Goal: Information Seeking & Learning: Learn about a topic

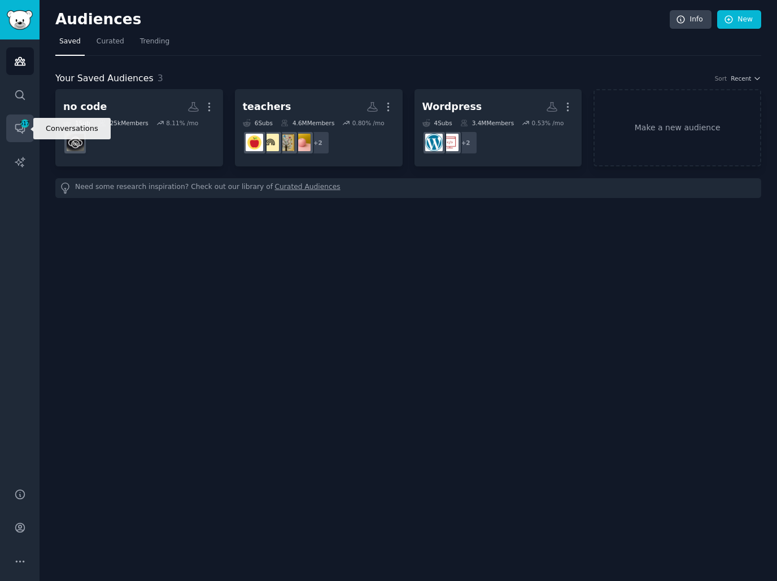
click at [20, 128] on icon "Sidebar" at bounding box center [25, 124] width 10 height 10
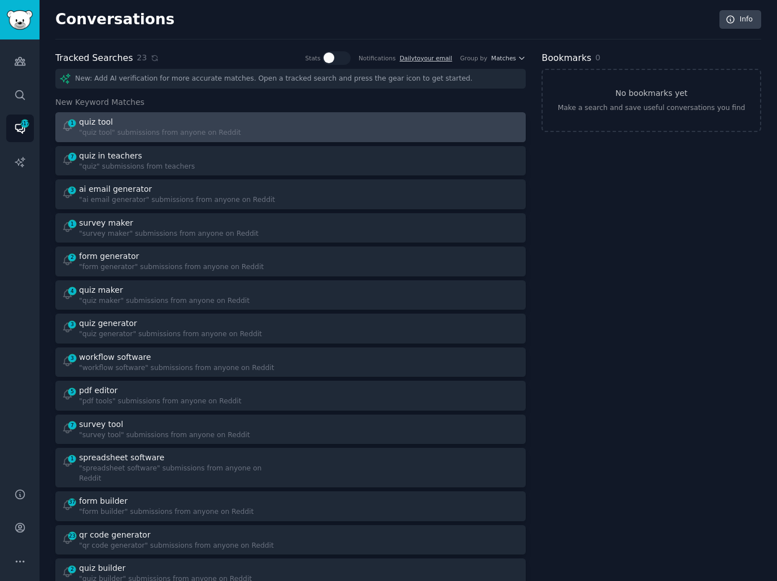
click at [355, 133] on div at bounding box center [409, 127] width 221 height 22
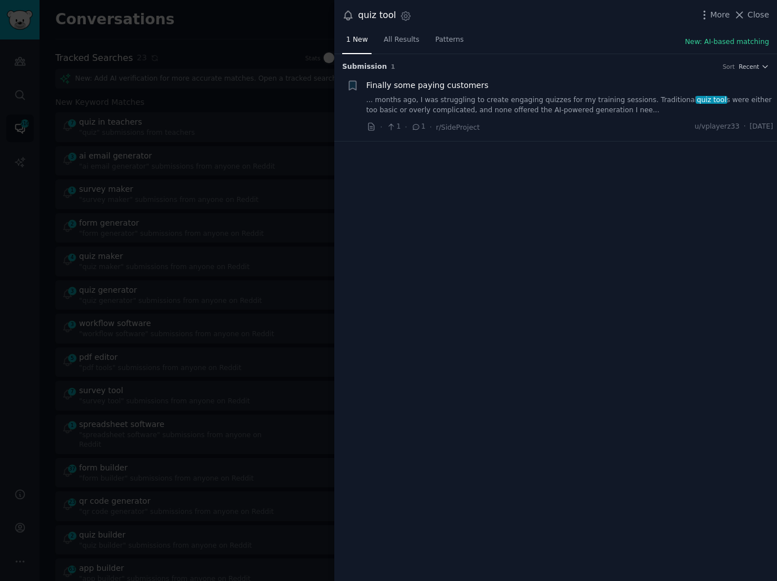
click at [518, 107] on link "... months ago, I was struggling to create engaging quizzes for my training ses…" at bounding box center [569, 105] width 407 height 20
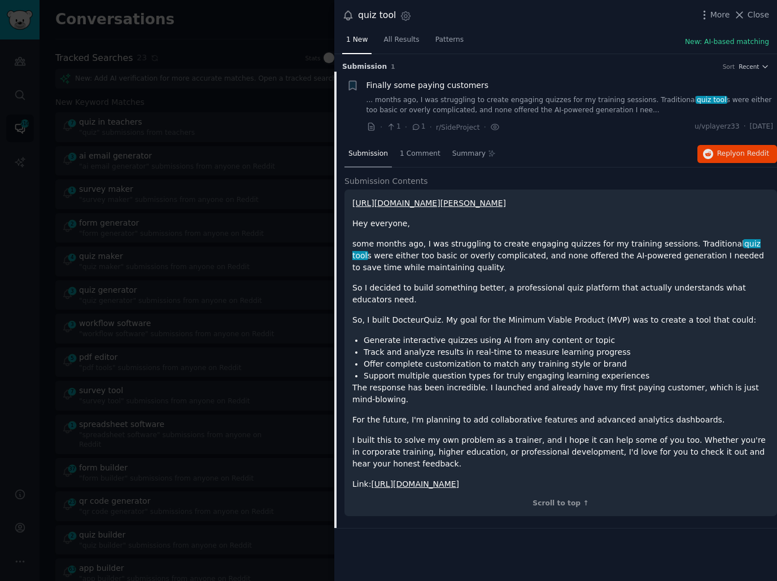
click at [260, 187] on div at bounding box center [388, 290] width 777 height 581
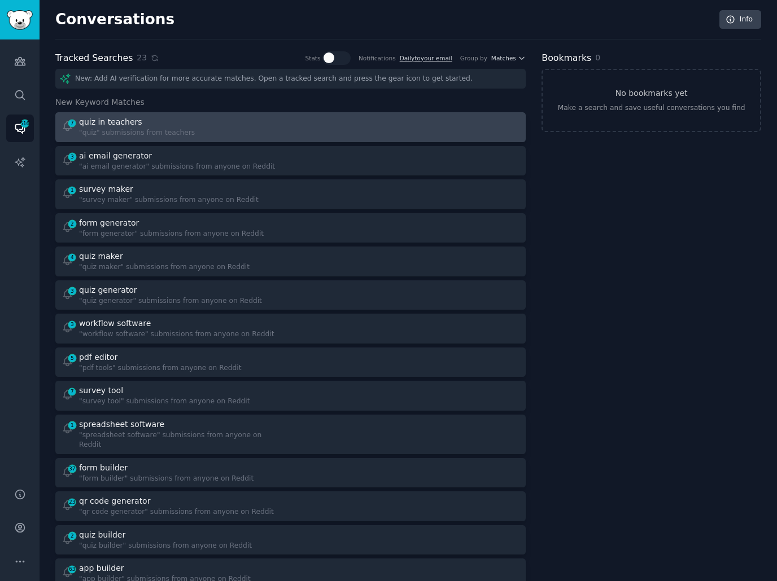
click at [267, 131] on div "7 quiz in teachers "quiz" submissions from teachers" at bounding box center [172, 127] width 221 height 22
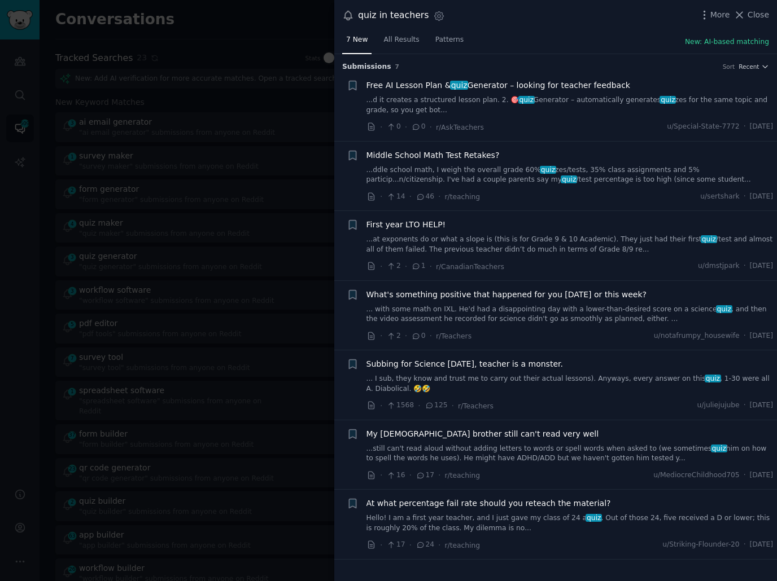
click at [543, 340] on div "· 2 · 0 · r/Teachers u/notafrumpy_housewife · [DATE]" at bounding box center [569, 336] width 407 height 12
click at [262, 143] on div at bounding box center [388, 290] width 777 height 581
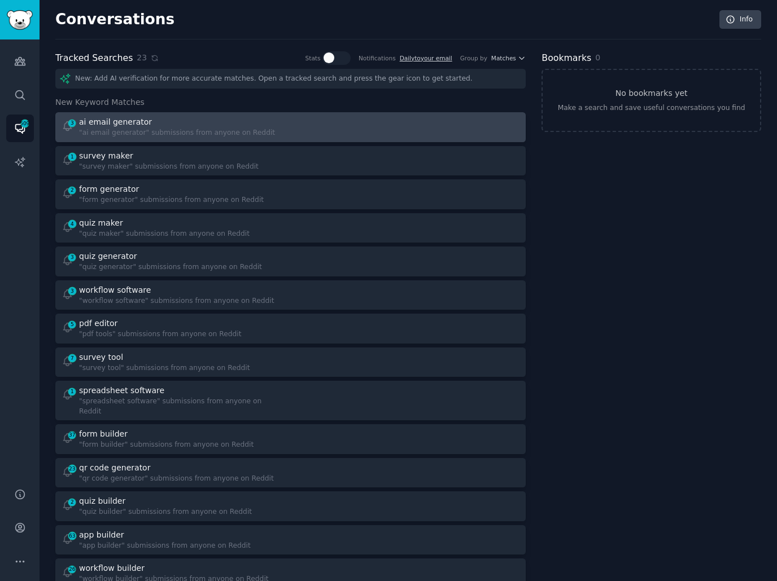
click at [271, 124] on div "3 ai email generator "ai email generator" submissions from anyone on Reddit" at bounding box center [172, 127] width 221 height 22
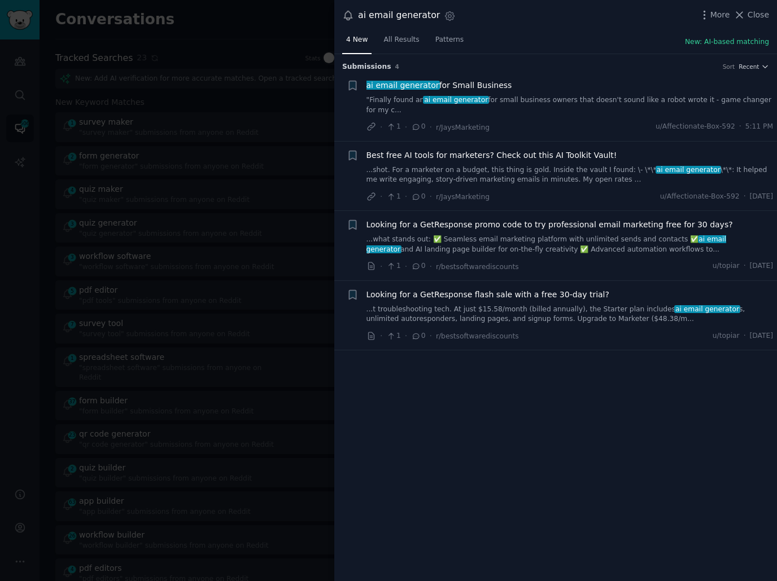
click at [567, 100] on link ""Finally found an ai email generator for small business owners that doesn't sou…" at bounding box center [569, 105] width 407 height 20
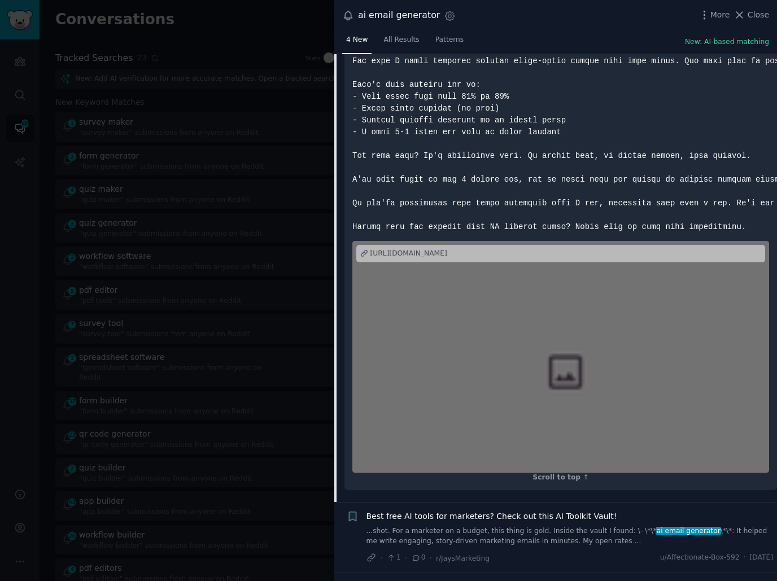
scroll to position [394, 0]
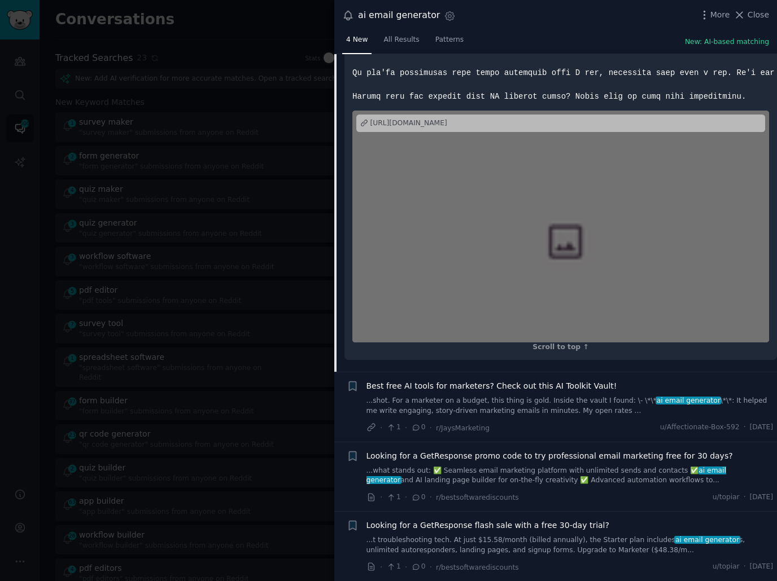
click at [181, 275] on div at bounding box center [388, 290] width 777 height 581
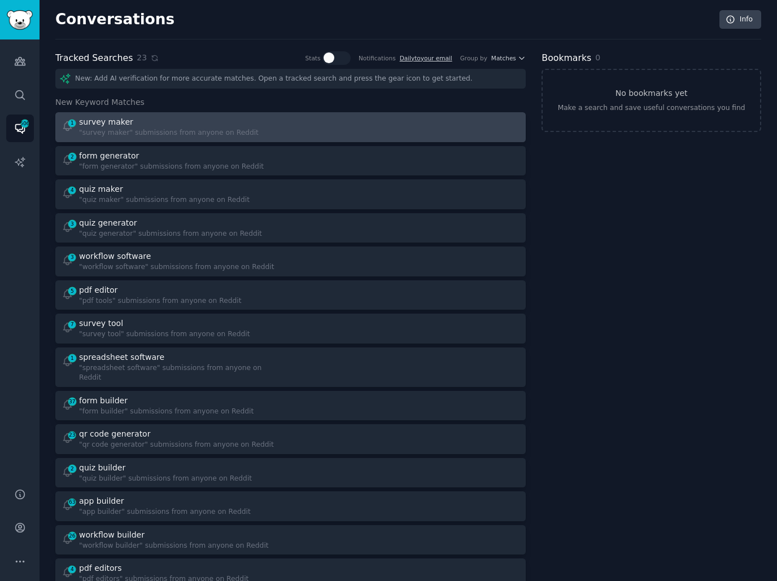
click at [229, 124] on div "survey maker" at bounding box center [168, 122] width 179 height 12
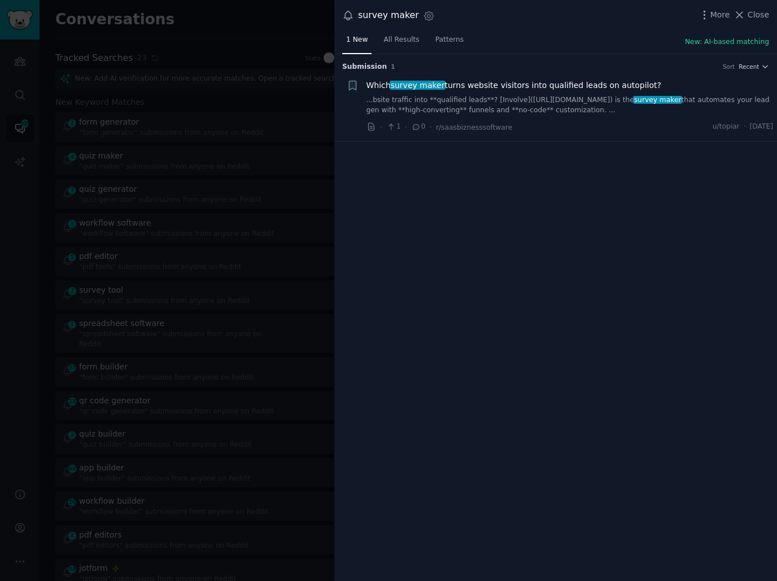
click at [229, 124] on div at bounding box center [388, 290] width 777 height 581
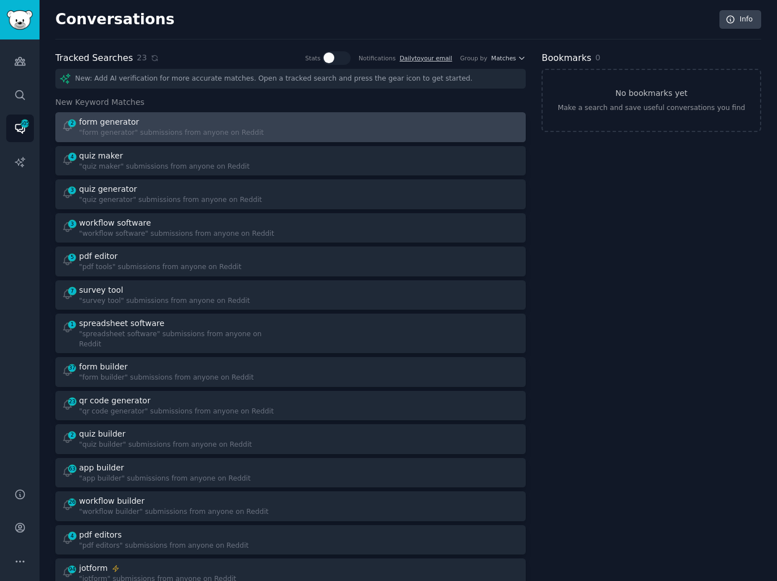
click at [270, 125] on div "2 form generator "form generator" submissions from anyone on Reddit" at bounding box center [172, 127] width 221 height 22
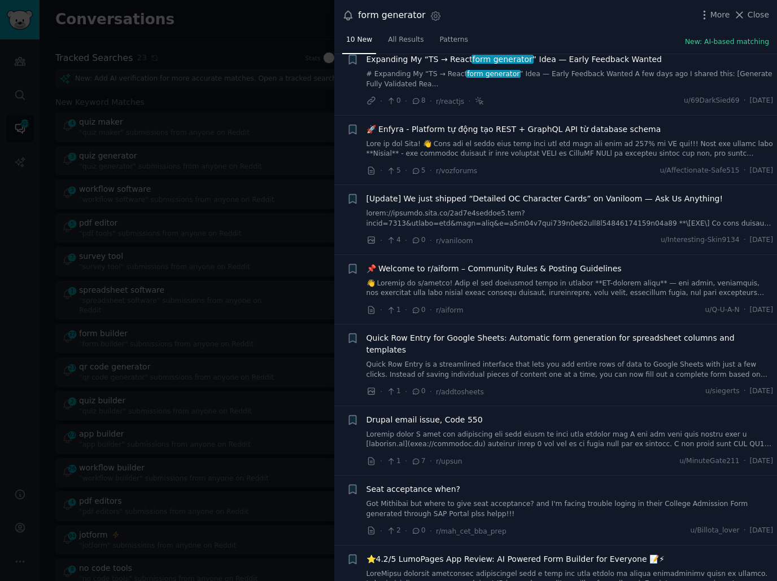
scroll to position [181, 0]
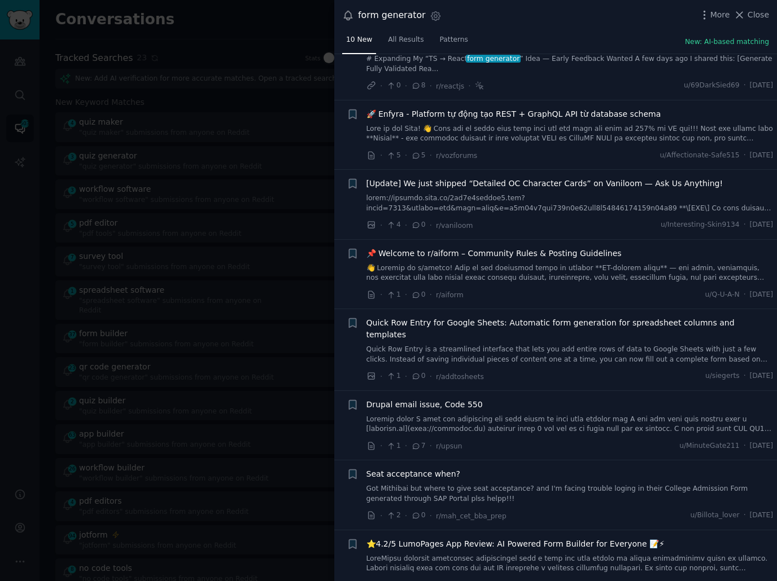
click at [527, 370] on li "+ Quick Row Entry for Google Sheets: Automatic form generation for spreadsheet …" at bounding box center [555, 349] width 442 height 81
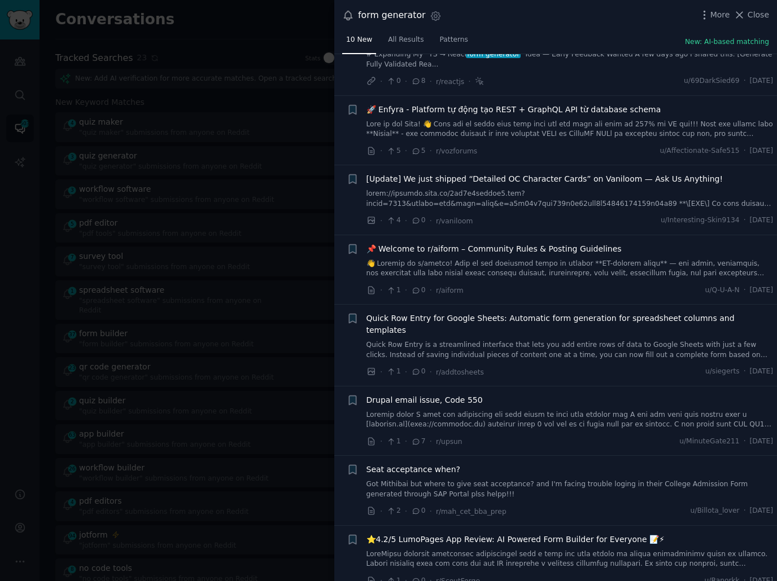
click at [253, 258] on div at bounding box center [388, 290] width 777 height 581
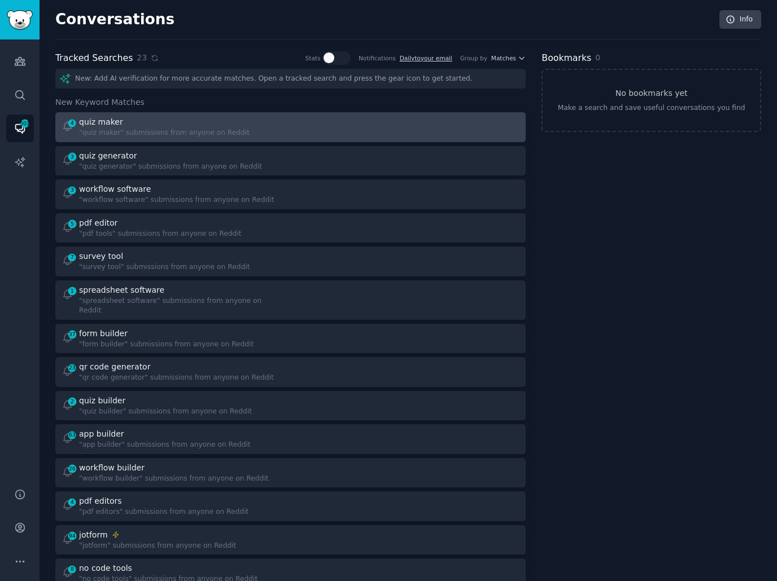
click at [265, 133] on div "4 quiz maker "quiz maker" submissions from anyone on Reddit" at bounding box center [172, 127] width 221 height 22
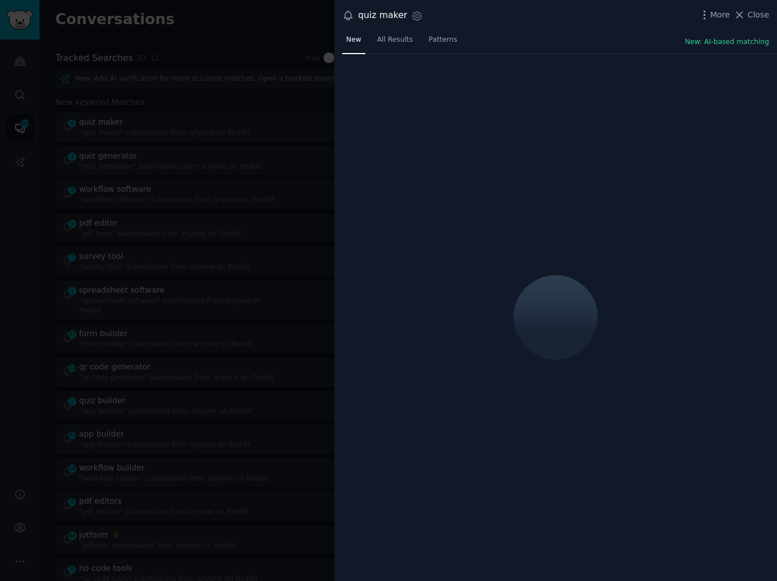
click at [603, 47] on div "New All Results Patterns New: AI-based matching" at bounding box center [555, 42] width 442 height 23
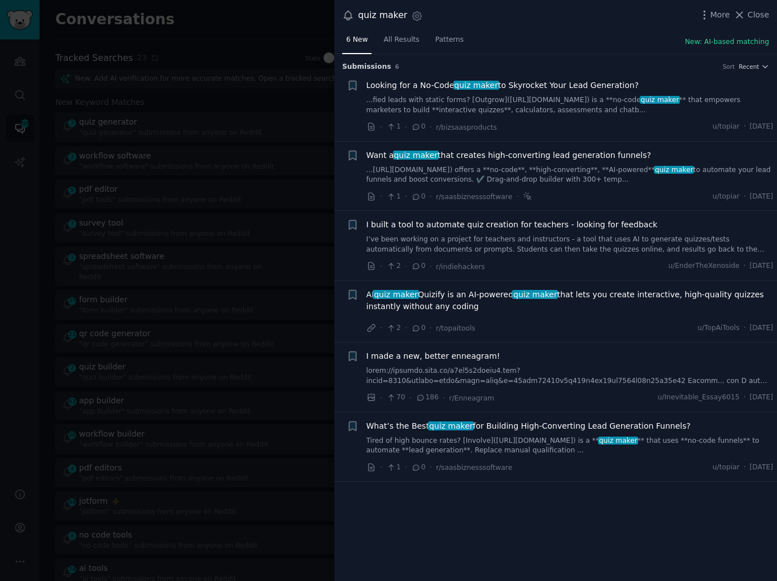
click at [535, 236] on link "I’ve been working on a project for teachers and instructors - a tool that uses …" at bounding box center [569, 245] width 407 height 20
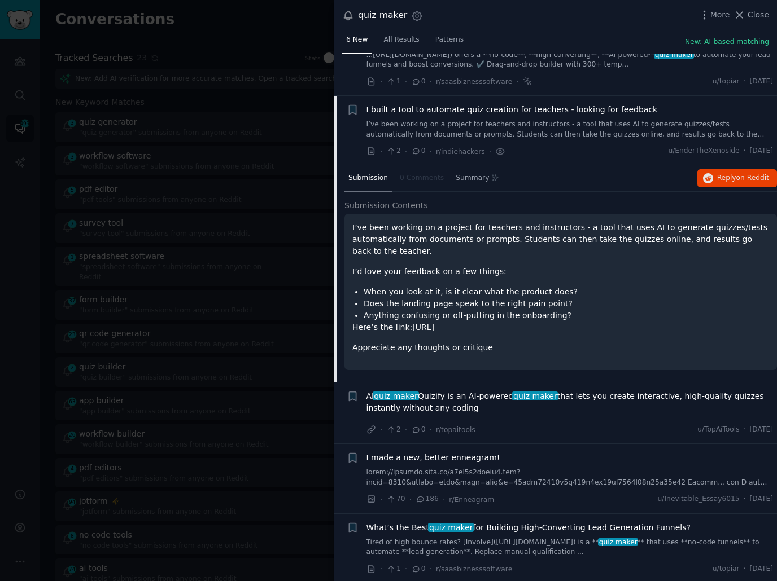
scroll to position [115, 0]
click at [434, 326] on link "[URL]" at bounding box center [423, 327] width 22 height 9
click at [591, 392] on span "AI quiz maker Quizify is an AI-powered quiz maker that lets you create interact…" at bounding box center [569, 403] width 407 height 24
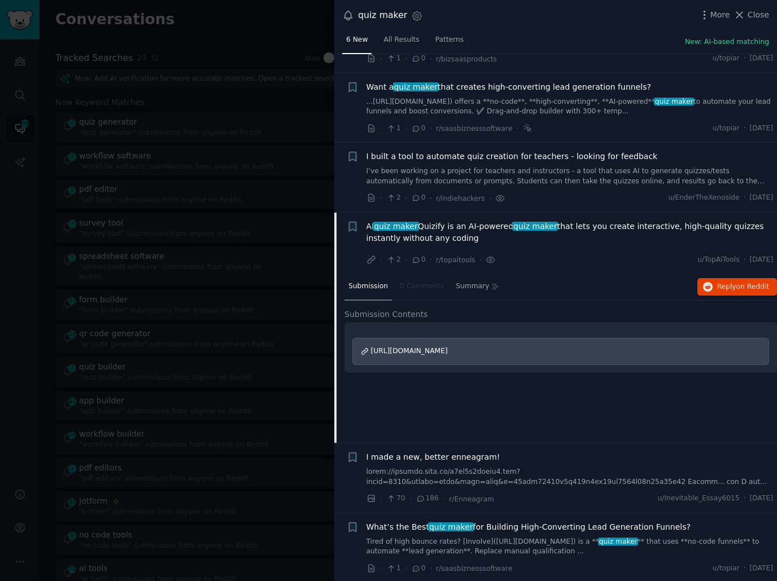
click at [280, 282] on div at bounding box center [388, 290] width 777 height 581
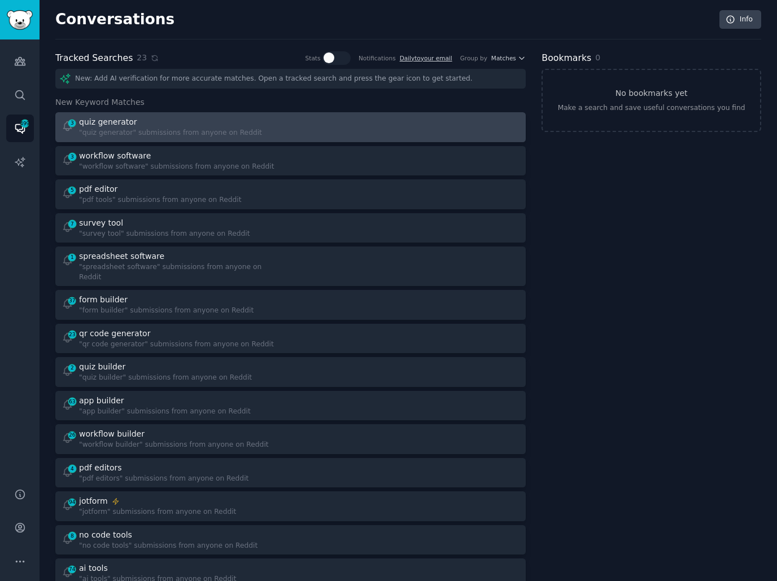
click at [359, 125] on div at bounding box center [409, 127] width 221 height 22
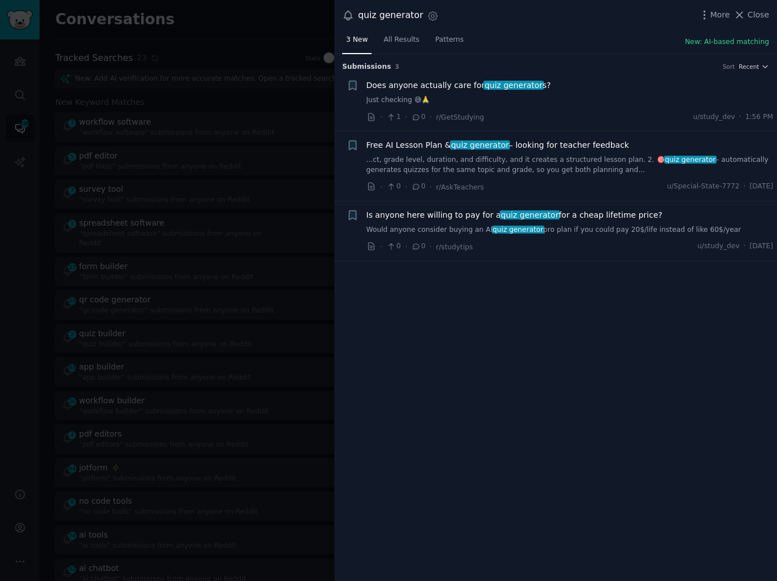
click at [549, 297] on div "Submission s 3 Sort Recent + Does anyone actually care for quiz generator s? Ju…" at bounding box center [555, 318] width 442 height 528
click at [584, 84] on div "Does anyone actually care for quiz generator s?" at bounding box center [569, 86] width 407 height 12
click at [516, 85] on span "quiz generator" at bounding box center [513, 85] width 60 height 9
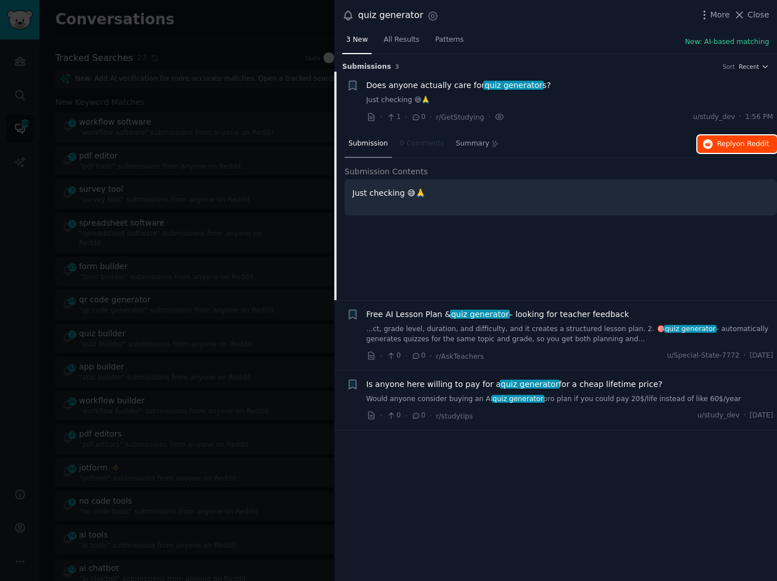
click at [720, 147] on span "Reply on Reddit" at bounding box center [743, 144] width 52 height 10
click at [222, 229] on div at bounding box center [388, 290] width 777 height 581
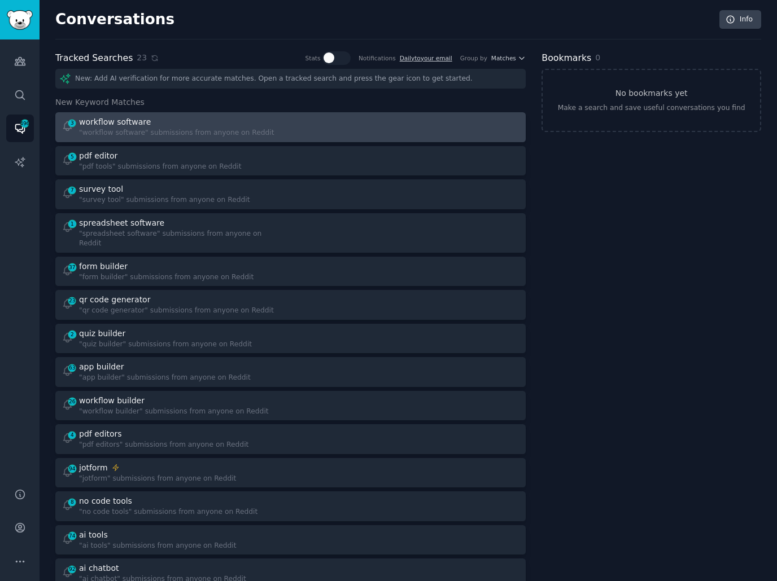
click at [277, 116] on div "3 workflow software "workflow software" submissions from anyone on Reddit" at bounding box center [172, 127] width 221 height 22
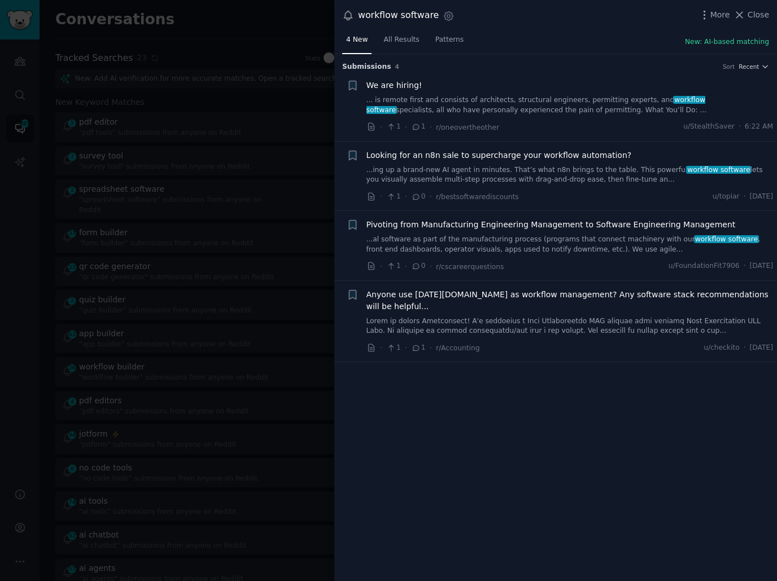
click at [258, 226] on div at bounding box center [388, 290] width 777 height 581
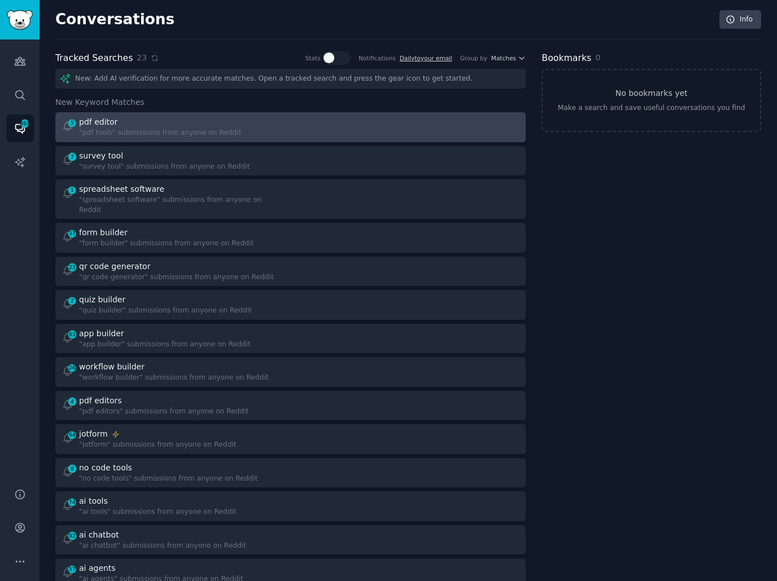
click at [310, 130] on div at bounding box center [409, 127] width 221 height 22
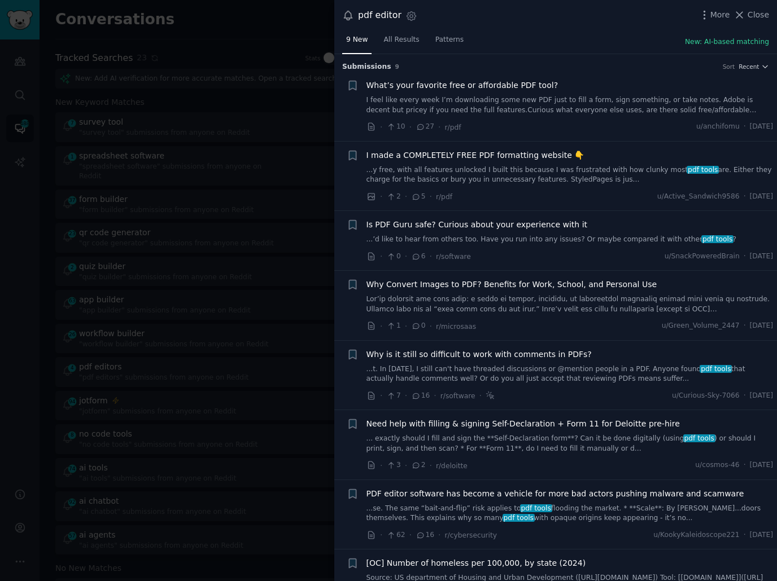
click at [554, 100] on link "I feel like every week I’m downloading some new PDF just to fill a form, sign s…" at bounding box center [569, 105] width 407 height 20
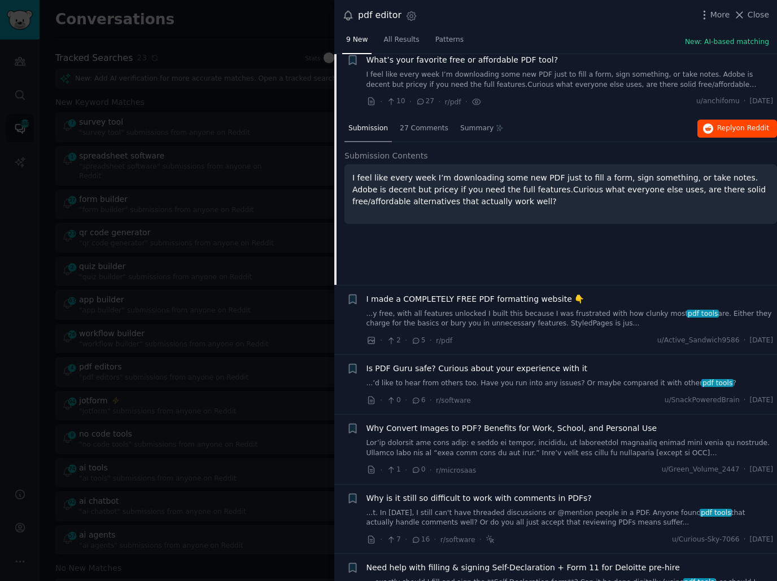
scroll to position [30, 0]
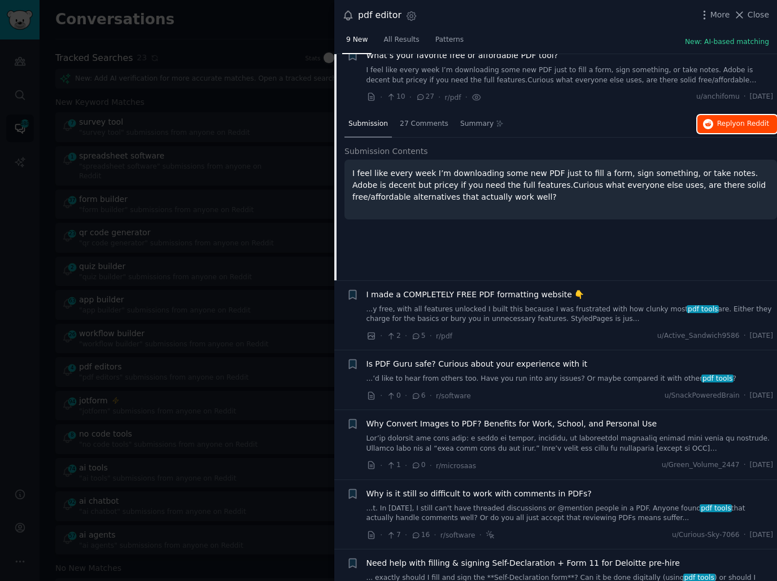
click at [704, 121] on icon "button" at bounding box center [708, 124] width 10 height 10
click at [563, 337] on div "· 2 · 5 · r/pdf u/Active_Sandwich9586 · [DATE]" at bounding box center [569, 336] width 407 height 12
click at [534, 378] on link "...’d like to hear from others too. Have you run into any issues? Or maybe comp…" at bounding box center [569, 379] width 407 height 10
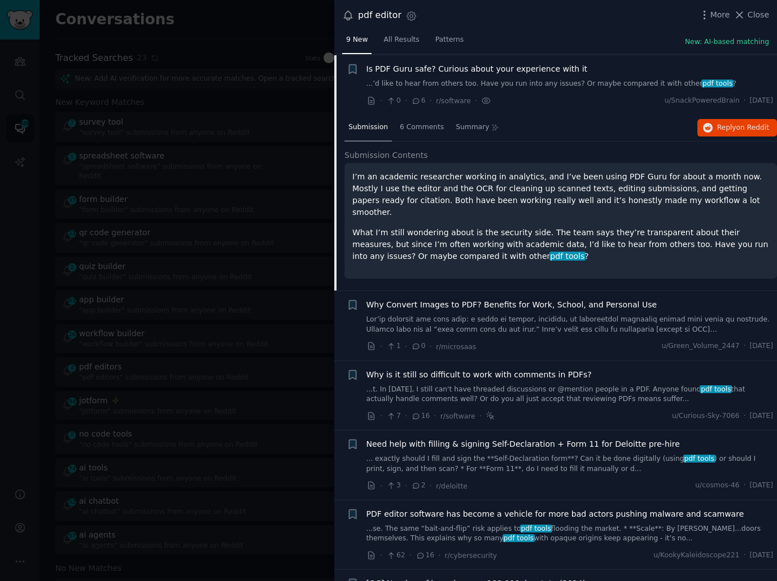
scroll to position [157, 0]
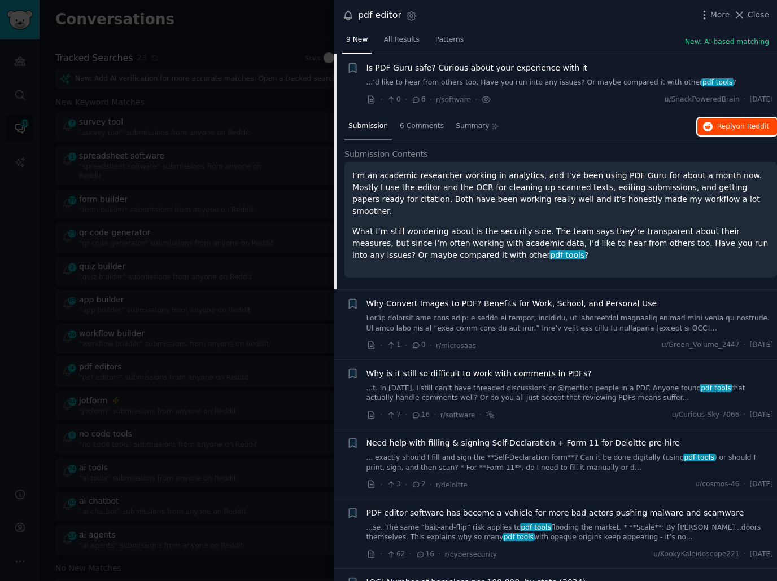
click at [717, 123] on span "Reply on Reddit" at bounding box center [743, 127] width 52 height 10
click at [556, 341] on div "· 1 · 0 · r/microsaas u/Green_Volume_2447 · [DATE]" at bounding box center [569, 346] width 407 height 12
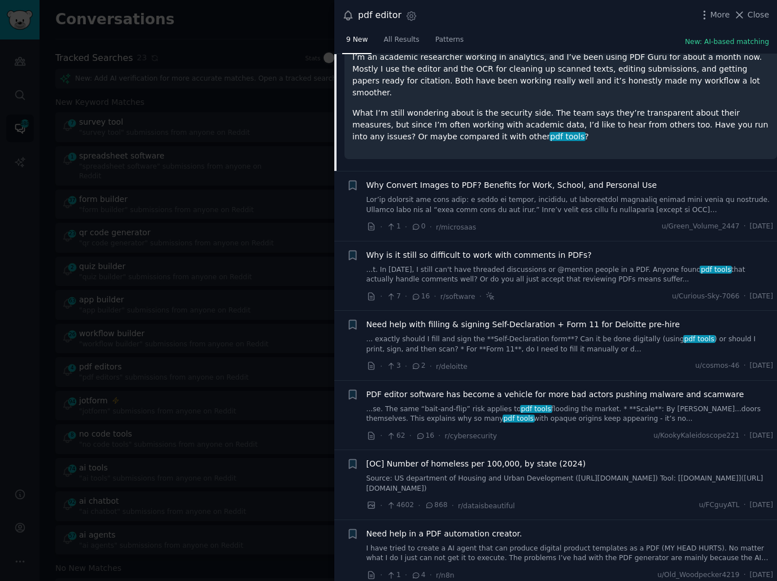
click at [278, 269] on div at bounding box center [388, 290] width 777 height 581
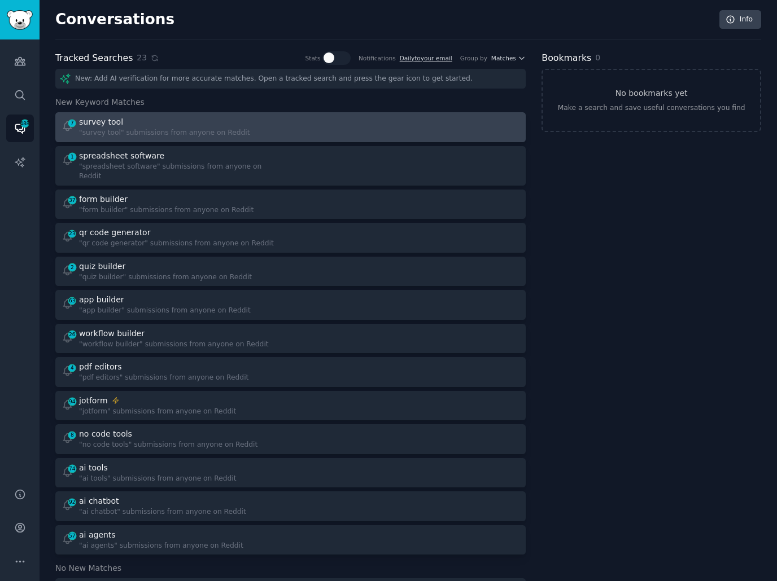
click at [375, 130] on div at bounding box center [409, 127] width 221 height 22
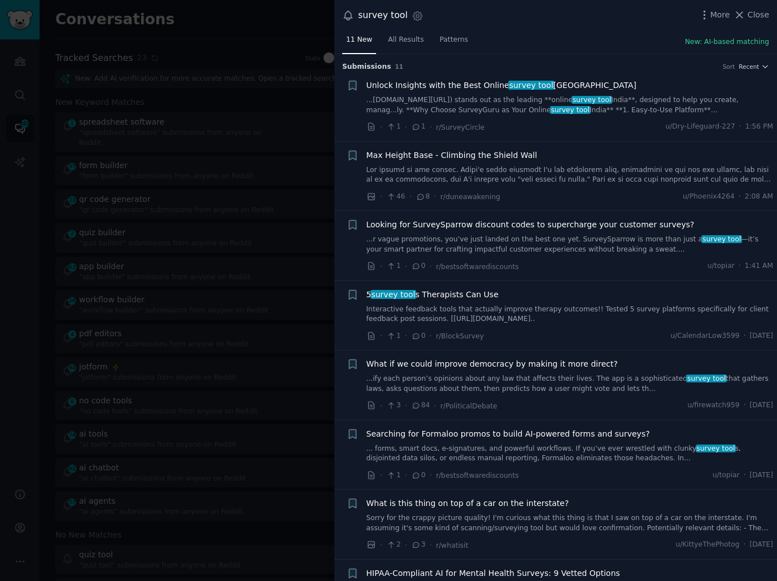
click at [567, 33] on div "11 New All Results Patterns New: AI-based matching" at bounding box center [555, 42] width 442 height 23
click at [515, 312] on link "Interactive feedback tools that actually improve therapy outcomes!! Tested 5 su…" at bounding box center [569, 315] width 407 height 20
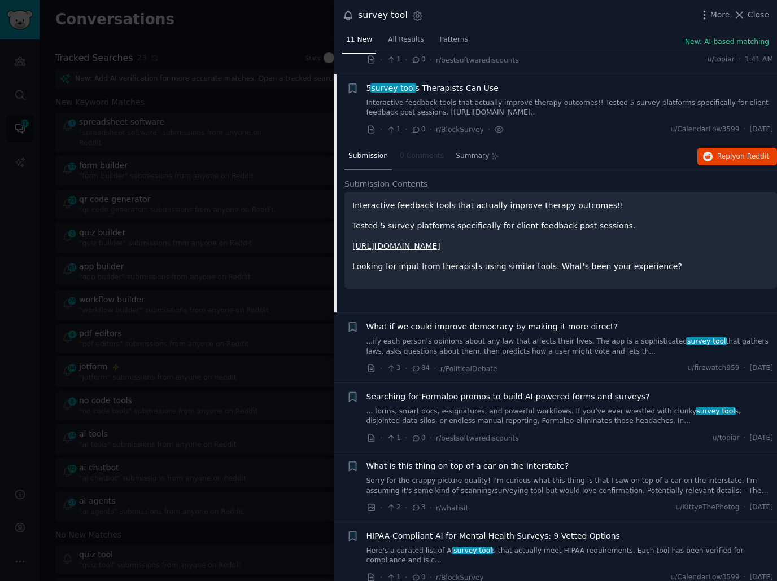
scroll to position [226, 0]
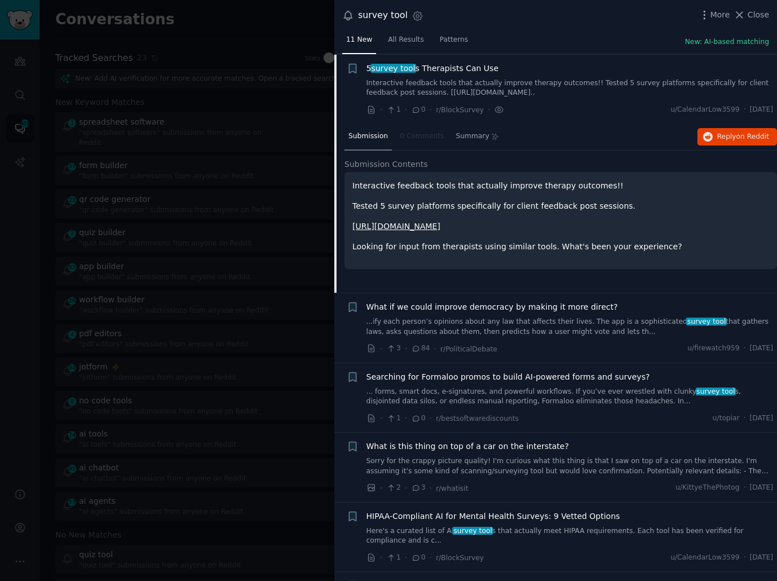
click at [538, 345] on div "· 3 · 84 · r/PoliticalDebate u/firewatch959 · [DATE]" at bounding box center [569, 349] width 407 height 12
click at [534, 329] on link "...ify each person’s opinions about any law that affects their lives. The app i…" at bounding box center [569, 327] width 407 height 20
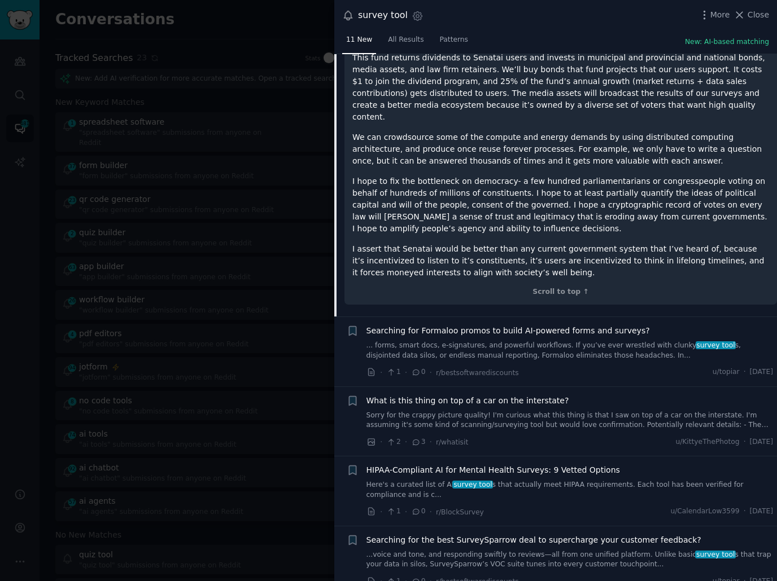
scroll to position [884, 0]
click at [542, 368] on div "· 1 · 0 · r/bestsoftwarediscounts u/topiar · [DATE]" at bounding box center [569, 374] width 407 height 12
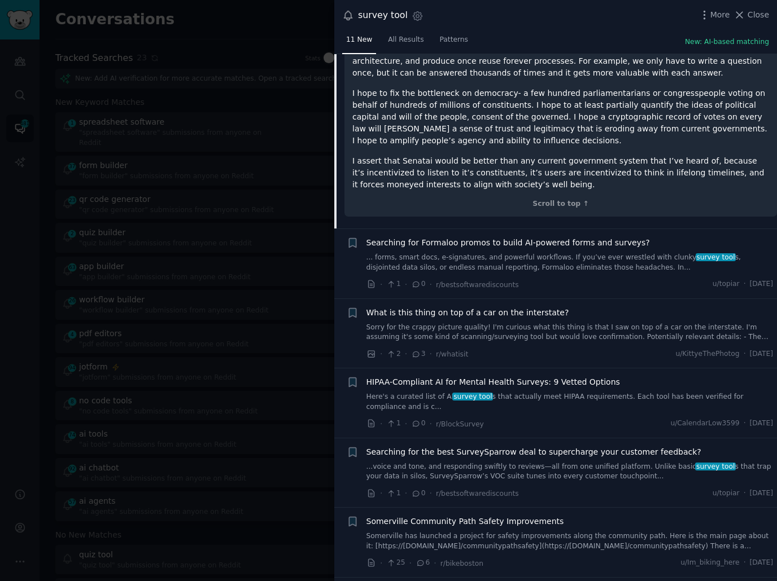
scroll to position [973, 0]
click at [518, 392] on link "Here's a curated list of AI survey tool s that actually meet HIPAA requirements…" at bounding box center [569, 402] width 407 height 20
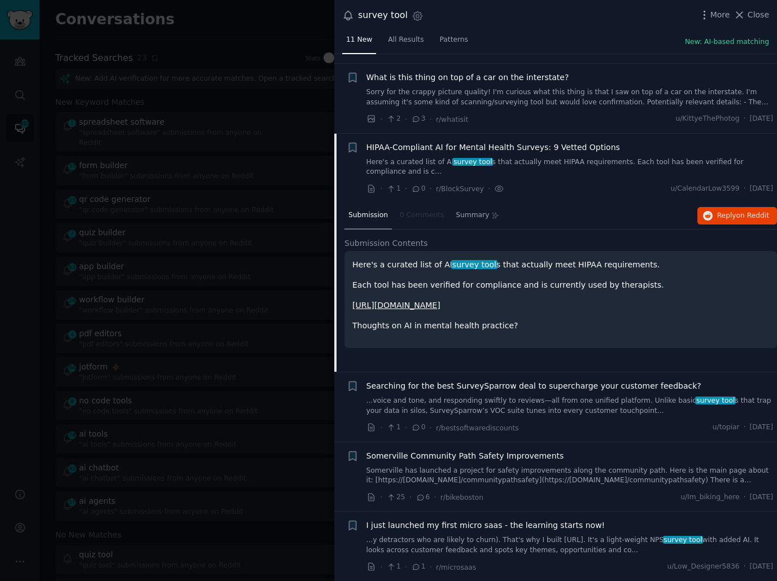
scroll to position [424, 0]
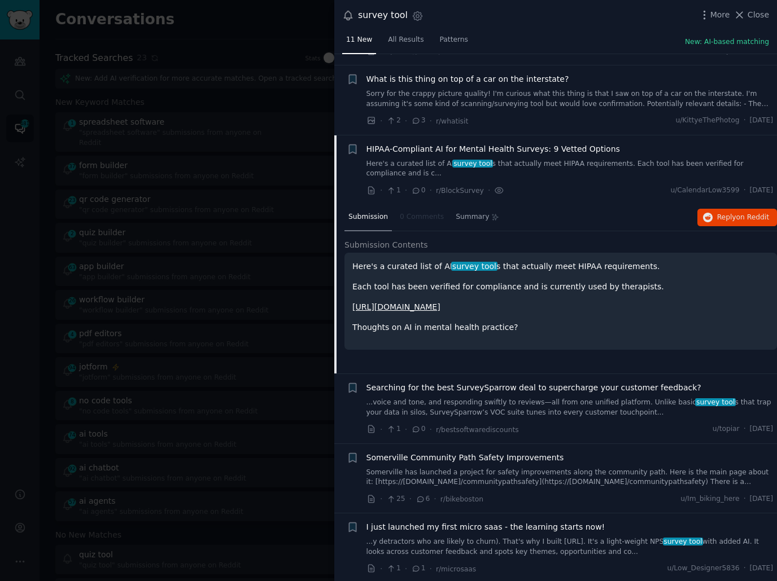
click at [534, 340] on div "Here's a curated list of AI survey tool s that actually meet HIPAA requirements…" at bounding box center [560, 301] width 432 height 97
click at [265, 201] on div at bounding box center [388, 290] width 777 height 581
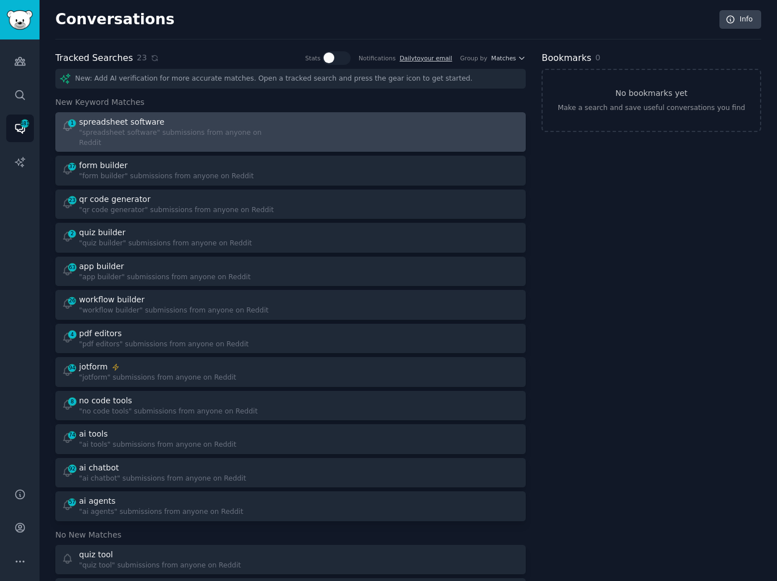
click at [326, 125] on div at bounding box center [409, 132] width 221 height 32
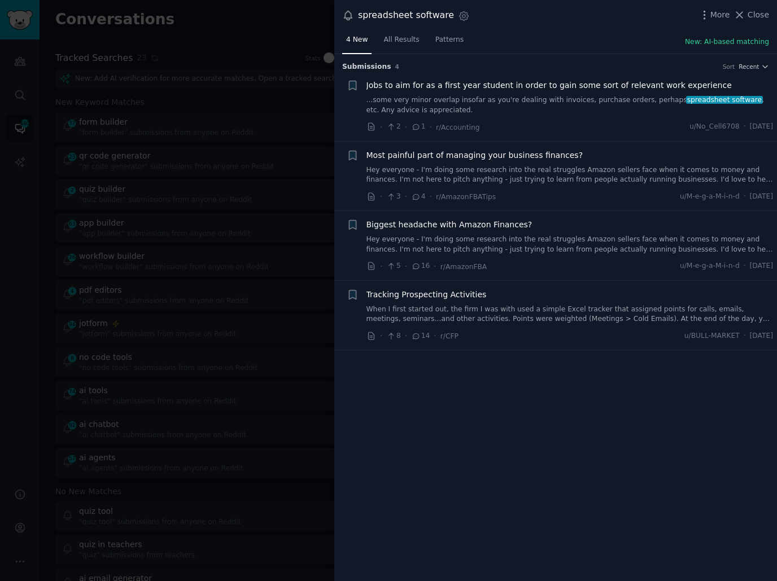
click at [562, 387] on div "Submission s 4 Sort Recent + Jobs to aim for as a first year student in order t…" at bounding box center [555, 318] width 442 height 528
click at [497, 96] on link "...some very minor overlap insofar as you're dealing with invoices, purchase or…" at bounding box center [569, 105] width 407 height 20
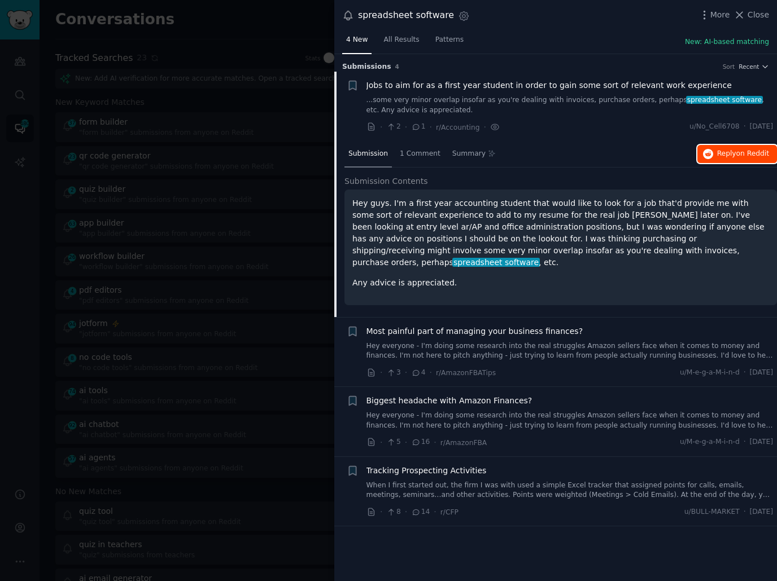
click at [725, 157] on span "Reply on Reddit" at bounding box center [743, 154] width 52 height 10
click at [261, 349] on div at bounding box center [388, 290] width 777 height 581
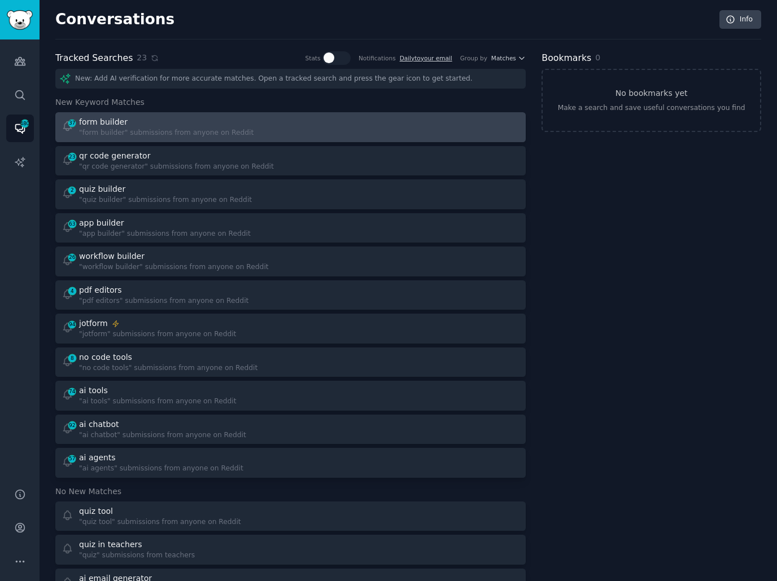
click at [309, 131] on div at bounding box center [409, 127] width 221 height 22
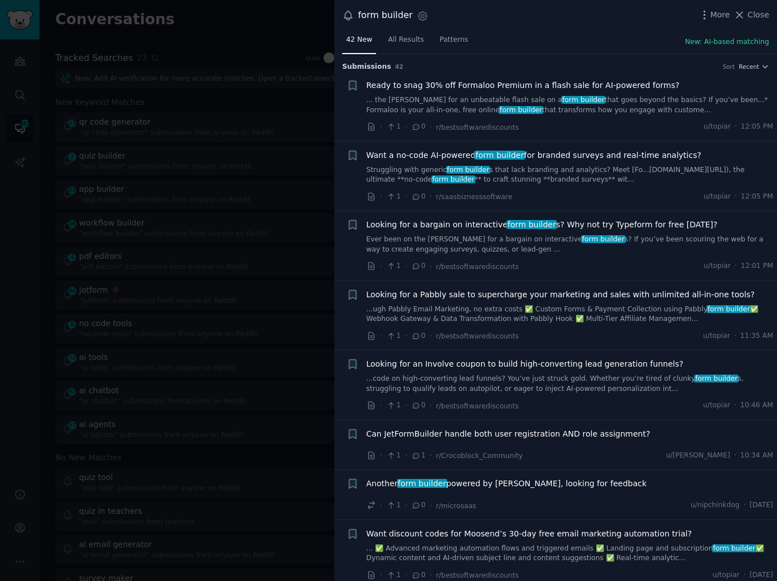
click at [564, 34] on div "42 New All Results Patterns New: AI-based matching" at bounding box center [555, 42] width 442 height 23
click at [580, 30] on div "form builder Settings More Close" at bounding box center [555, 15] width 442 height 31
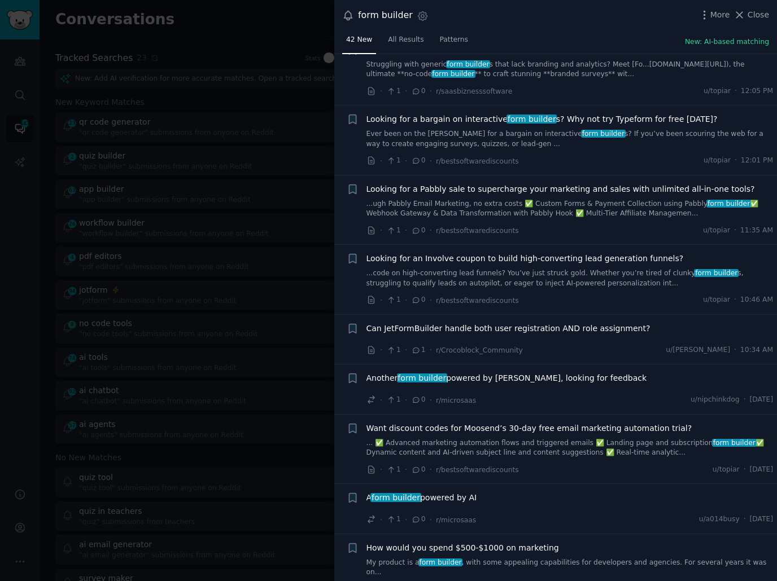
scroll to position [114, 0]
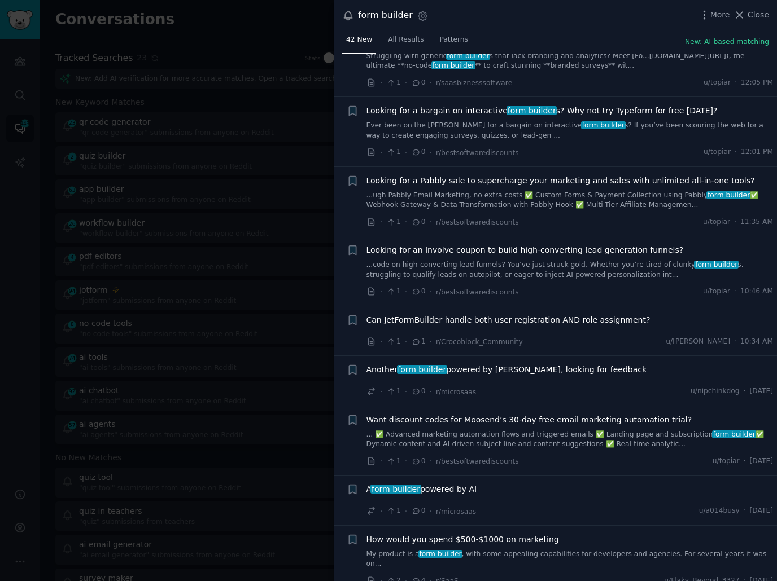
click at [535, 370] on span "Another form builder powered by TanStack, looking for feedback" at bounding box center [506, 370] width 280 height 12
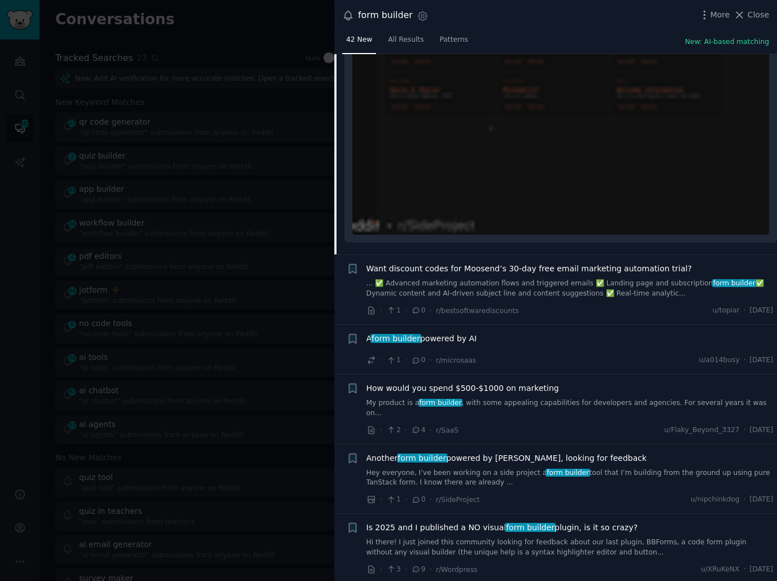
scroll to position [573, 0]
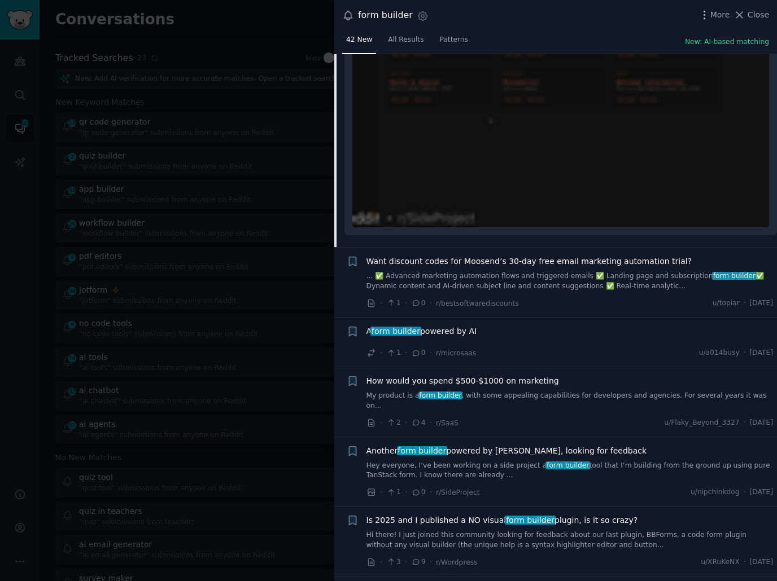
click at [530, 347] on div "· 1 · 0 · r/microsaas u/a014busy · [DATE]" at bounding box center [569, 353] width 407 height 12
click at [471, 326] on span "A form builder powered by AI" at bounding box center [421, 332] width 111 height 12
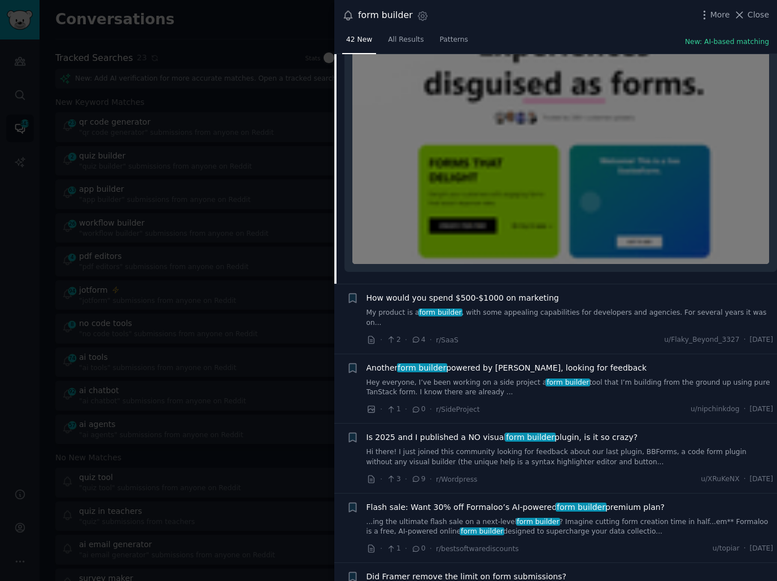
scroll to position [705, 0]
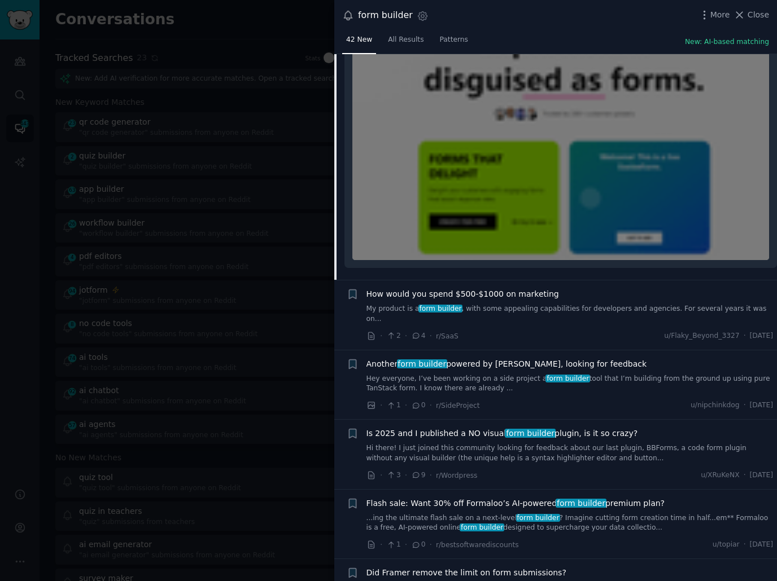
click at [525, 400] on div "· 1 · 0 · r/SideProject u/nipchinkdog · [DATE]" at bounding box center [569, 406] width 407 height 12
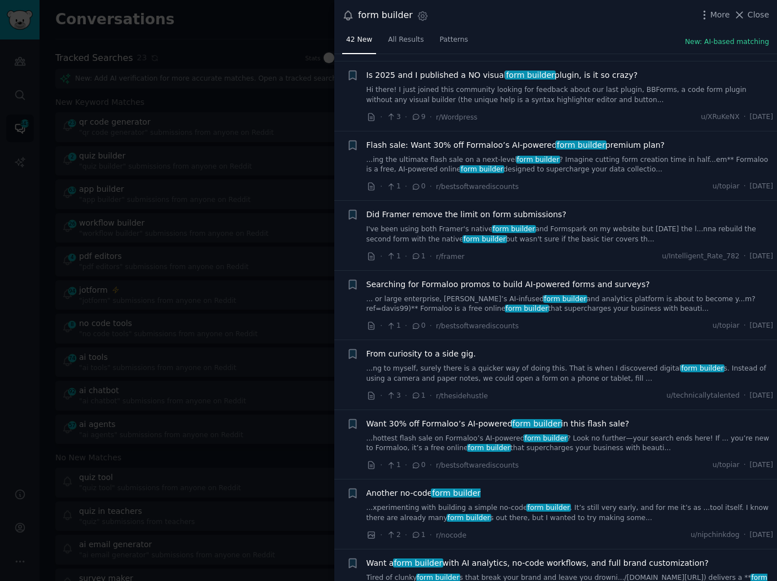
scroll to position [1067, 0]
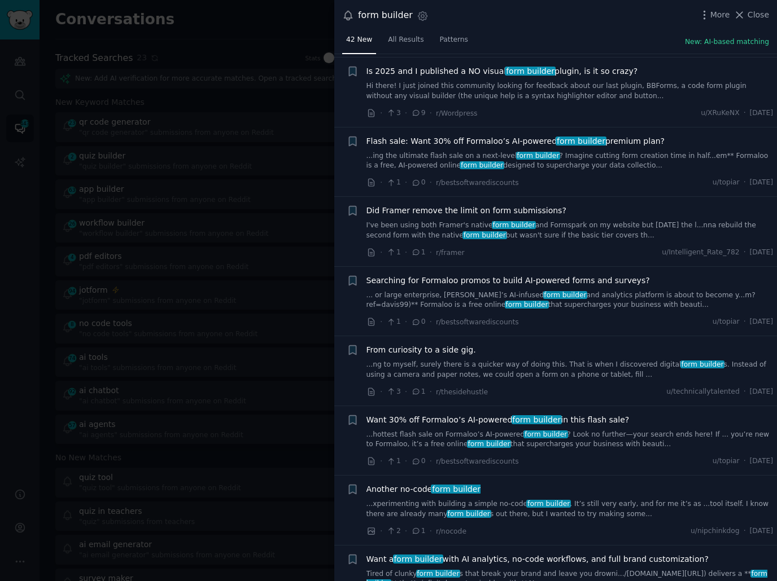
click at [533, 386] on div "· 3 · 1 · r/thesidehustle u/technicallytalented · [DATE]" at bounding box center [569, 392] width 407 height 12
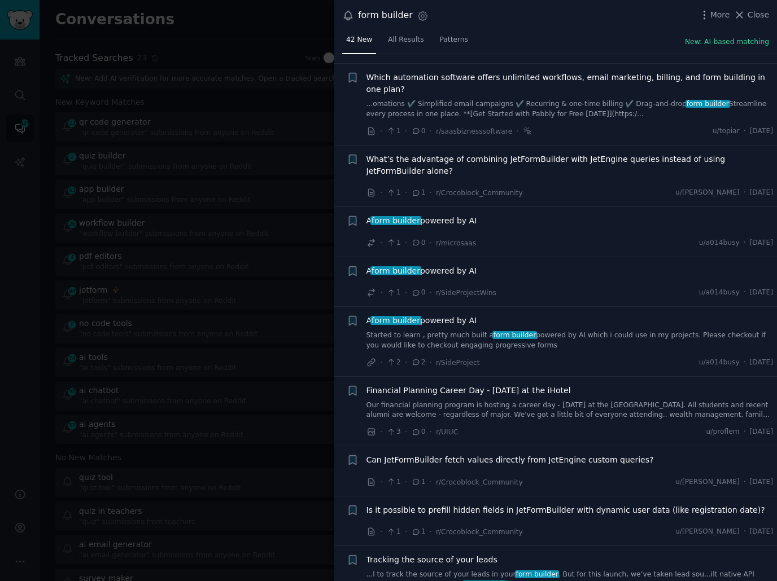
scroll to position [1742, 0]
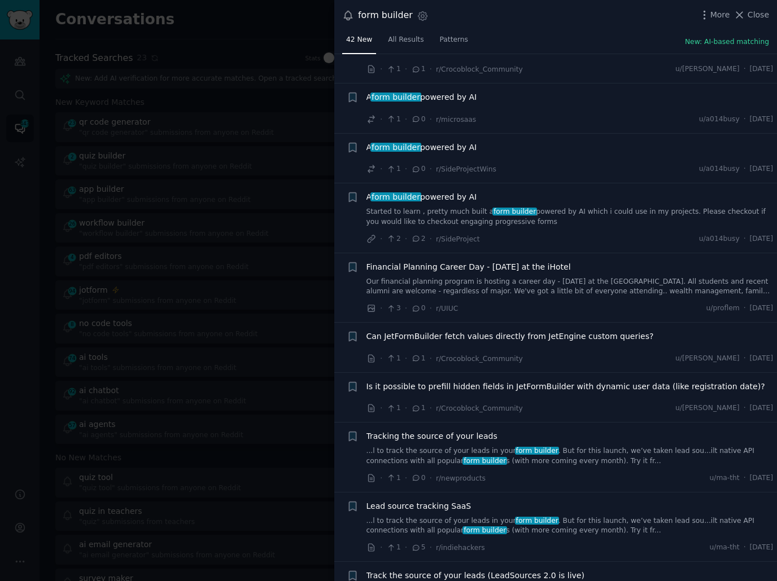
click at [577, 402] on div "· 1 · 1 · r/Crocoblock_Community u/[PERSON_NAME] · [DATE]" at bounding box center [569, 408] width 407 height 12
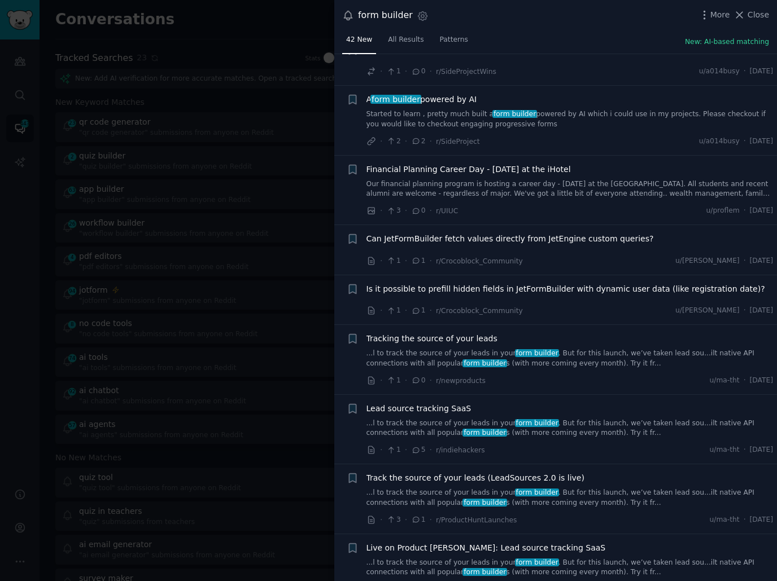
scroll to position [1841, 0]
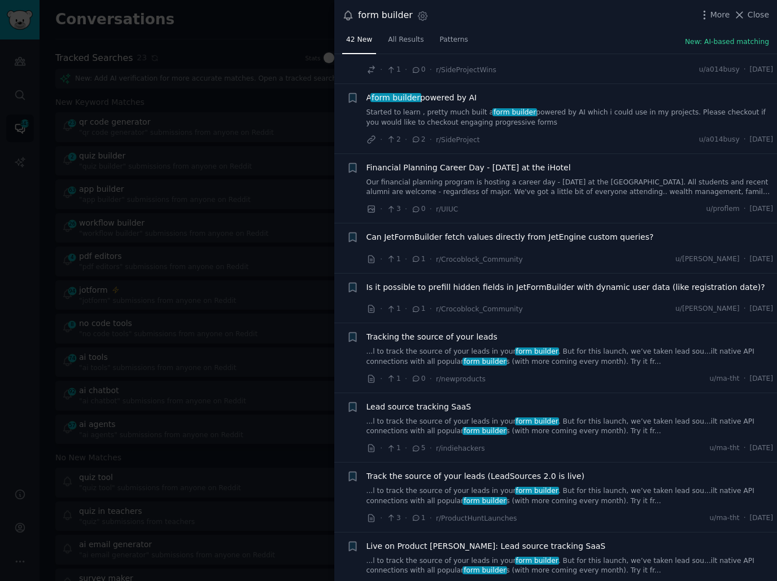
click at [596, 373] on div "· 1 · 0 · r/newproducts u/ma-tht · [DATE]" at bounding box center [569, 379] width 407 height 12
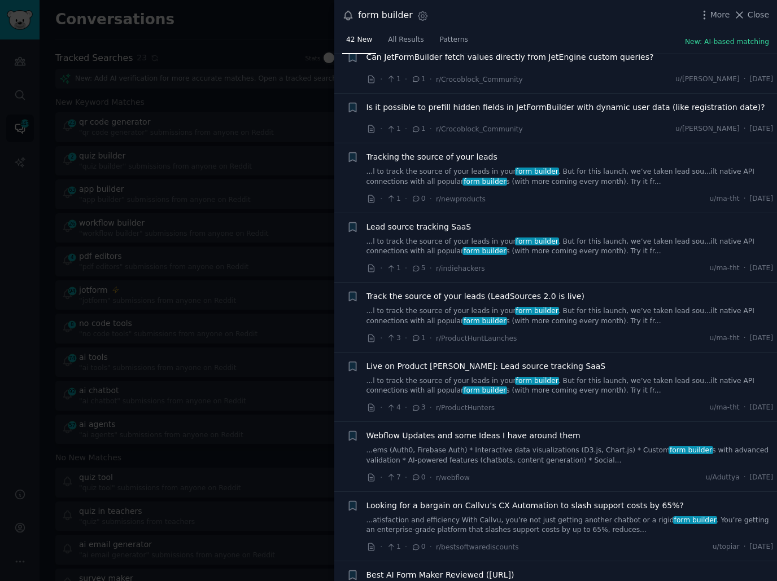
scroll to position [2023, 0]
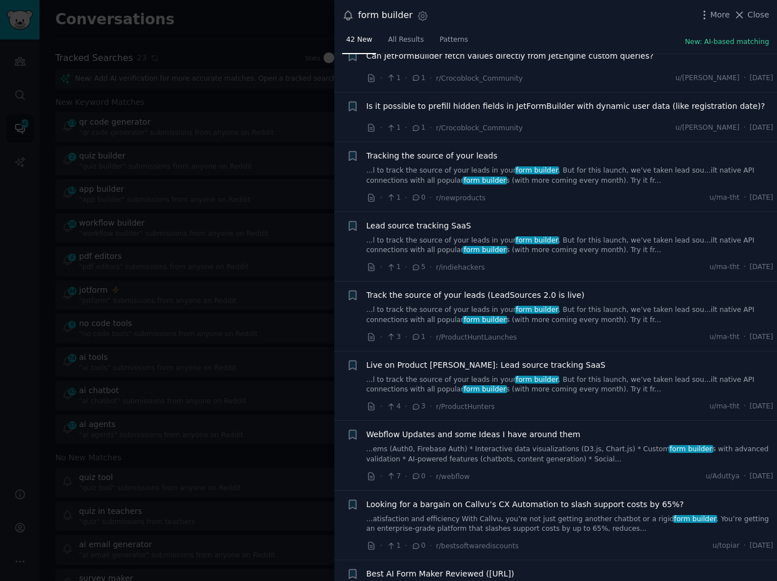
click at [587, 383] on div "Live on Product [PERSON_NAME]: Lead source tracking SaaS ...l to track the sour…" at bounding box center [569, 386] width 407 height 54
click at [581, 401] on div "· 4 · 3 · r/ProductHunters u/ma-tht · [DATE]" at bounding box center [569, 407] width 407 height 12
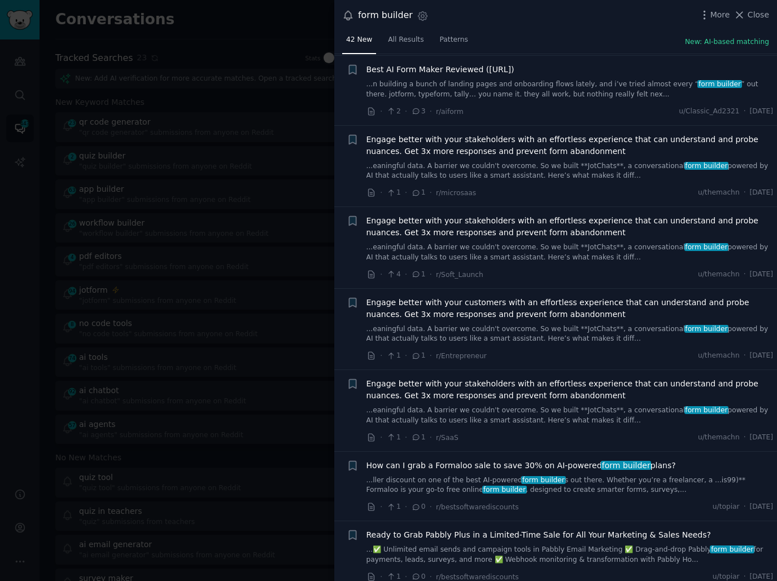
scroll to position [2639, 0]
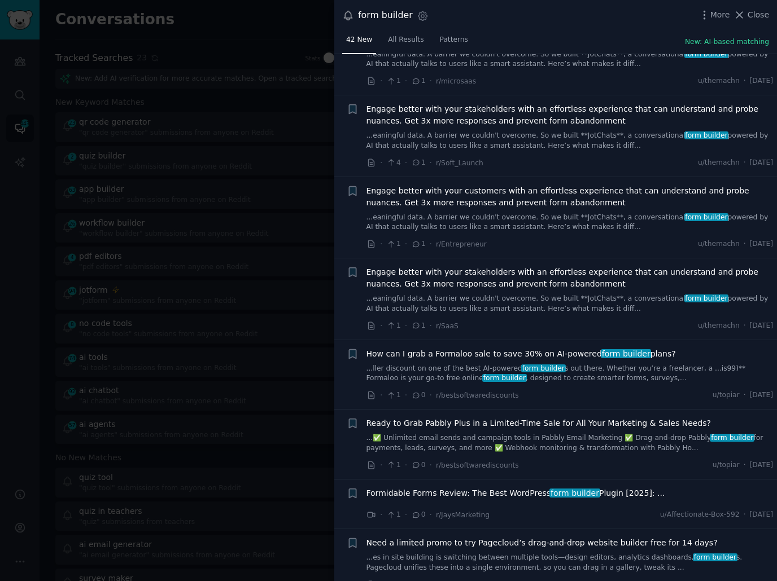
click at [257, 238] on div at bounding box center [388, 290] width 777 height 581
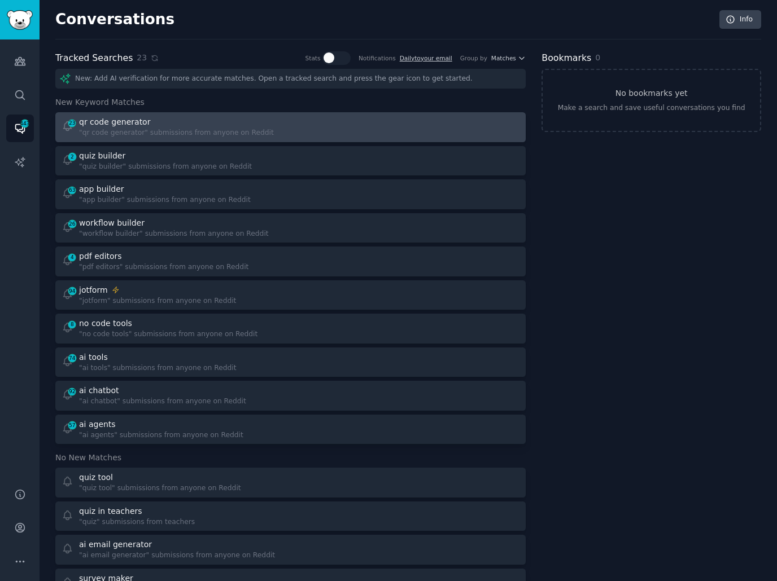
click at [343, 119] on div at bounding box center [409, 127] width 221 height 22
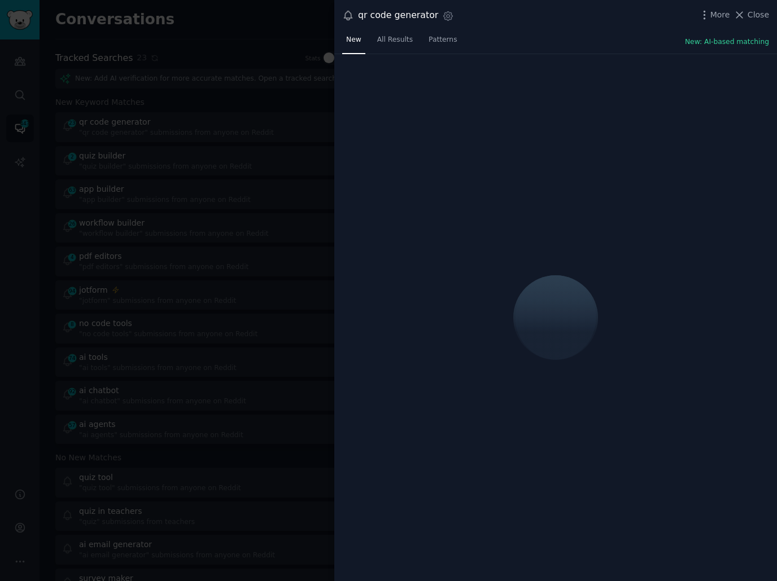
click at [592, 29] on div "qr code generator Settings More Close" at bounding box center [555, 15] width 442 height 31
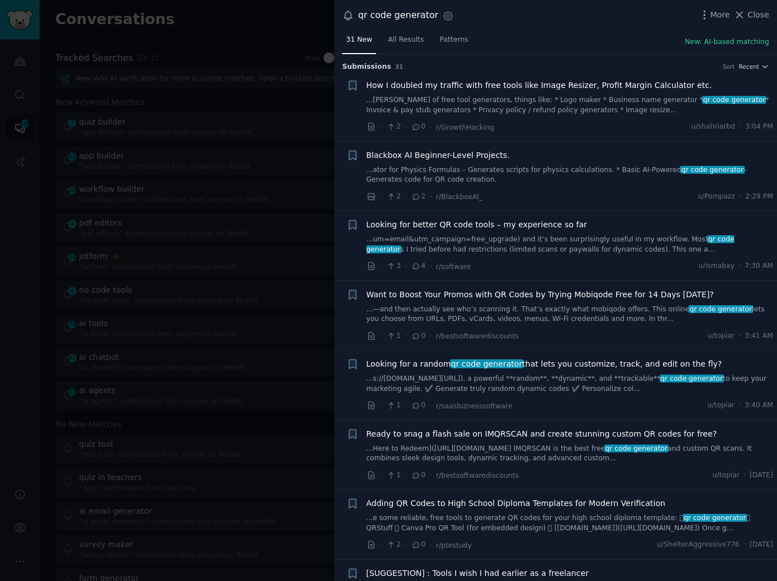
click at [581, 38] on div "31 New All Results Patterns New: AI-based matching" at bounding box center [555, 42] width 442 height 23
click at [550, 102] on link "...[PERSON_NAME] of free tool generators, things like: * Logo maker * Business …" at bounding box center [569, 105] width 407 height 20
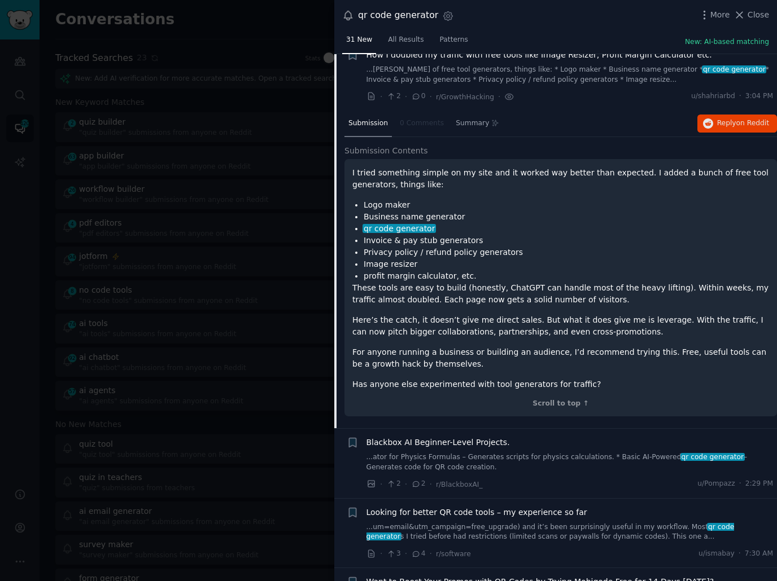
scroll to position [32, 0]
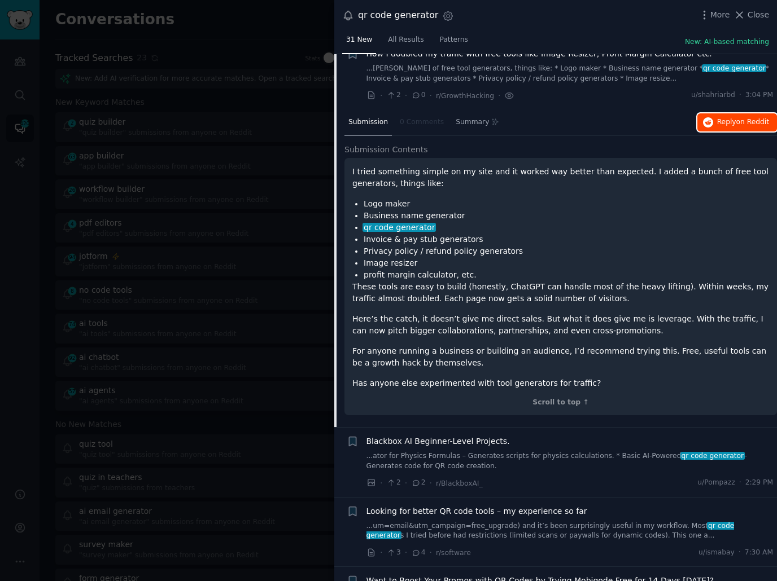
click at [708, 129] on button "Reply on Reddit" at bounding box center [737, 122] width 80 height 18
click at [511, 207] on li "Logo maker" at bounding box center [565, 204] width 405 height 12
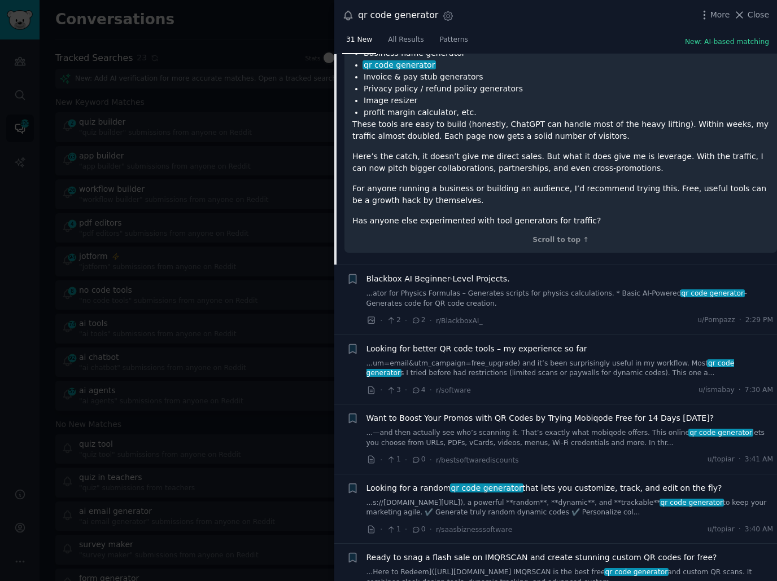
scroll to position [196, 0]
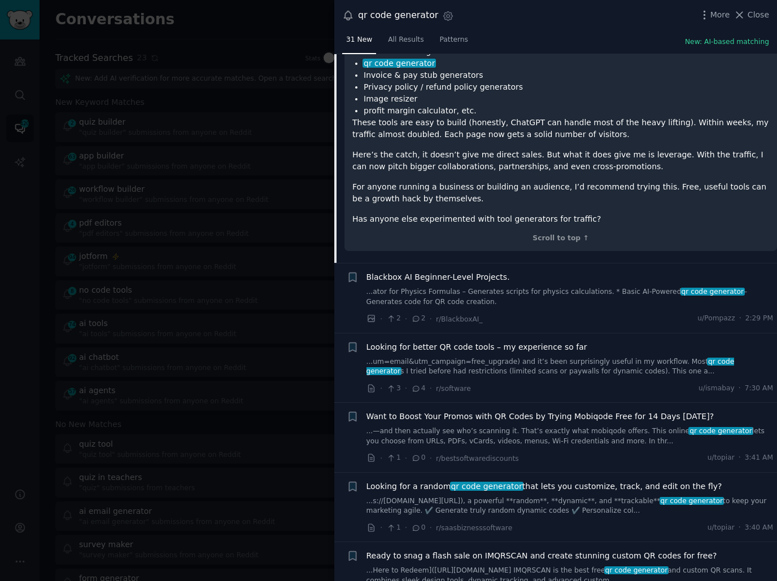
click at [551, 174] on div "I tried something simple on my site and it worked way better than expected. I a…" at bounding box center [560, 113] width 416 height 223
click at [551, 358] on link "...um=email&utm_campaign=free_upgrade) and it’s been surprisingly useful in my …" at bounding box center [569, 367] width 407 height 20
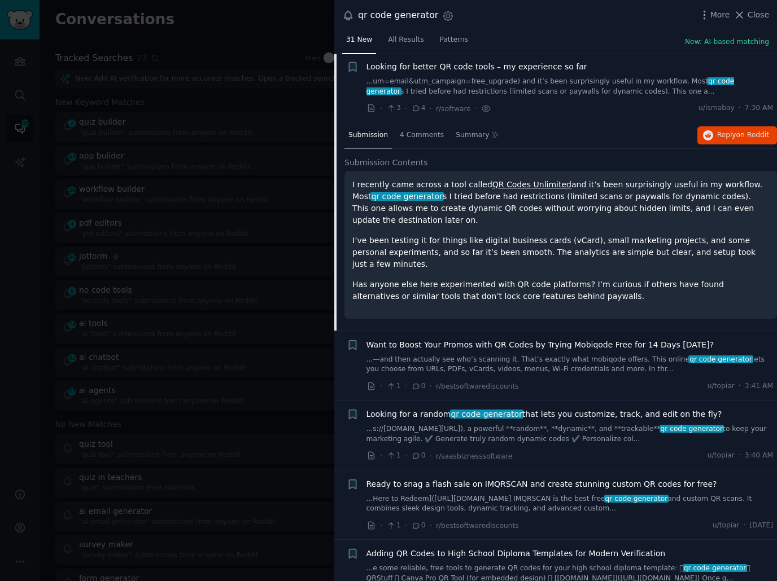
scroll to position [157, 0]
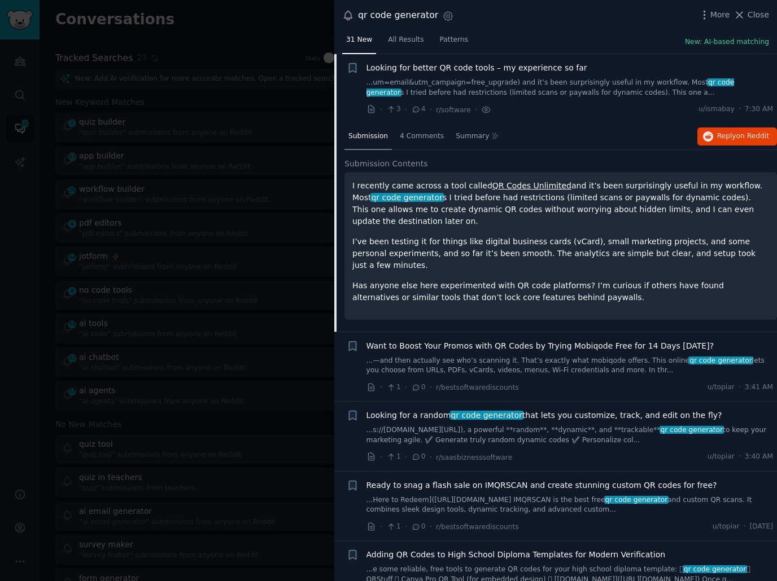
click at [519, 236] on p "I’ve been testing it for things like digital business cards (vCard), small mark…" at bounding box center [560, 254] width 416 height 36
click at [726, 144] on button "Reply on Reddit" at bounding box center [737, 137] width 80 height 18
click at [494, 291] on div "I recently came across a tool called QR Codes Unlimited and it’s been surprisin…" at bounding box center [560, 246] width 432 height 148
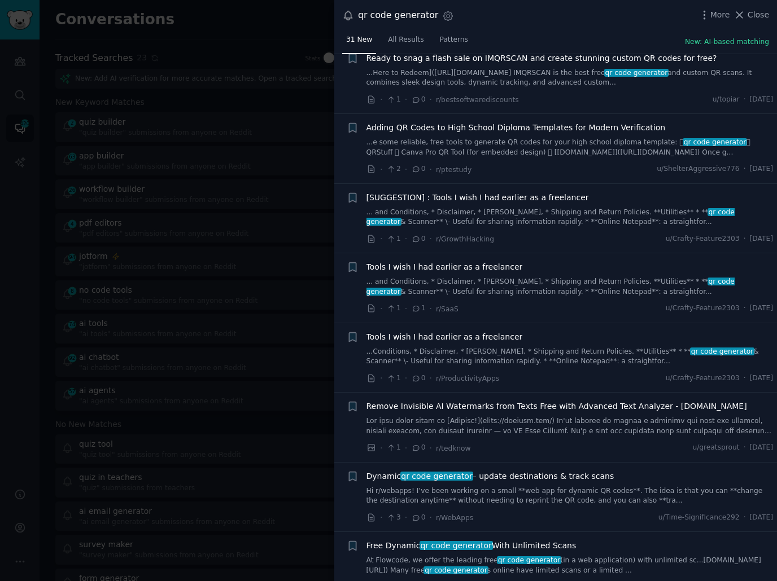
scroll to position [583, 0]
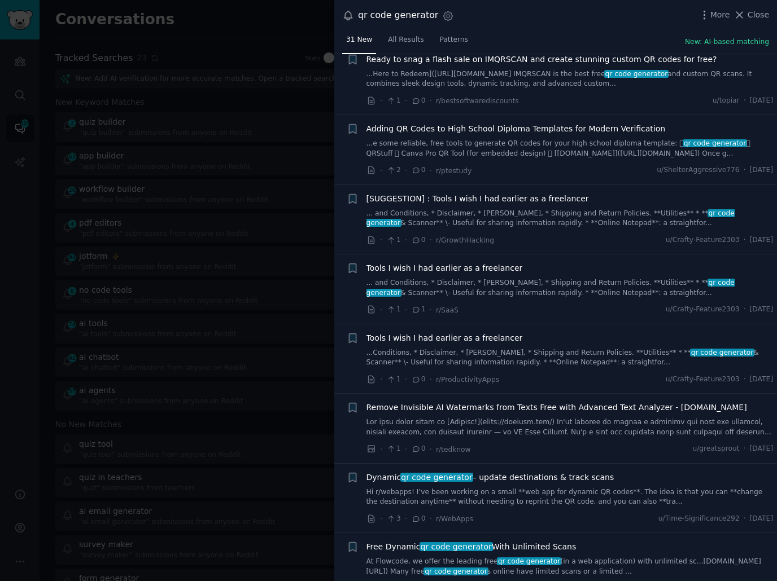
click at [529, 358] on li "+ Tools I wish I had earlier as a freelancer ...Conditions, * Disclaimer, * [PE…" at bounding box center [555, 358] width 442 height 69
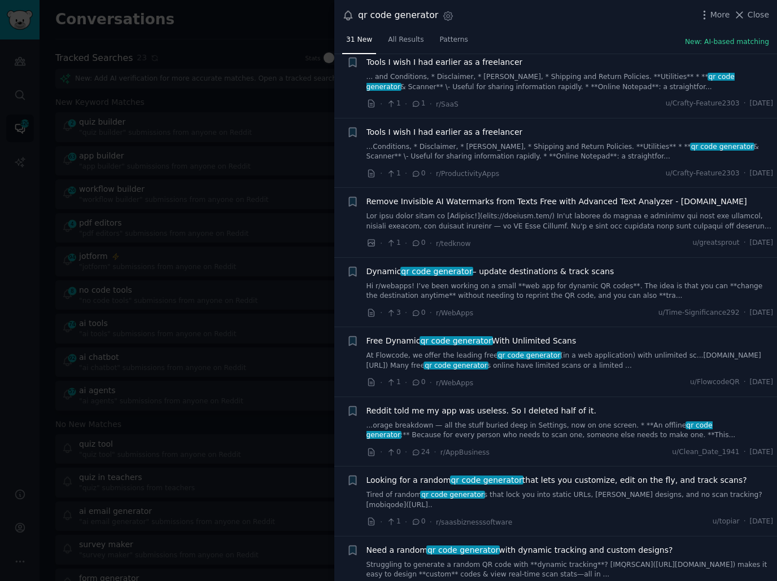
scroll to position [790, 0]
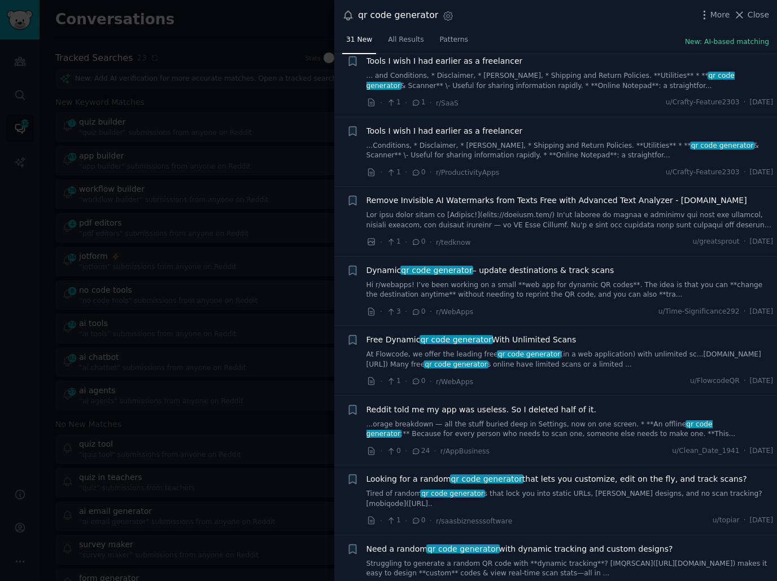
click at [529, 376] on div "· 1 · 0 · r/WebApps u/FlowcodeQR · [DATE]" at bounding box center [569, 382] width 407 height 12
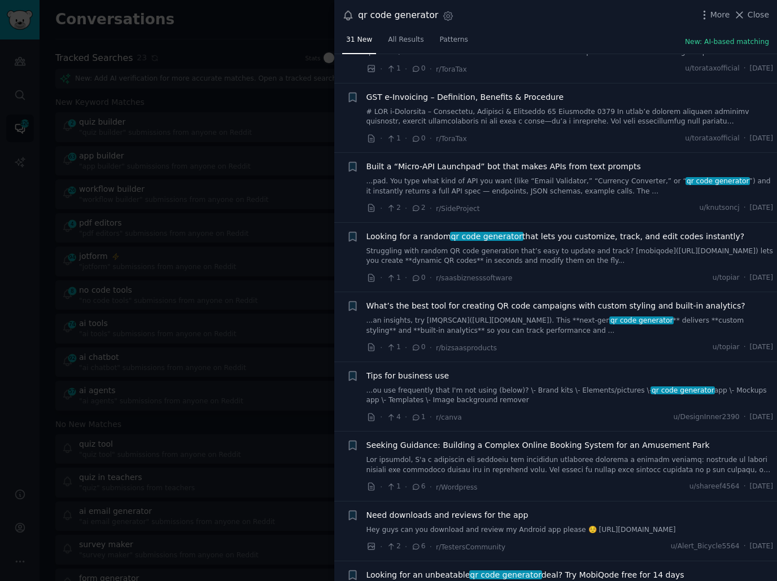
scroll to position [1382, 0]
click at [524, 411] on div "· 4 · 1 · r/canva u/DesignInner2390 · [DATE]" at bounding box center [569, 417] width 407 height 12
click at [552, 411] on div "· 4 · 1 · r/canva u/DesignInner2390 · [DATE]" at bounding box center [569, 417] width 407 height 12
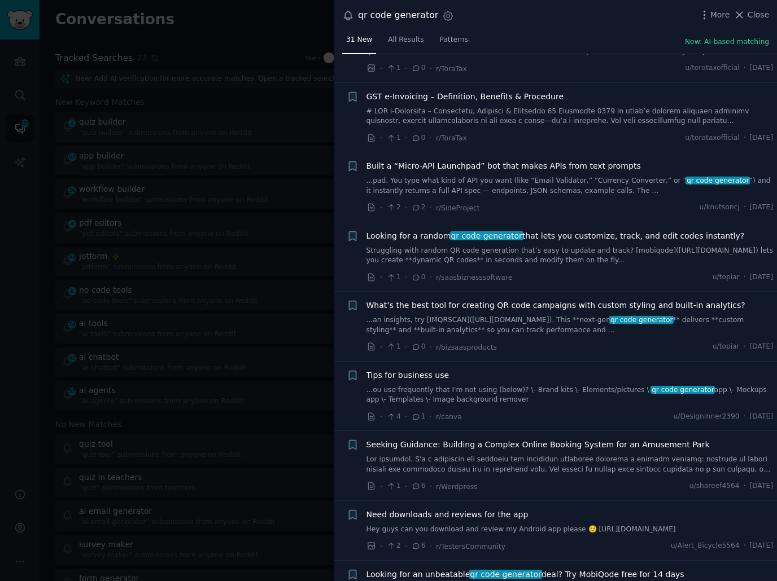
click at [552, 411] on div "· 4 · 1 · r/canva u/DesignInner2390 · [DATE]" at bounding box center [569, 417] width 407 height 12
click at [587, 411] on div "· 4 · 1 · r/canva u/DesignInner2390 · [DATE]" at bounding box center [569, 417] width 407 height 12
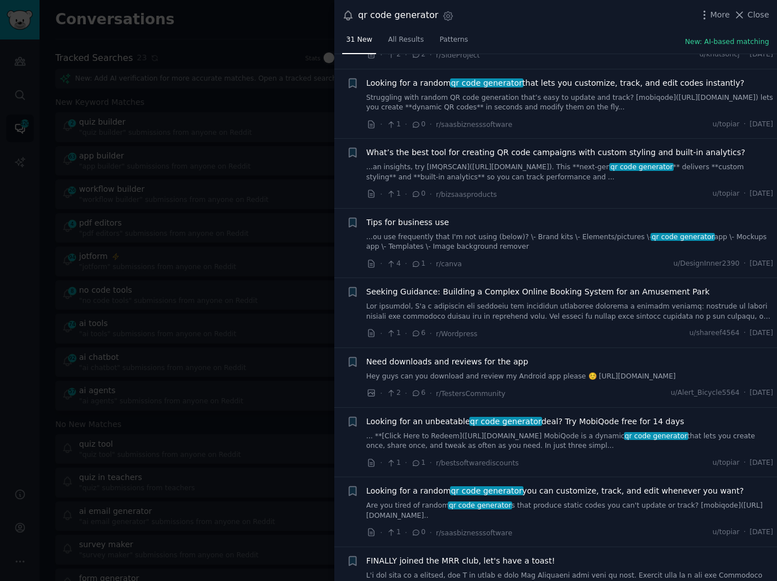
scroll to position [1538, 0]
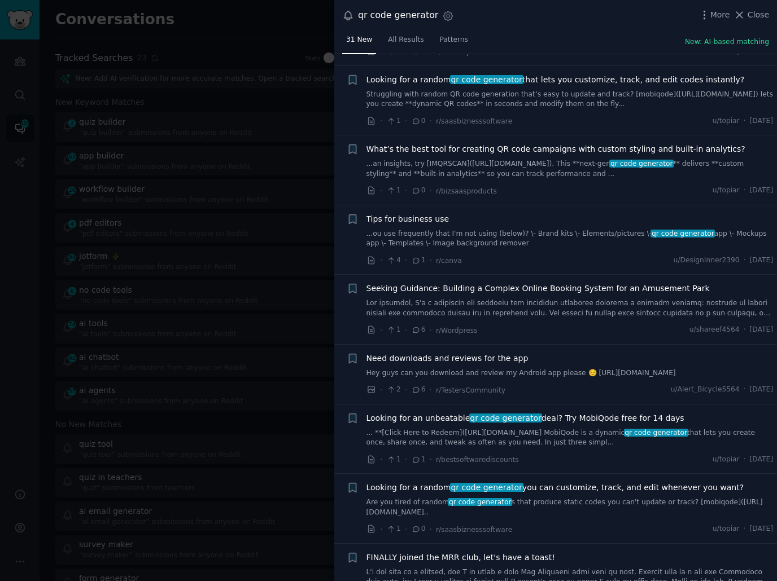
click at [605, 524] on div "· 1 · 0 · r/saasbiznesssoftware u/topiar · [DATE]" at bounding box center [569, 530] width 407 height 12
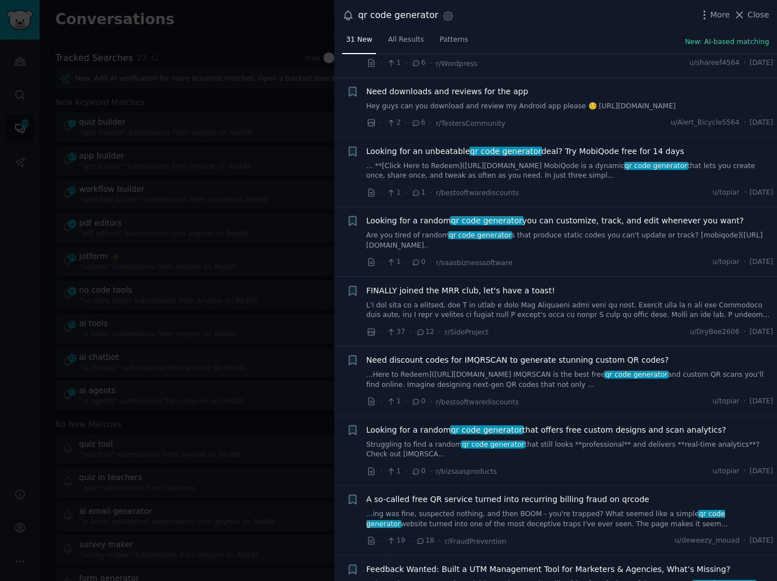
scroll to position [1831, 0]
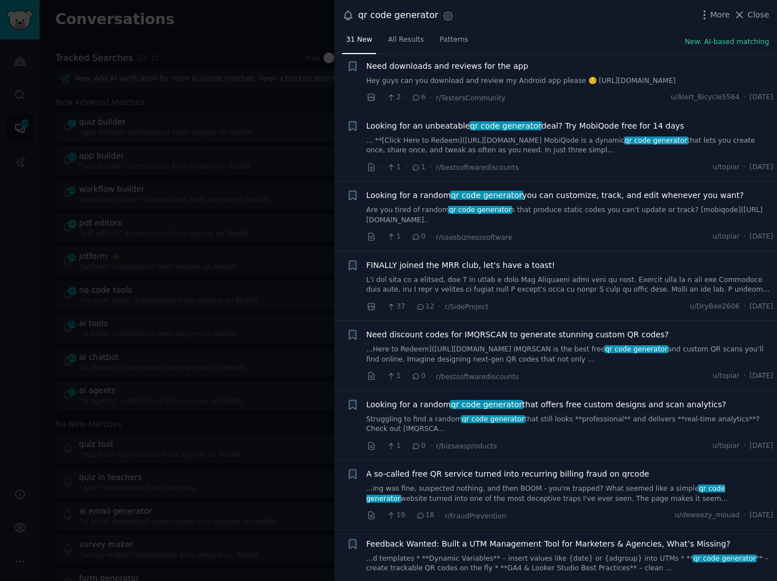
click at [604, 510] on div "· 19 · 18 · r/FraudPrevention u/deweezy_mouad · [DATE]" at bounding box center [569, 516] width 407 height 12
click at [236, 222] on div at bounding box center [388, 290] width 777 height 581
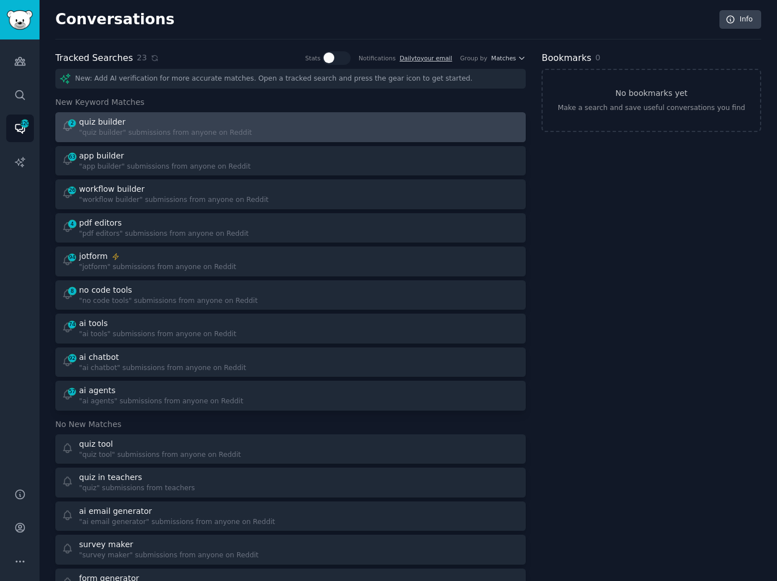
click at [299, 128] on div at bounding box center [409, 127] width 221 height 22
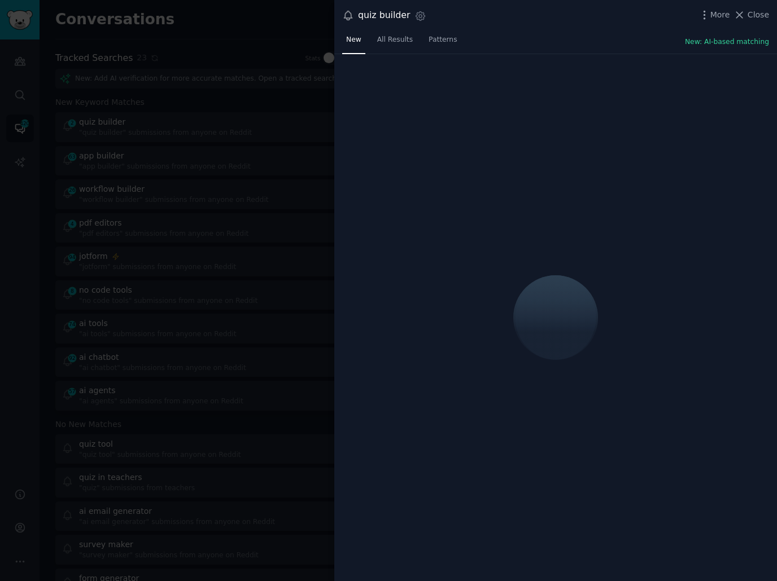
click at [561, 27] on div "quiz builder Settings More Close" at bounding box center [555, 15] width 442 height 31
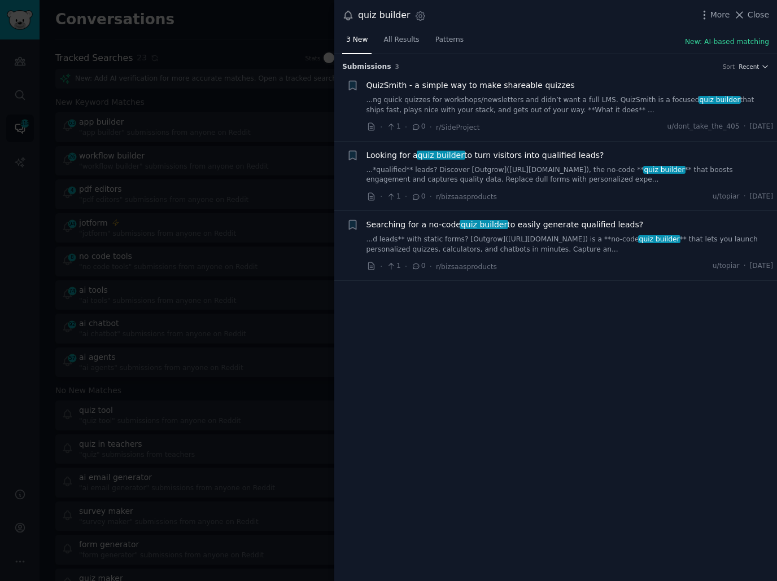
click at [217, 171] on div at bounding box center [388, 290] width 777 height 581
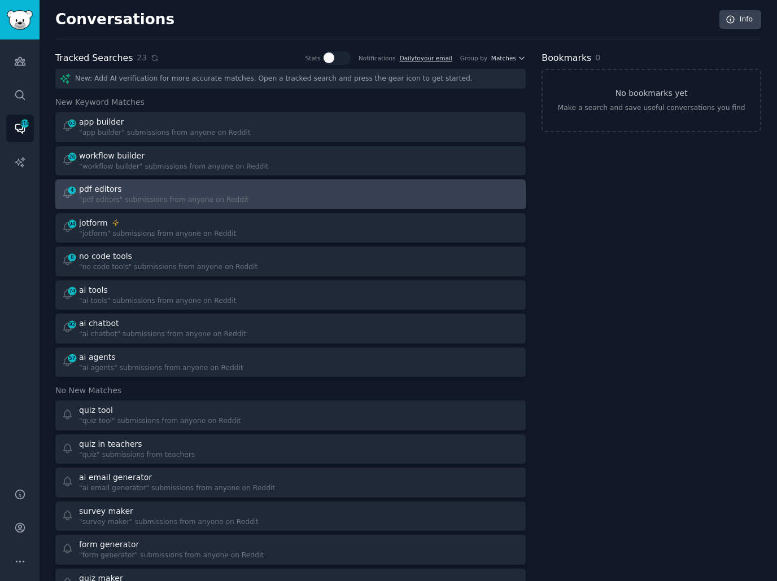
click at [324, 185] on div at bounding box center [409, 194] width 221 height 22
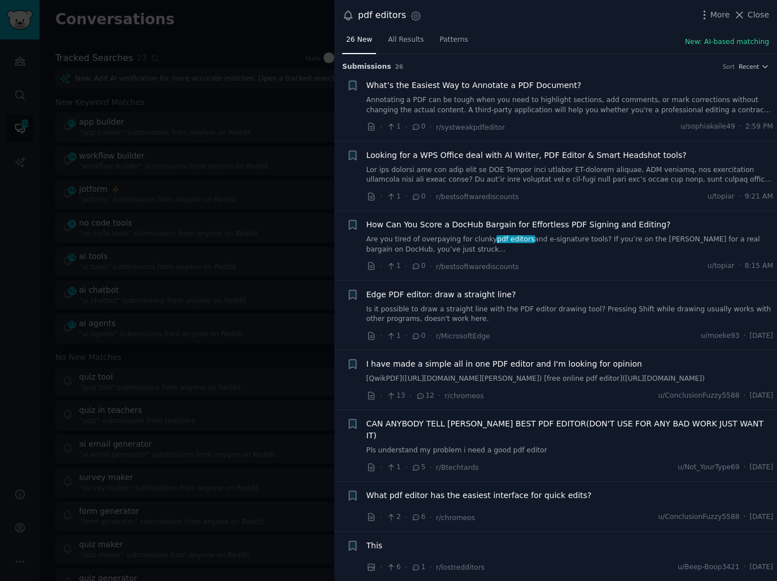
click at [587, 29] on div "pdf editors Settings More Close" at bounding box center [555, 15] width 442 height 31
click at [567, 115] on div "What’s the Easiest Way to Annotate a PDF Document? Annotating a PDF can be toug…" at bounding box center [569, 107] width 407 height 54
click at [565, 108] on link "Annotating a PDF can be tough when you need to highlight sections, add comments…" at bounding box center [569, 105] width 407 height 20
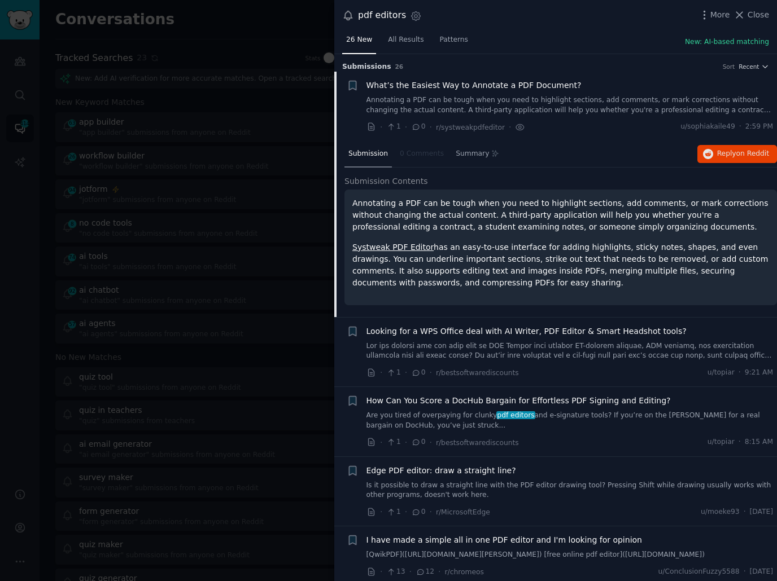
scroll to position [17, 0]
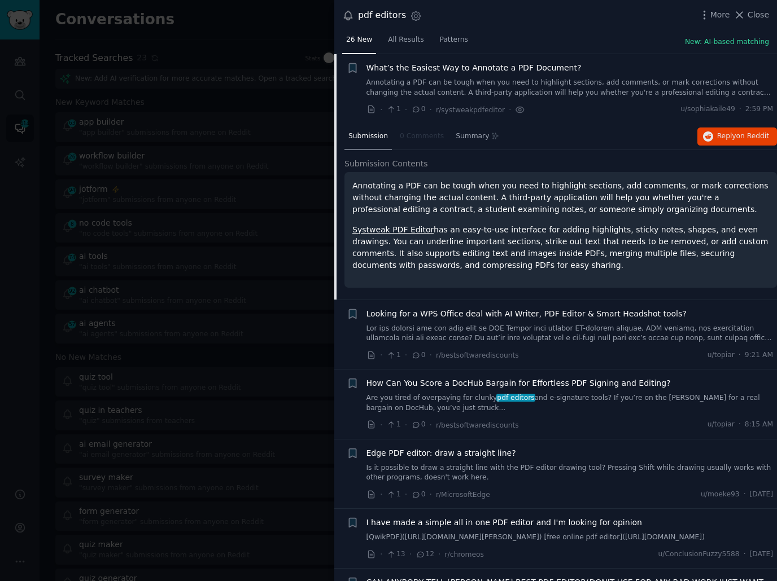
click at [579, 119] on li "+ What’s the Easiest Way to Annotate a PDF Document? Annotating a PDF can be to…" at bounding box center [555, 88] width 442 height 69
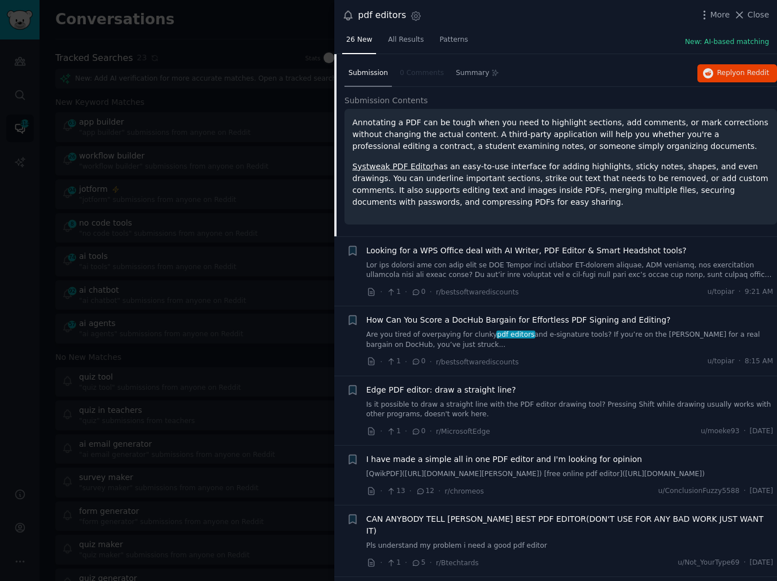
scroll to position [81, 0]
click at [561, 177] on p "Systweak PDF Editor has an easy-to-use interface for adding highlights, sticky …" at bounding box center [560, 183] width 416 height 47
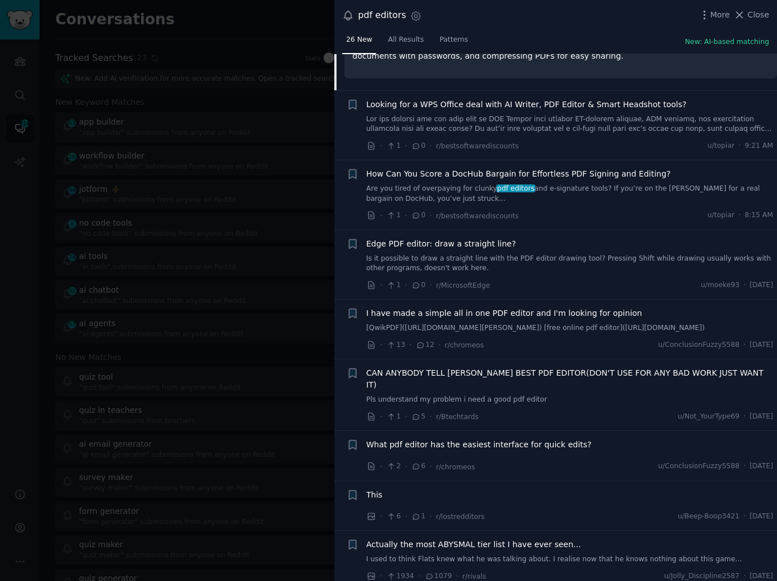
scroll to position [233, 0]
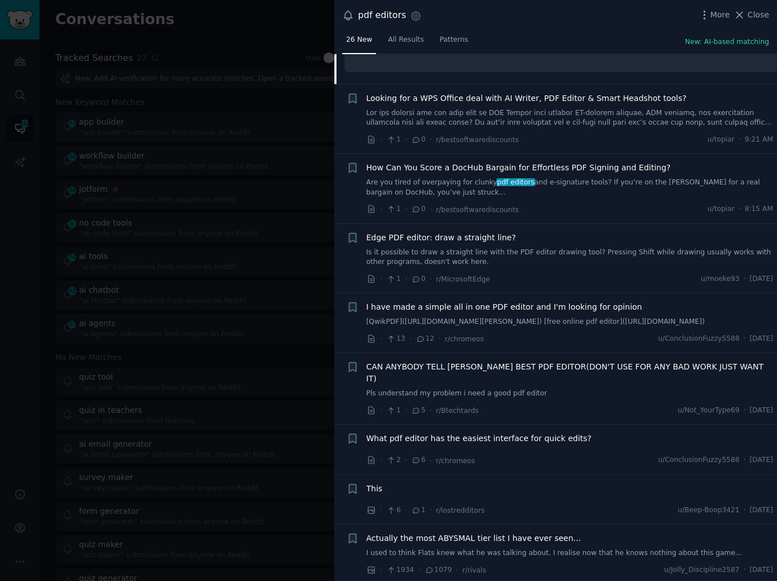
click at [513, 389] on link "Pls understand my problem i need a good pdf editor" at bounding box center [569, 394] width 407 height 10
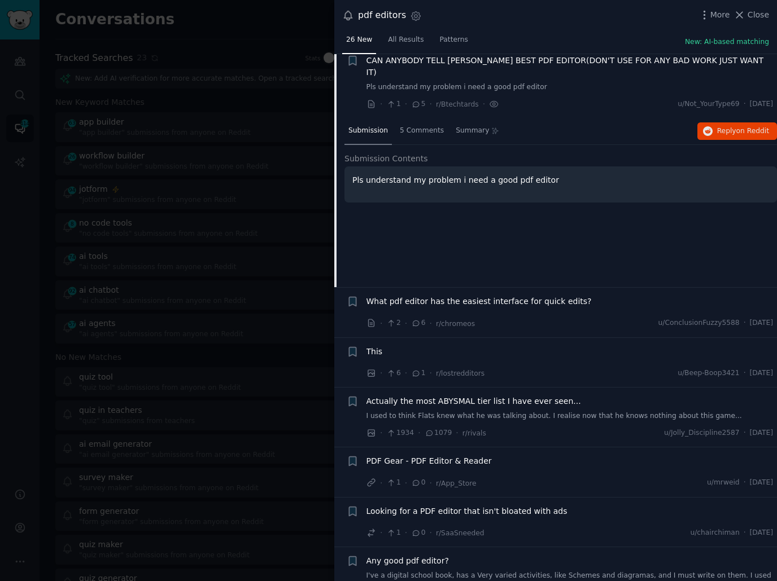
scroll to position [366, 0]
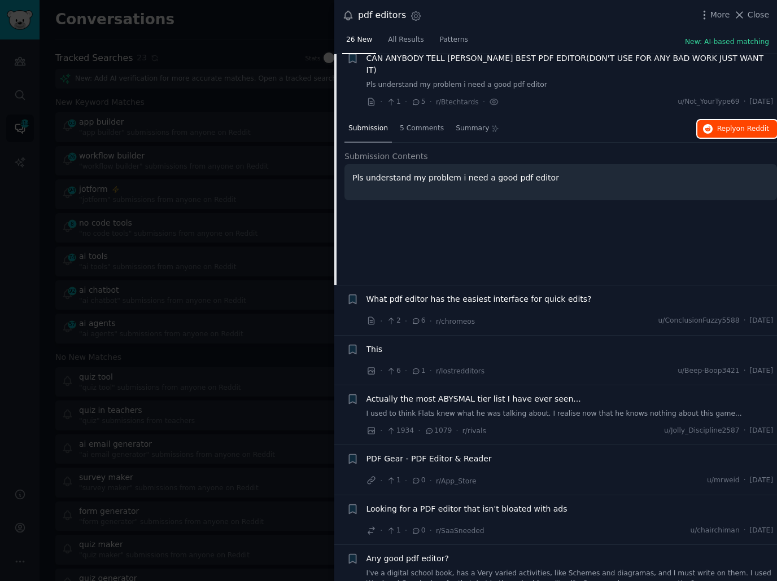
click at [726, 129] on span "Reply on Reddit" at bounding box center [743, 129] width 52 height 10
click at [423, 244] on div "Submission 5 Comments Summary Reply on Reddit Submission Contents Pls understan…" at bounding box center [560, 200] width 432 height 169
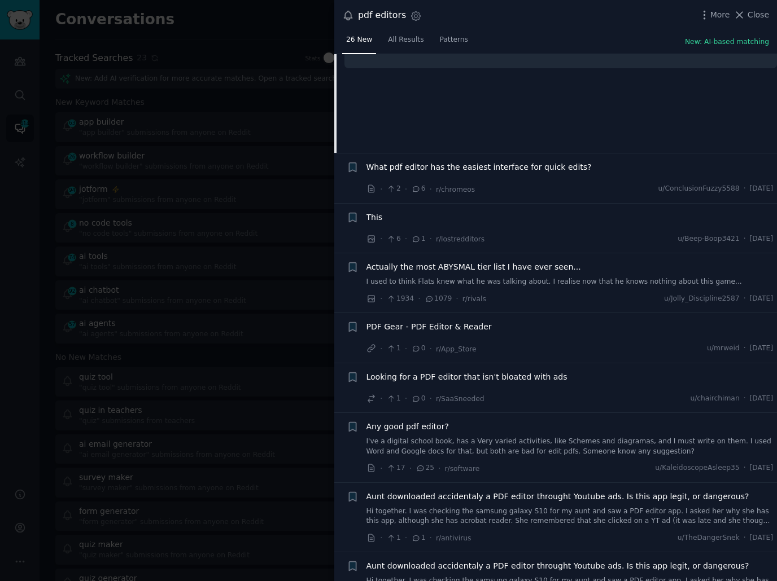
scroll to position [498, 0]
click at [541, 392] on div "· 1 · 0 · r/SaaSneeded u/chairchiman · [DATE]" at bounding box center [569, 398] width 407 height 12
click at [505, 442] on link "I've a digital school book, has a Very varied activities, like Schemes and diag…" at bounding box center [569, 446] width 407 height 20
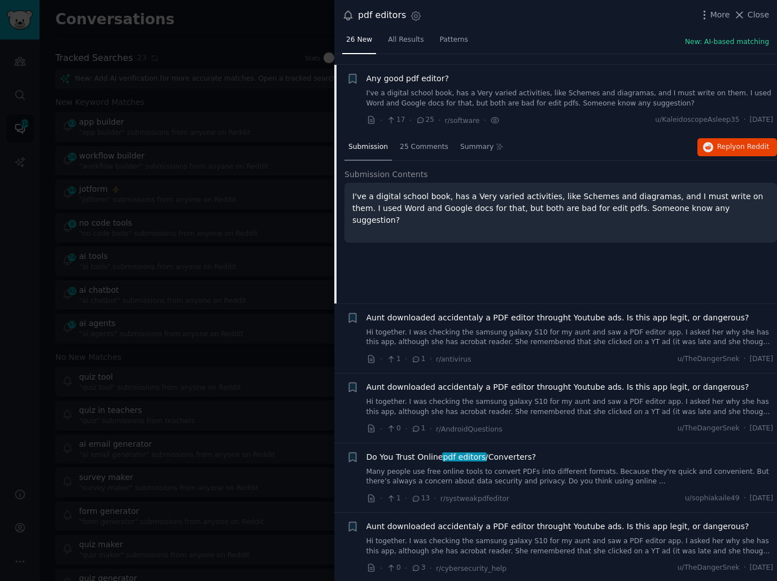
scroll to position [684, 0]
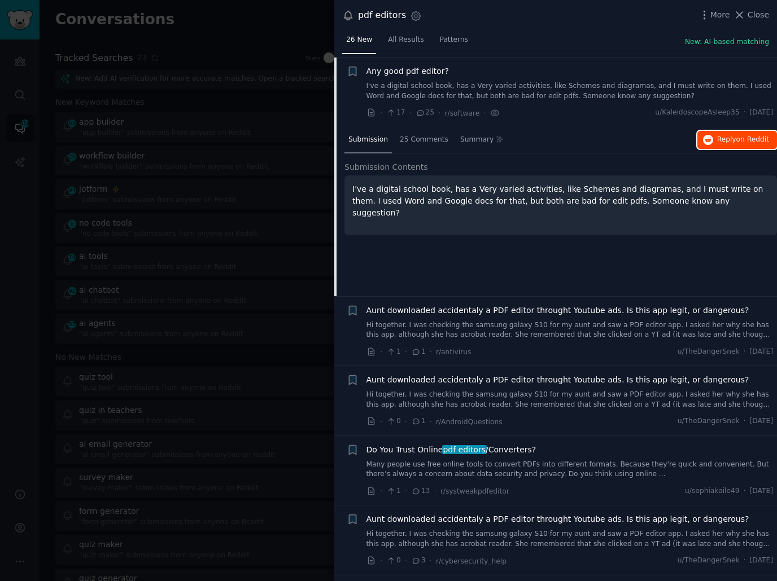
click at [717, 136] on span "Reply on Reddit" at bounding box center [743, 140] width 52 height 10
click at [450, 255] on div "Submission 25 Comments Summary Reply on Reddit Submission Contents I've a digit…" at bounding box center [560, 211] width 432 height 169
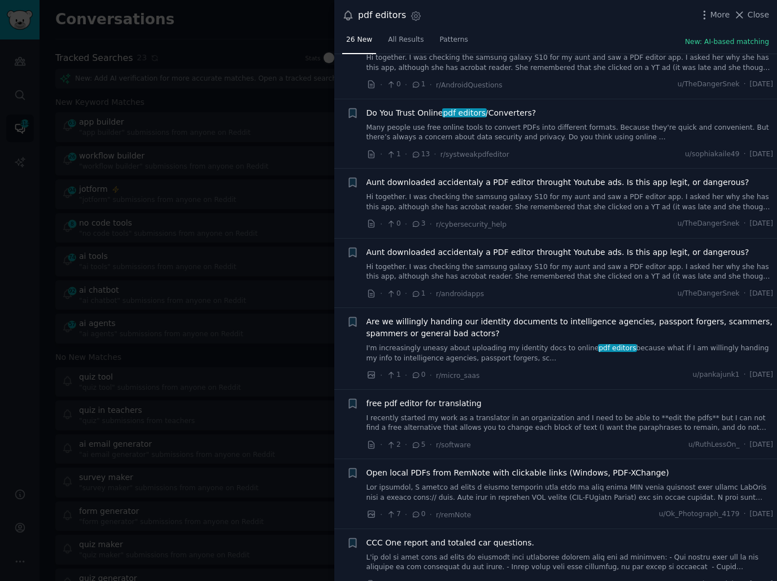
scroll to position [1021, 0]
click at [549, 291] on div "· 0 · 1 · r/androidapps u/TheDangerSnek · [DATE]" at bounding box center [569, 293] width 407 height 12
click at [536, 413] on link "I recently started my work as a translator in an organization and I need to be …" at bounding box center [569, 423] width 407 height 20
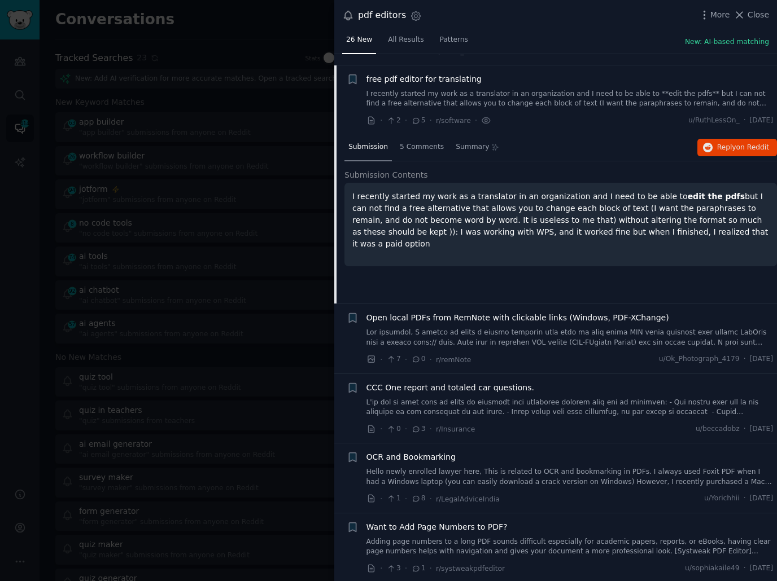
scroll to position [1183, 0]
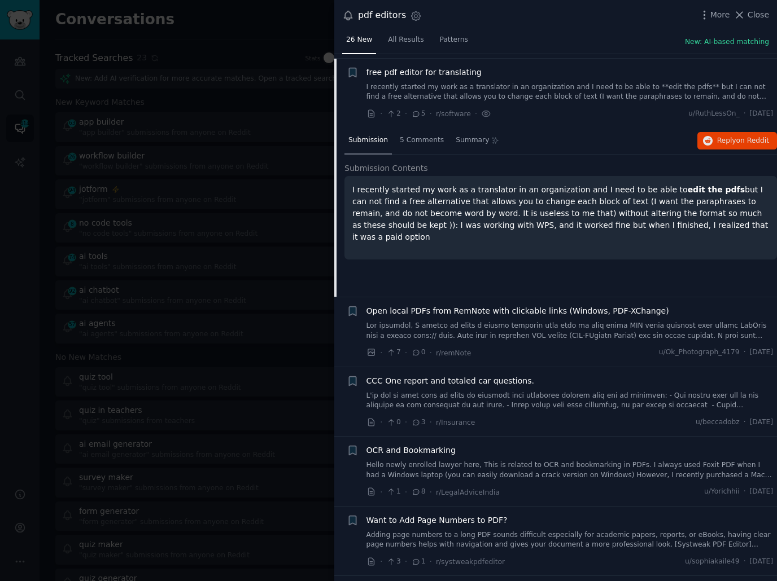
click at [607, 268] on div "Submission 5 Comments Summary Reply on Reddit Submission Contents I recently st…" at bounding box center [560, 212] width 432 height 169
click at [605, 257] on div "Submission 5 Comments Summary Reply on Reddit Submission Contents I recently st…" at bounding box center [560, 212] width 432 height 169
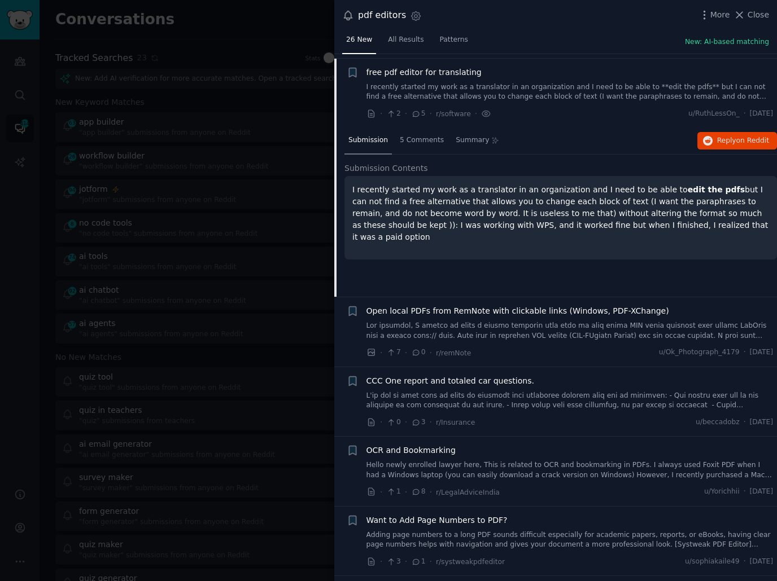
click at [605, 257] on div "Submission 5 Comments Summary Reply on Reddit Submission Contents I recently st…" at bounding box center [560, 212] width 432 height 169
click at [561, 353] on div "· 7 · 0 · r/remNote u/Ok_Photograph_4179 · [DATE]" at bounding box center [569, 353] width 407 height 12
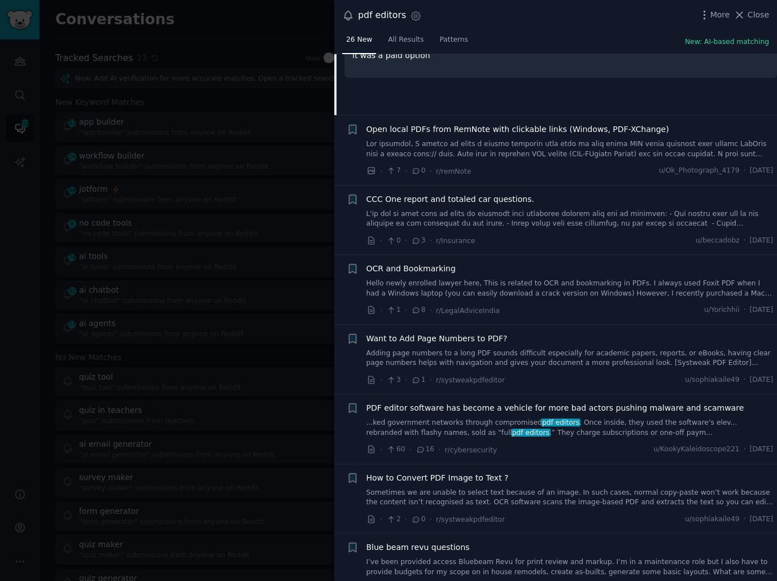
scroll to position [1366, 0]
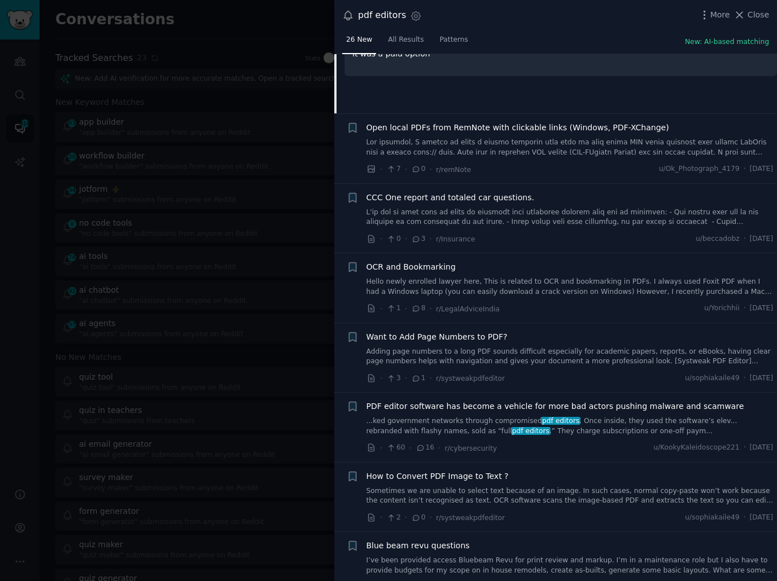
click at [564, 308] on div "· 1 · 8 · r/LegalAdviceIndia u/Yorichhii · [DATE]" at bounding box center [569, 309] width 407 height 12
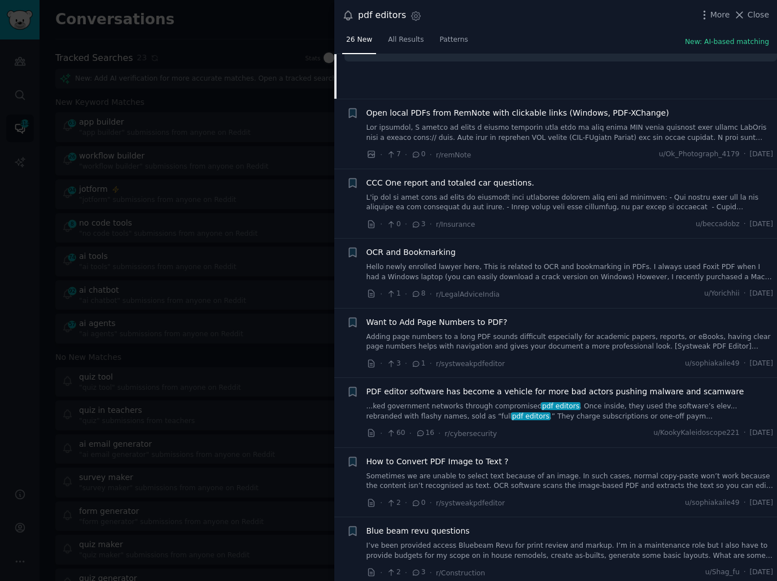
click at [143, 204] on div at bounding box center [388, 290] width 777 height 581
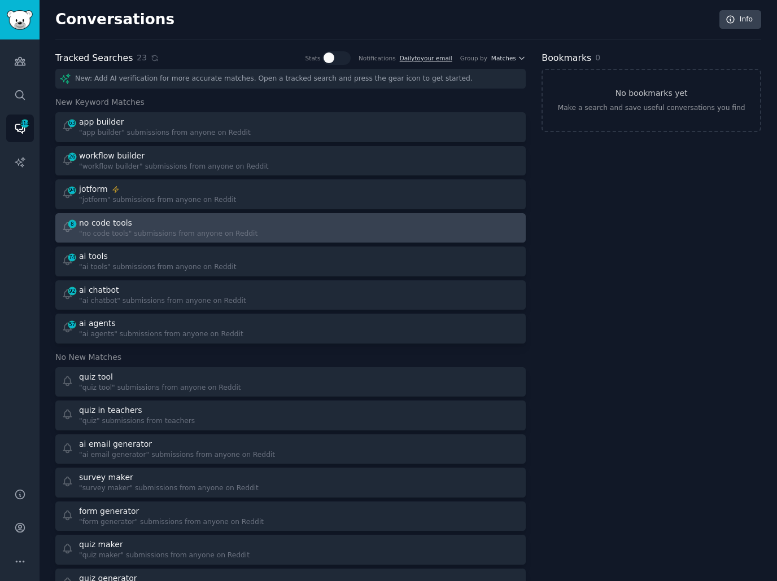
click at [257, 223] on div "8 no code tools "no code tools" submissions from anyone on Reddit" at bounding box center [172, 228] width 221 height 22
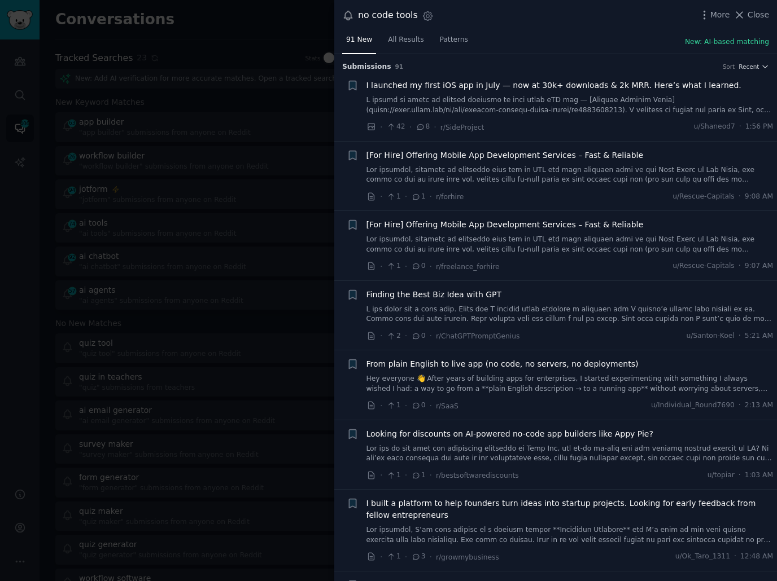
click at [564, 30] on div "no code tools Settings More Close" at bounding box center [555, 15] width 442 height 31
click at [562, 32] on div "91 New All Results Patterns New: AI-based matching" at bounding box center [555, 42] width 442 height 23
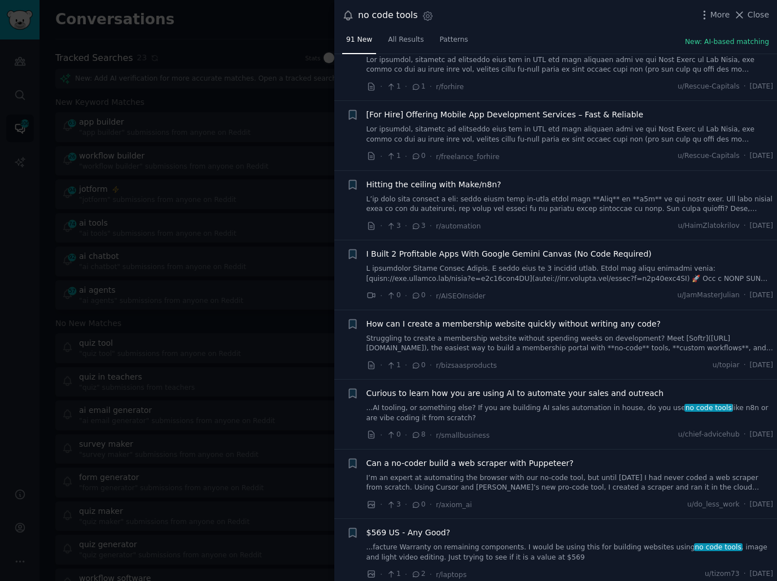
scroll to position [4001, 0]
click at [514, 393] on div "Curious to learn how you are using AI to automate your sales and outreach ...AI…" at bounding box center [569, 405] width 407 height 36
click at [513, 403] on link "...AI tooling, or something else? If you are building AI sales automation in ho…" at bounding box center [569, 413] width 407 height 20
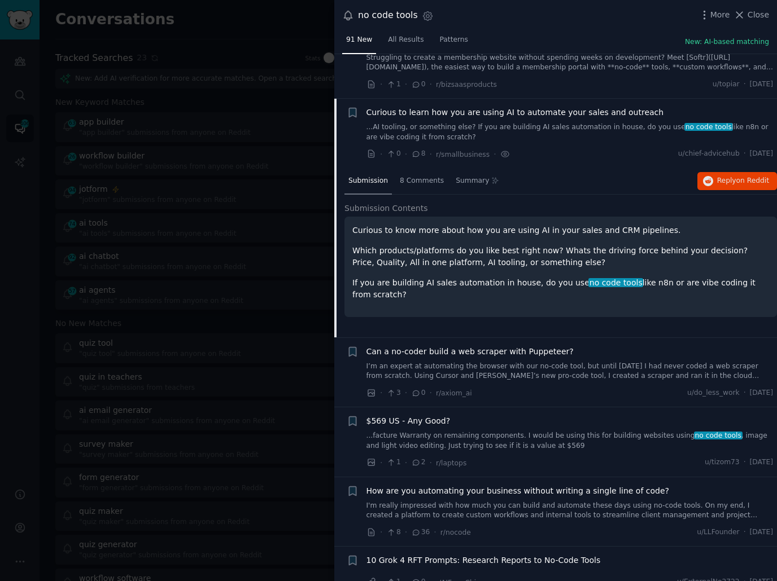
scroll to position [4319, 0]
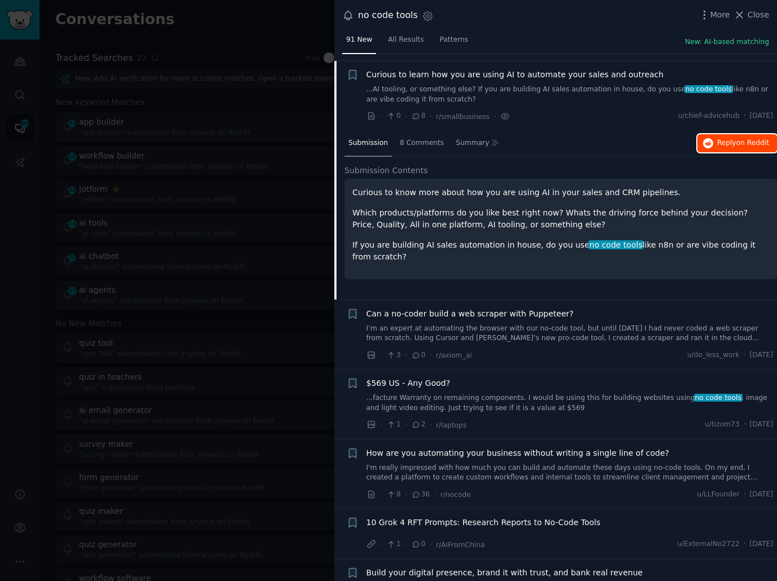
click at [736, 140] on span "Reply on Reddit" at bounding box center [743, 143] width 52 height 10
click at [495, 349] on div "· 3 · 0 · r/axiom_ai u/do_less_work · [DATE]" at bounding box center [569, 355] width 407 height 12
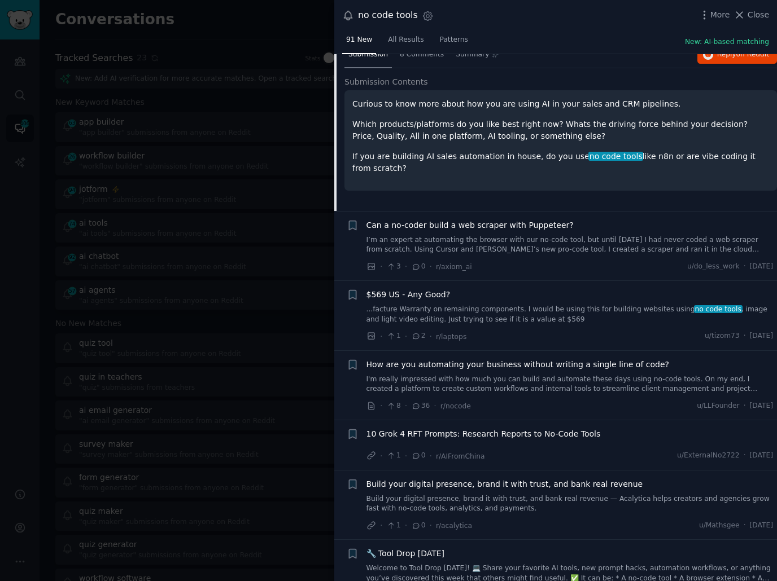
scroll to position [4420, 0]
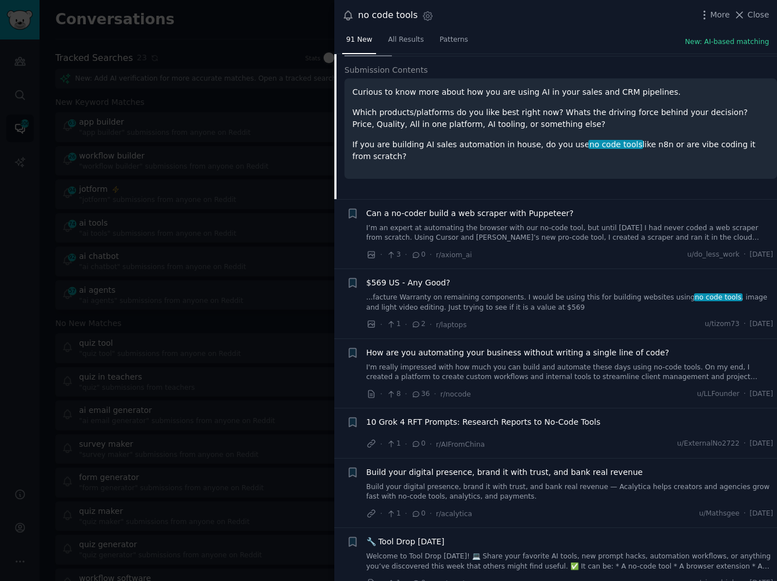
click at [526, 388] on div "· 8 · 36 · r/nocode u/LLFounder · [DATE]" at bounding box center [569, 394] width 407 height 12
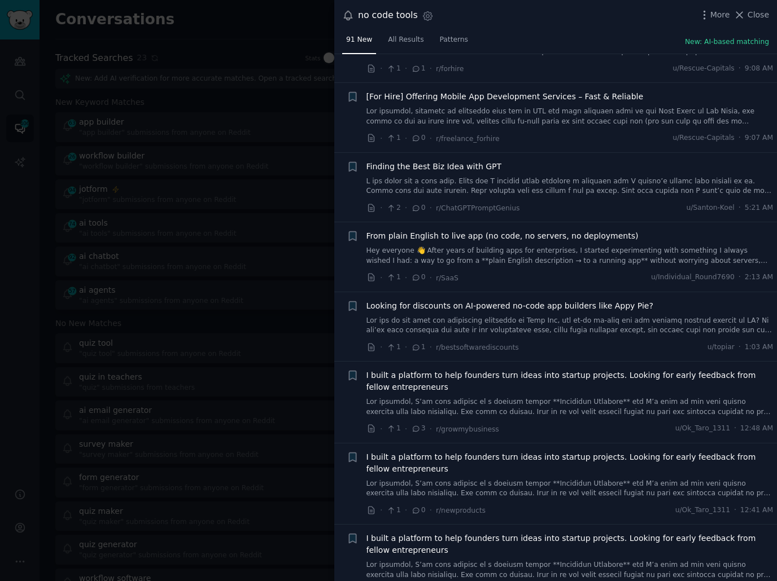
scroll to position [126, 0]
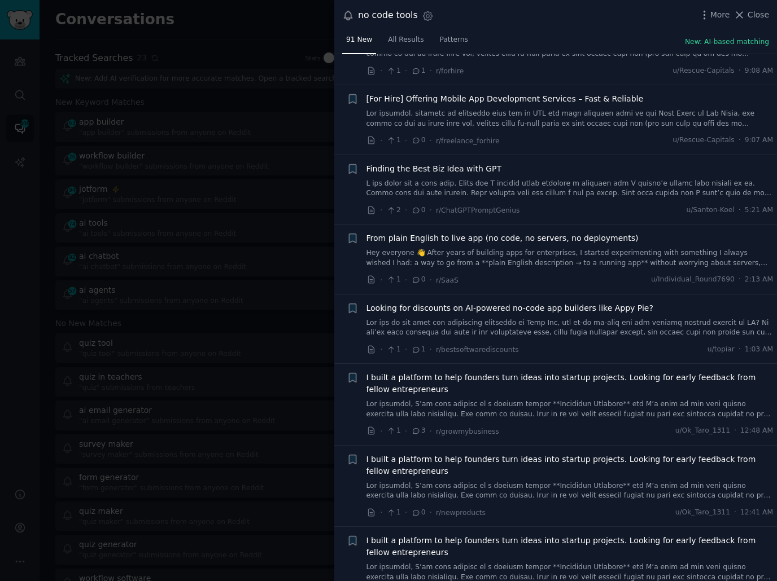
click at [169, 344] on div at bounding box center [388, 290] width 777 height 581
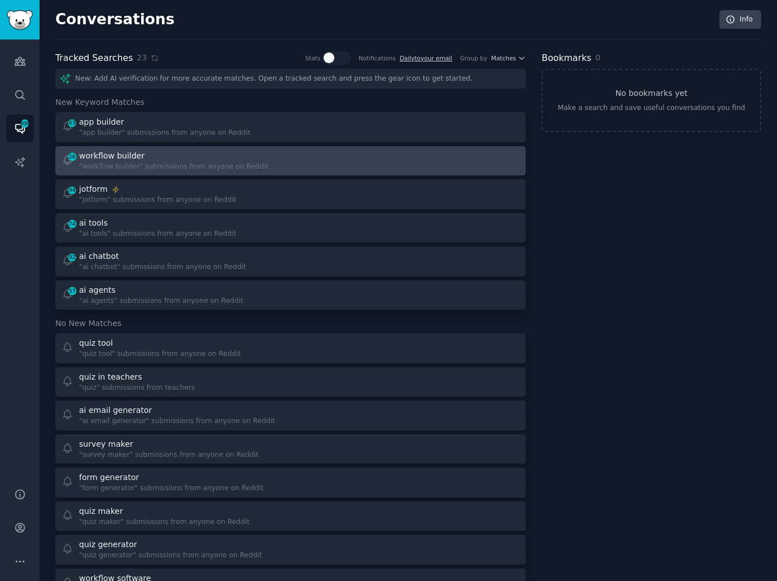
click at [317, 163] on div at bounding box center [409, 161] width 221 height 22
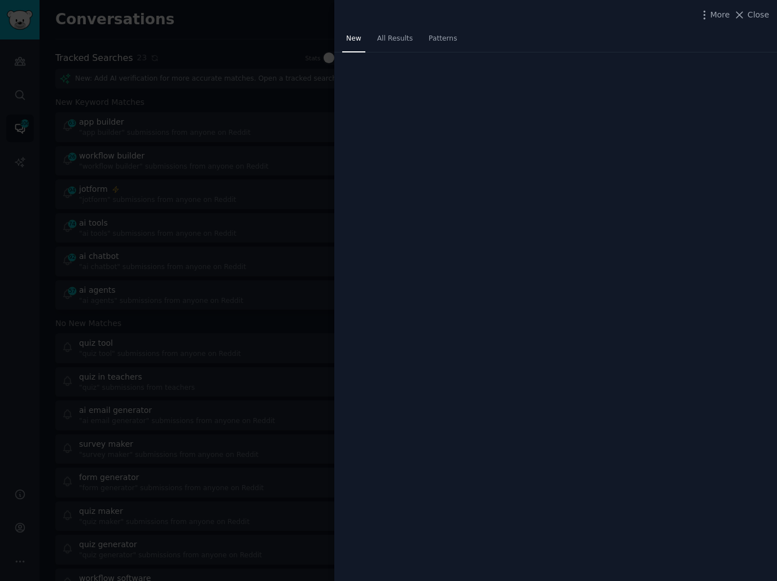
click at [525, 32] on div "New All Results Patterns" at bounding box center [555, 41] width 442 height 23
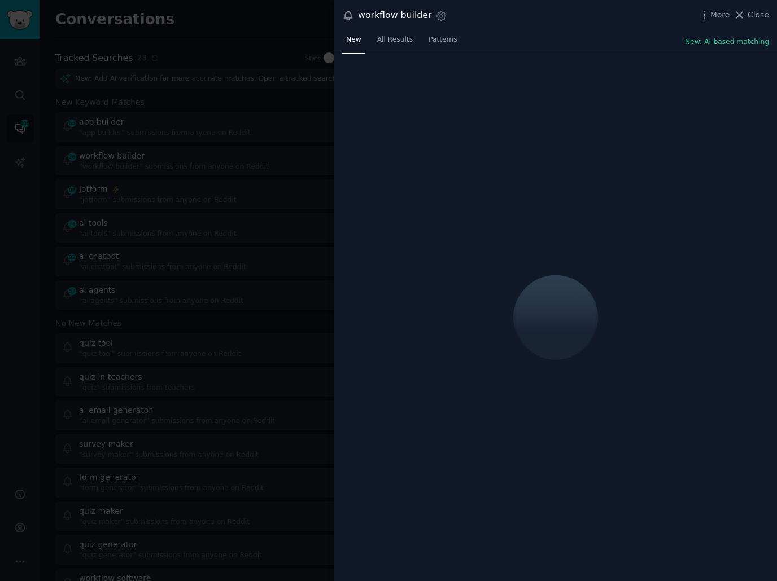
click at [535, 36] on div "New All Results Patterns New: AI-based matching" at bounding box center [555, 42] width 442 height 23
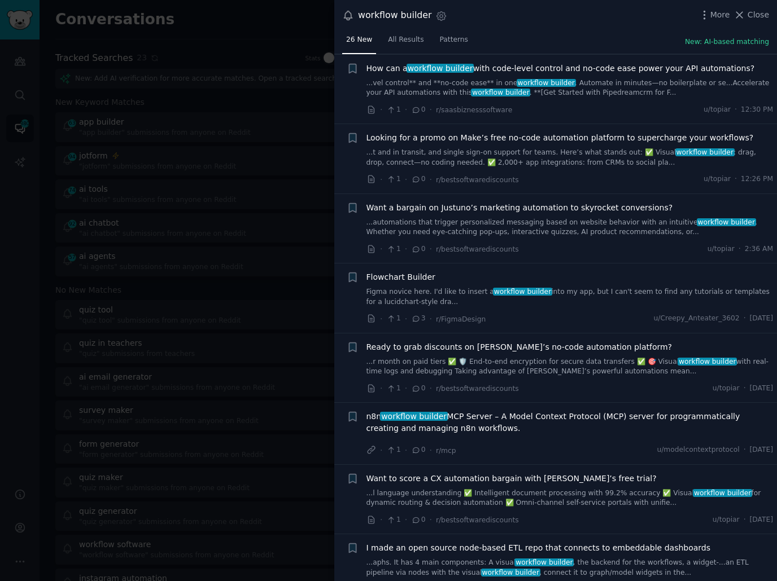
scroll to position [89, 0]
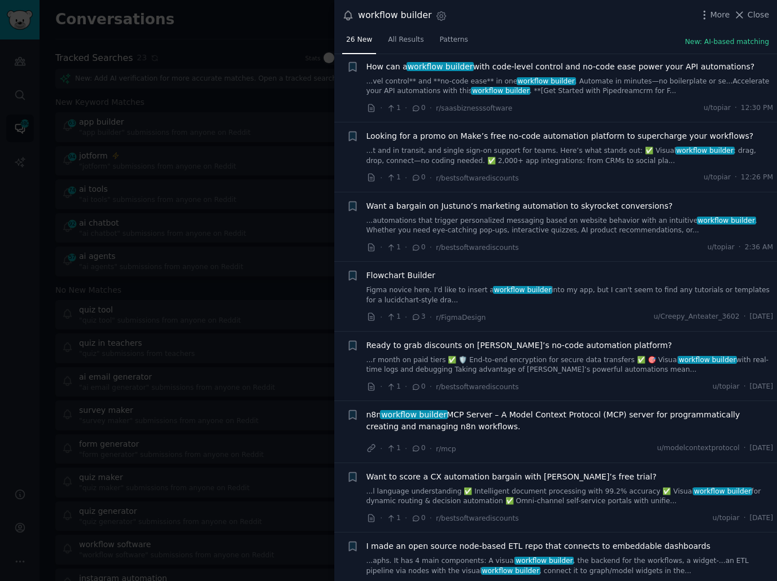
click at [550, 320] on div "· 1 · 3 · r/FigmaDesign u/Creepy_Anteater_3602 · [DATE]" at bounding box center [569, 318] width 407 height 12
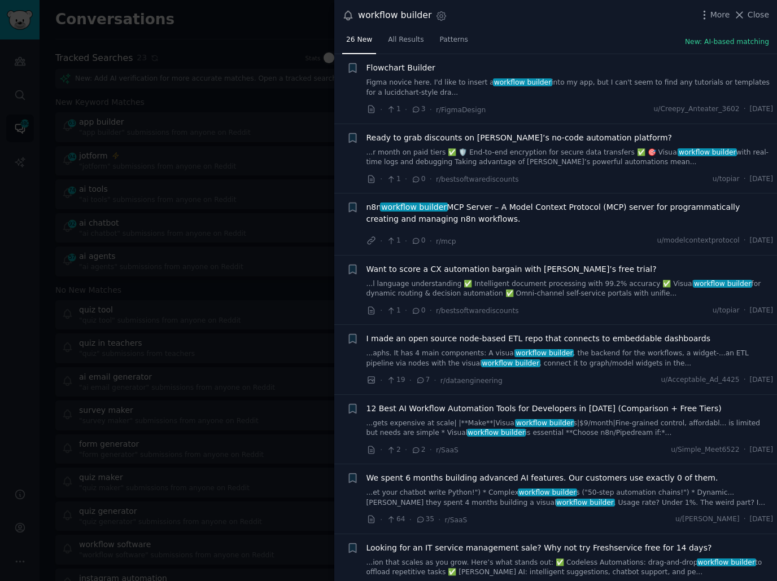
scroll to position [299, 0]
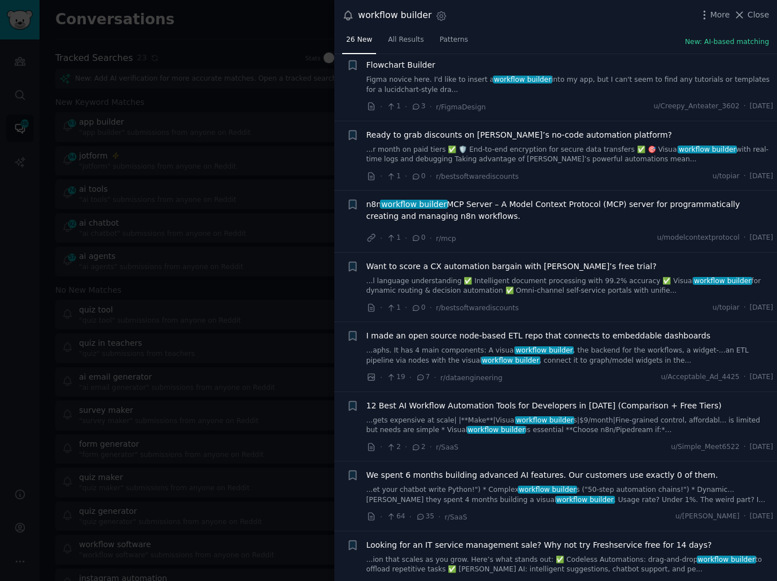
click at [572, 310] on div "· 1 · 0 · r/bestsoftwarediscounts u/topiar · [DATE]" at bounding box center [569, 308] width 407 height 12
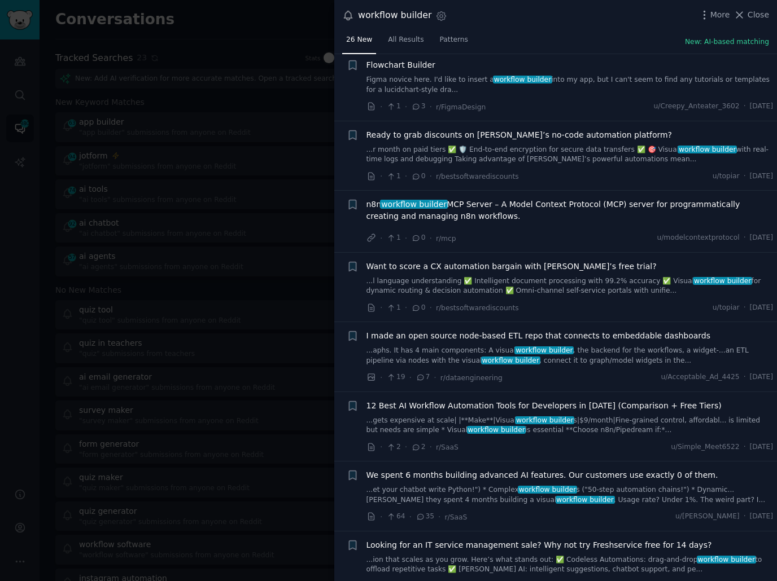
click at [572, 310] on div "· 1 · 0 · r/bestsoftwarediscounts u/topiar · [DATE]" at bounding box center [569, 308] width 407 height 12
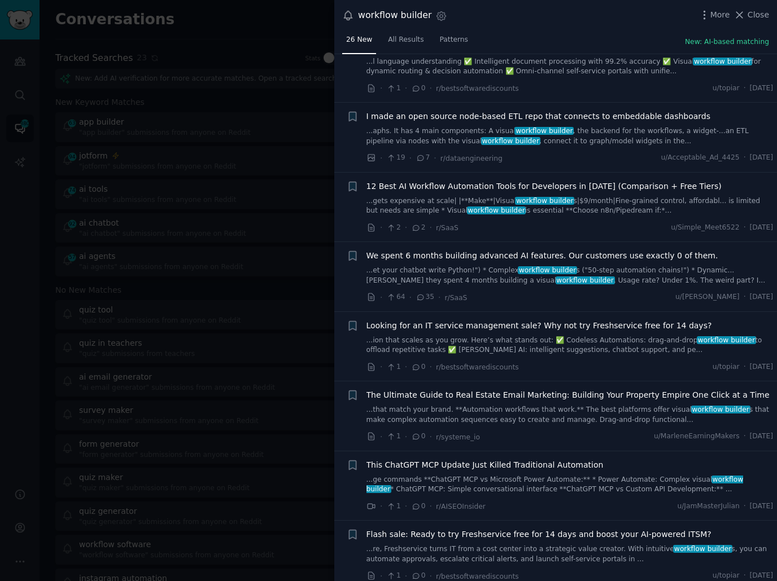
scroll to position [519, 0]
click at [576, 303] on li "+ We spent 6 months building advanced AI features. Our customers use exactly 0 …" at bounding box center [555, 276] width 442 height 69
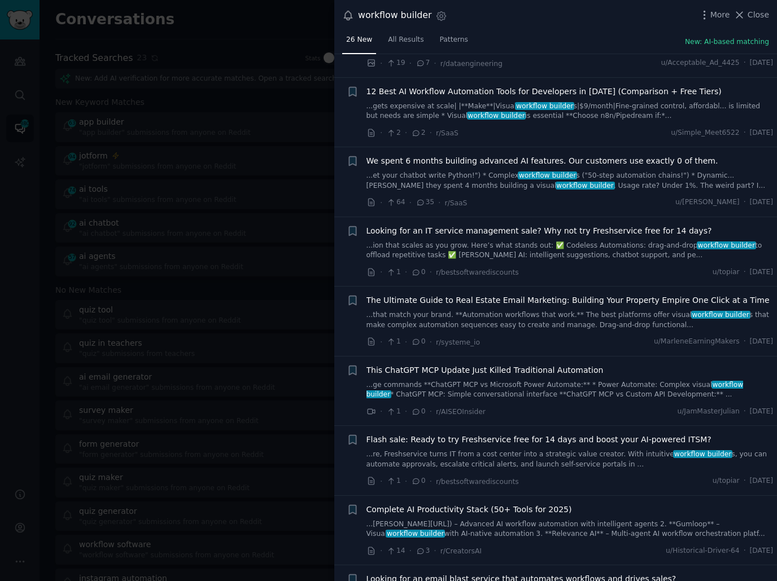
scroll to position [615, 0]
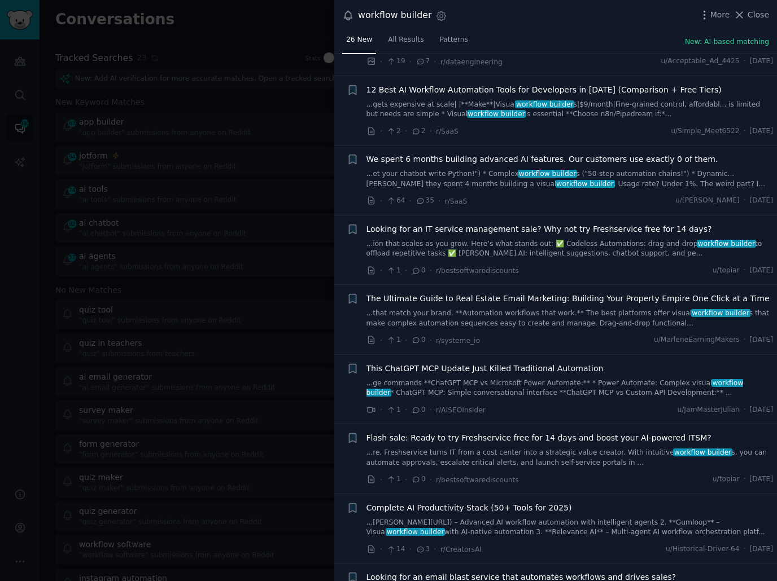
click at [561, 340] on div "· 1 · 0 · r/systeme_io u/MarleneEarningMakers · [DATE]" at bounding box center [569, 341] width 407 height 12
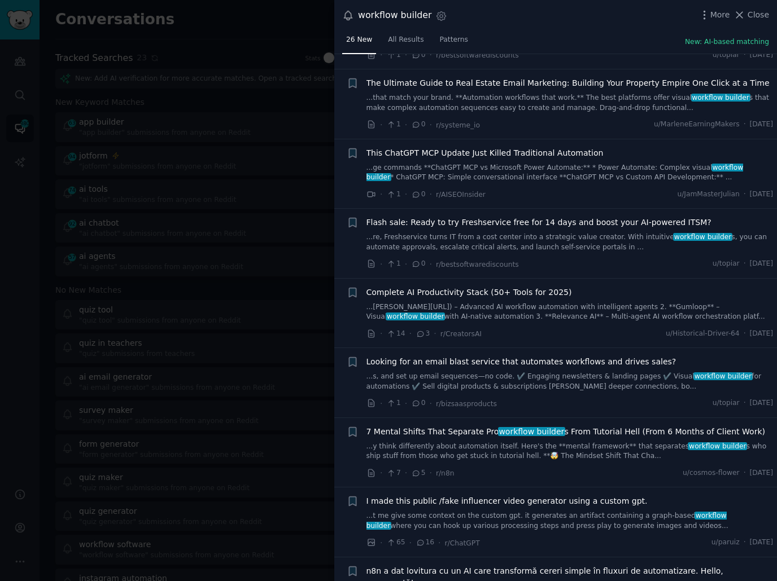
scroll to position [858, 0]
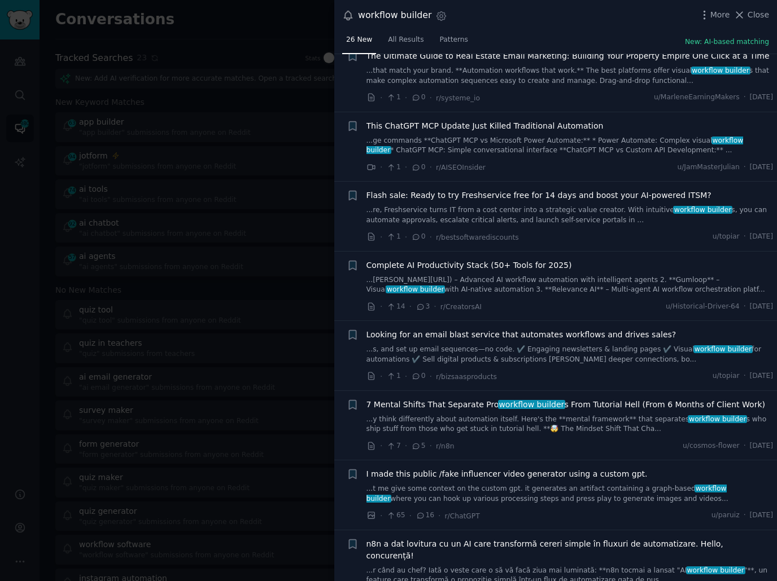
click at [576, 371] on div "· 1 · 0 · r/bizsaasproducts u/topiar · [DATE]" at bounding box center [569, 377] width 407 height 12
click at [578, 376] on div "· 1 · 0 · r/bizsaasproducts u/topiar · [DATE]" at bounding box center [569, 377] width 407 height 12
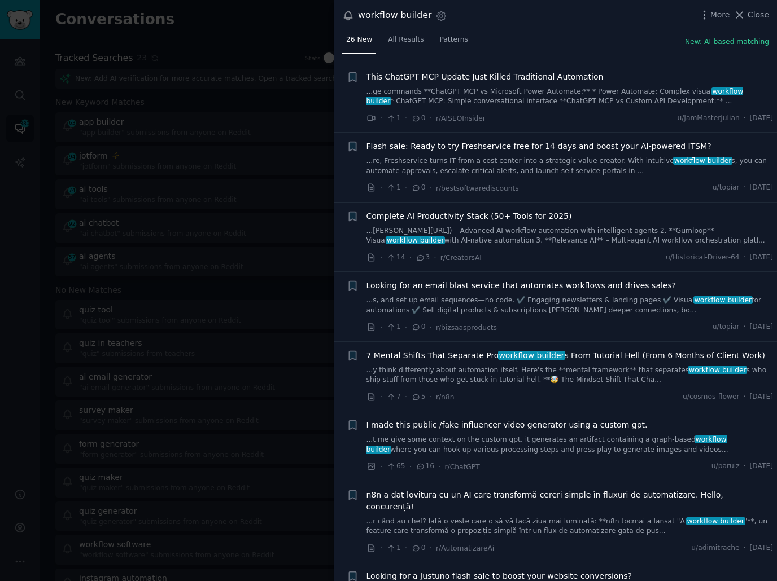
scroll to position [907, 0]
click at [572, 394] on div "· 7 · 5 · r/n8n u/cosmos-flower · [DATE]" at bounding box center [569, 397] width 407 height 12
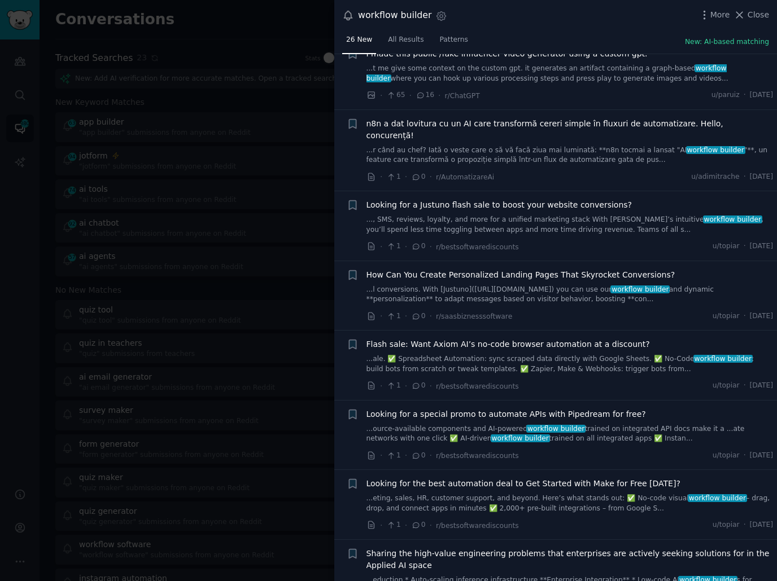
scroll to position [1302, 0]
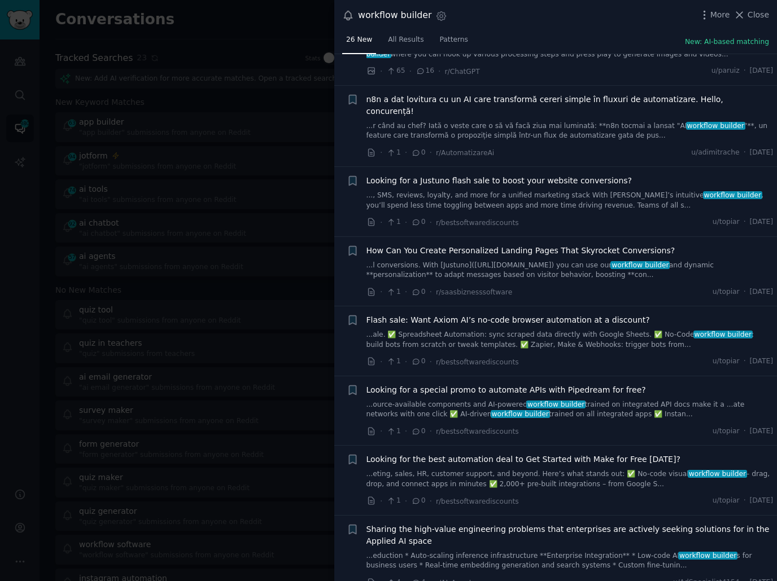
click at [152, 114] on div at bounding box center [388, 290] width 777 height 581
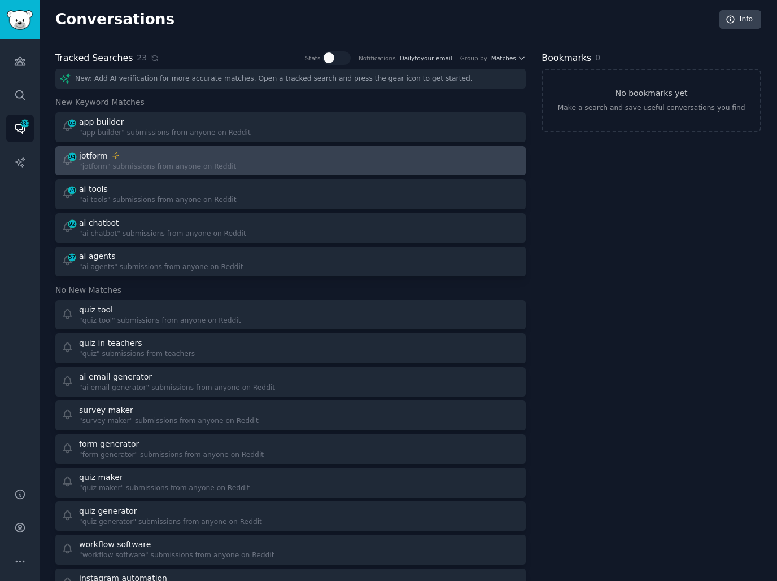
click at [291, 157] on div "94 jotform "jotform" submissions from anyone on Reddit" at bounding box center [290, 161] width 462 height 22
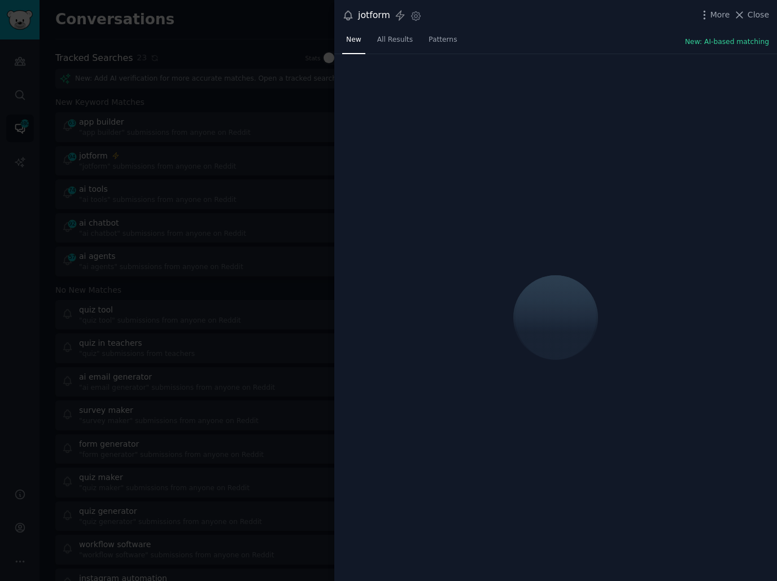
click at [556, 40] on div "New All Results Patterns New: AI-based matching" at bounding box center [555, 42] width 442 height 23
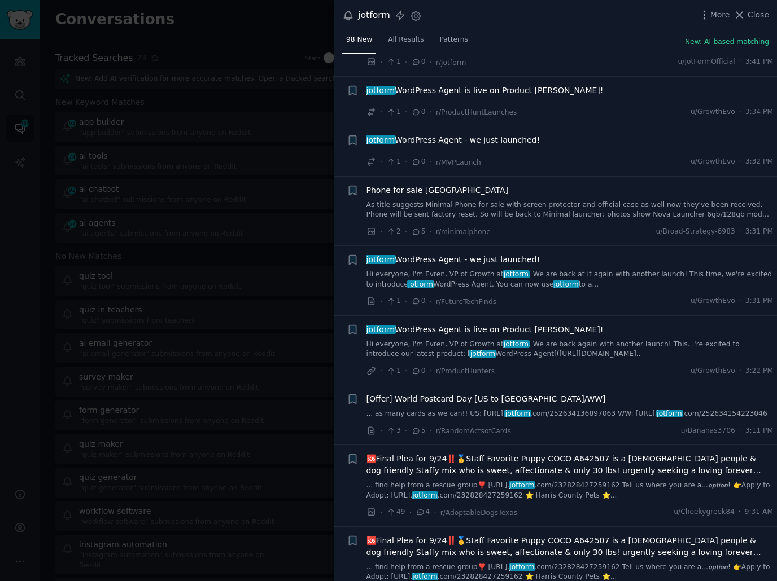
scroll to position [106, 0]
click at [562, 209] on link "As title suggests Minimal Phone for sale with screen protector and official cas…" at bounding box center [569, 210] width 407 height 20
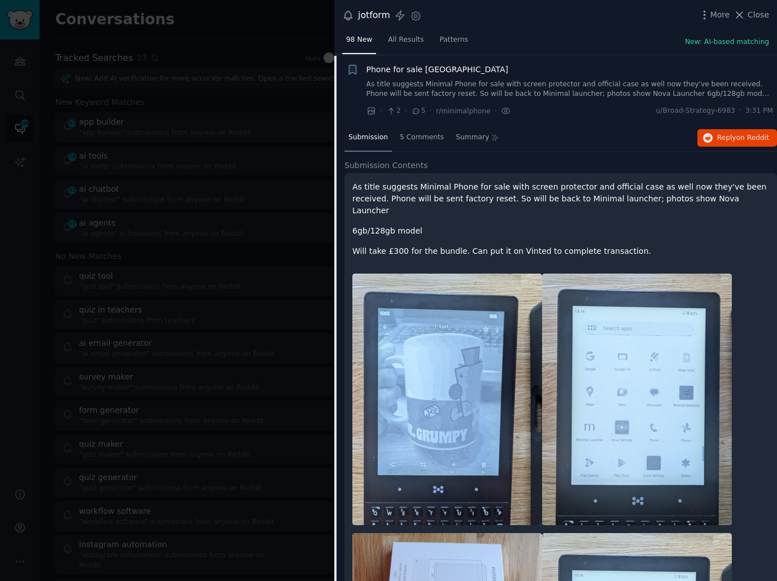
scroll to position [227, 0]
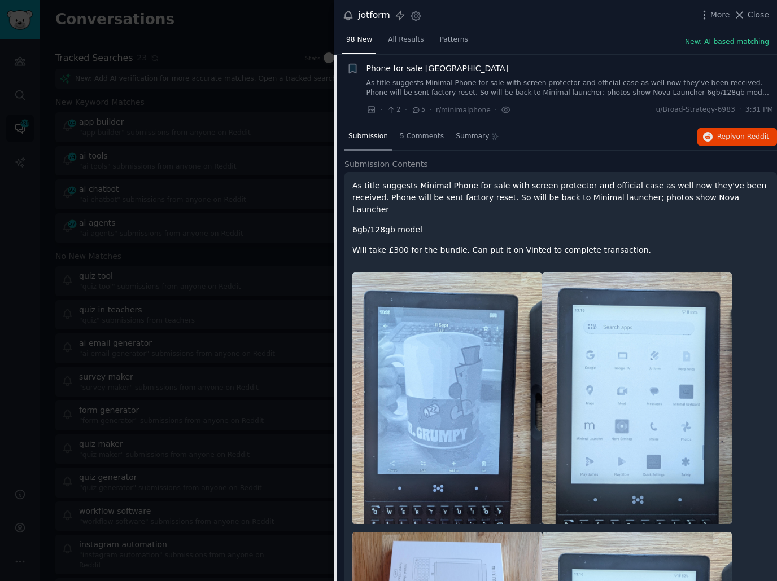
click at [563, 198] on p "As title suggests Minimal Phone for sale with screen protector and official cas…" at bounding box center [560, 198] width 416 height 36
click at [713, 142] on button "Reply on Reddit" at bounding box center [737, 137] width 80 height 18
click at [567, 121] on li "+ Phone for sale UK As title suggests Minimal Phone for sale with screen protec…" at bounding box center [555, 89] width 442 height 69
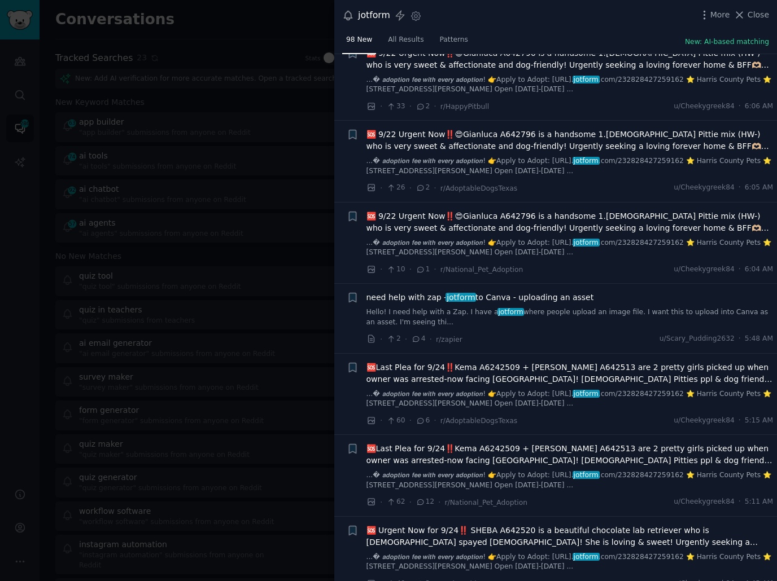
scroll to position [2494, 0]
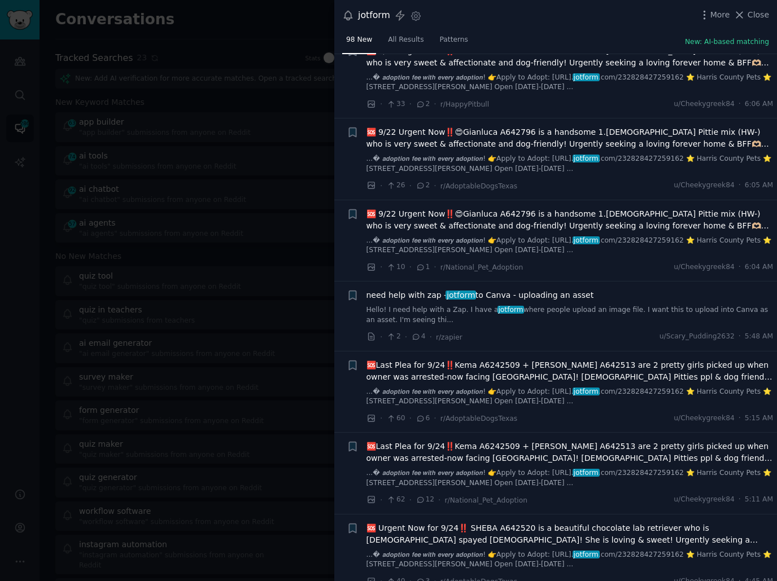
click at [576, 331] on div "· 2 · 4 · r/zapier u/Scary_Pudding2632 · 5:48 AM" at bounding box center [569, 337] width 407 height 12
click at [571, 323] on div "need help with zap - jotform to Canva - uploading an asset Hello! I need help w…" at bounding box center [569, 316] width 407 height 54
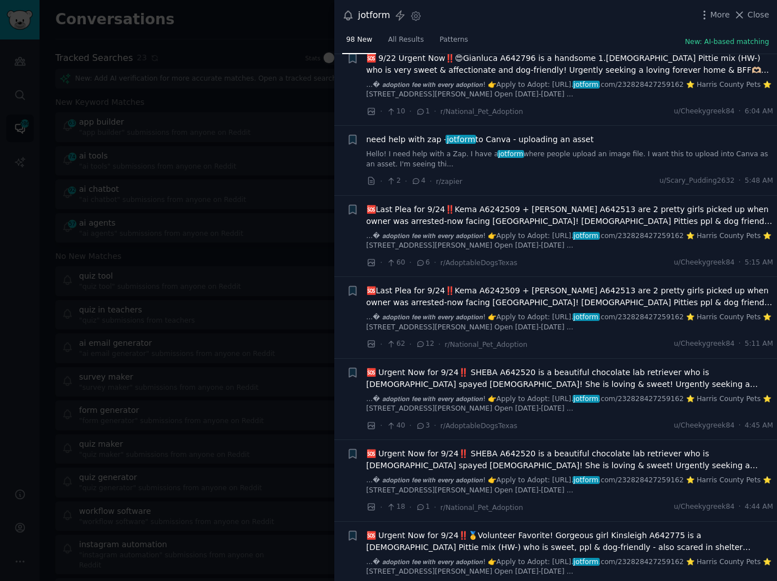
scroll to position [2651, 0]
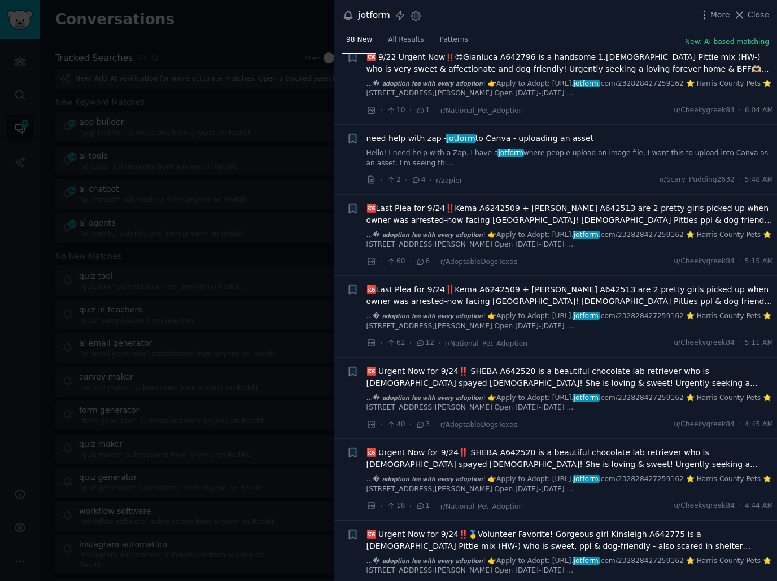
click at [571, 329] on div "🆘Last Plea for 9/24‼️Kema A6242509 + [PERSON_NAME] A642513 are 2 pretty girls p…" at bounding box center [569, 316] width 407 height 65
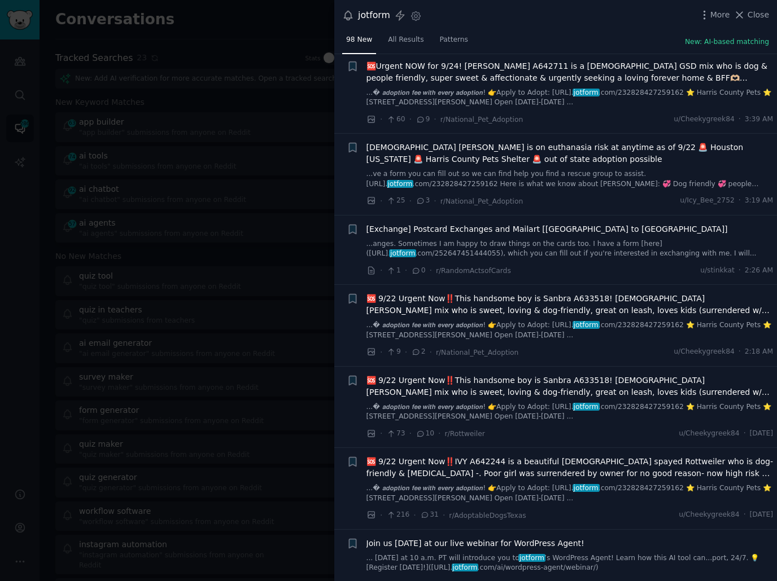
scroll to position [3787, 0]
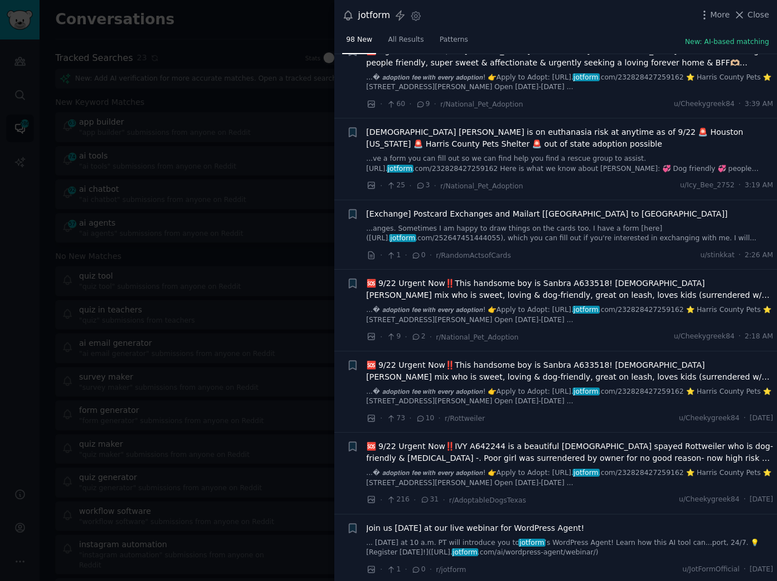
click at [574, 252] on div "· 1 · 0 · r/RandomActsofCards u/stinkkat · 2:26 AM" at bounding box center [569, 255] width 407 height 12
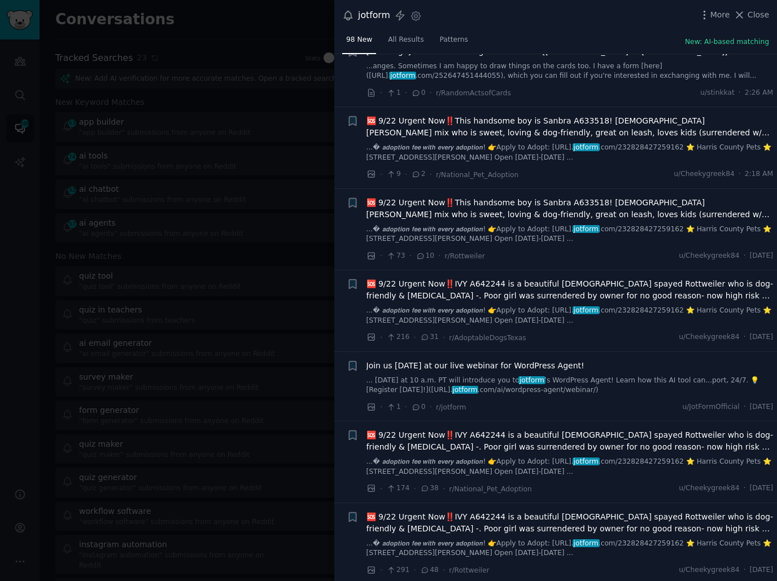
scroll to position [4047, 0]
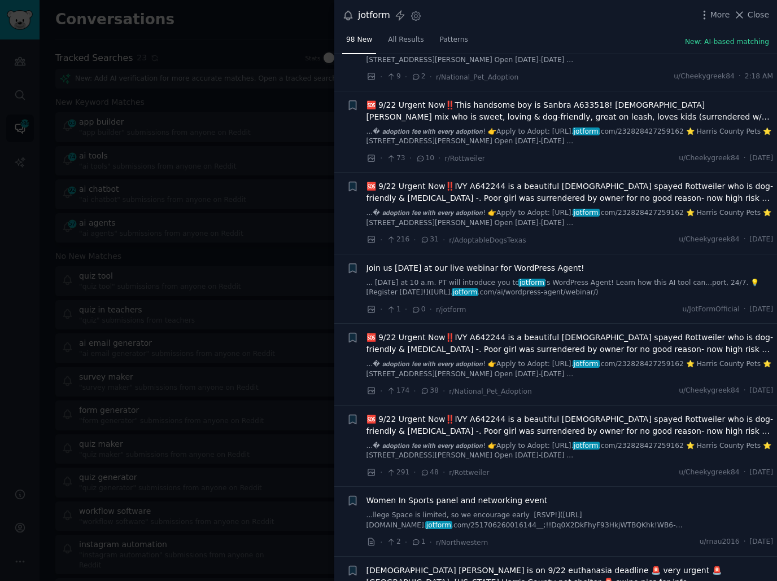
click at [554, 304] on div "· 1 · 0 · r/jotform u/JotFormOfficial · [DATE]" at bounding box center [569, 310] width 407 height 12
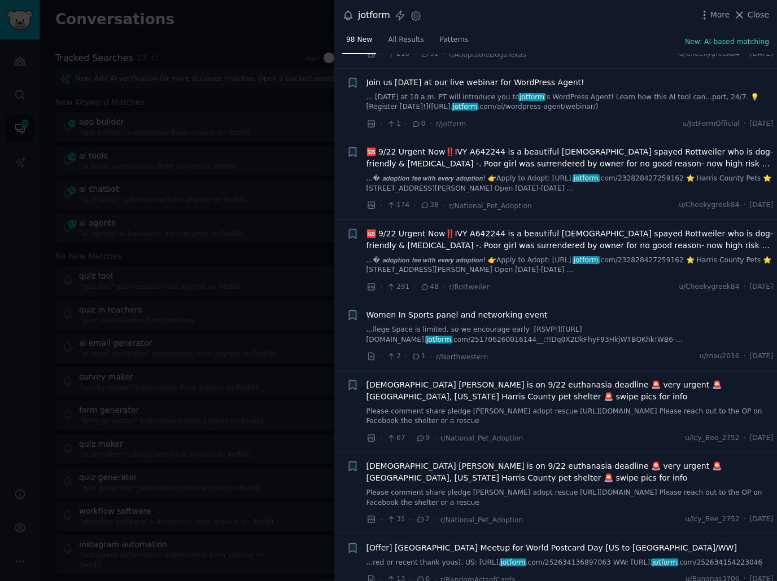
click at [557, 351] on div "· 2 · 1 · r/Northwestern u/rnau2016 · [DATE]" at bounding box center [569, 357] width 407 height 12
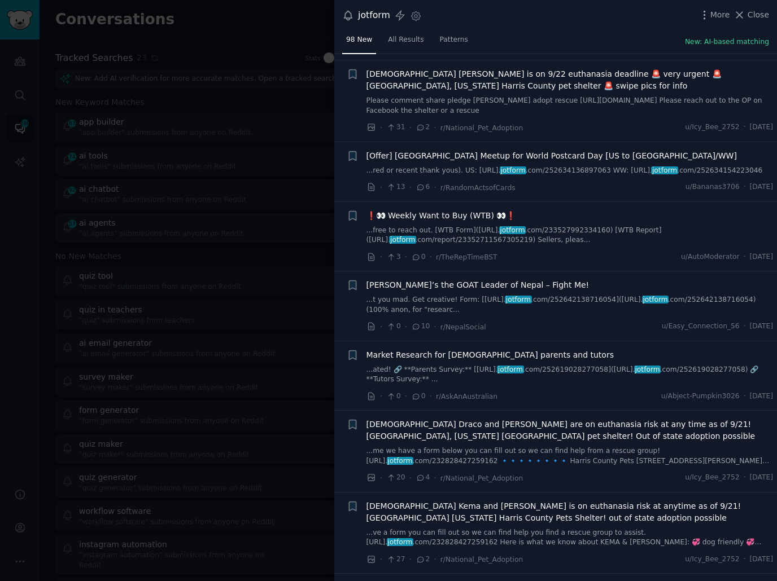
scroll to position [4630, 0]
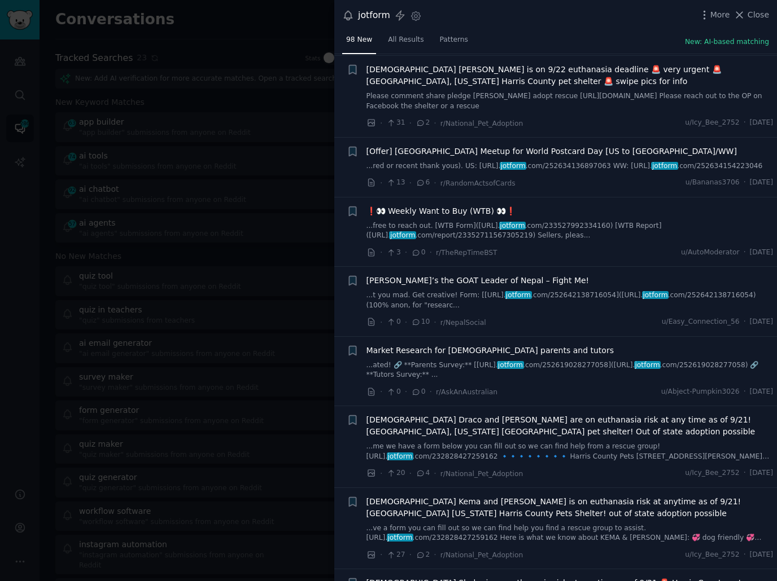
click at [556, 378] on link "...ated! 🔗 **Parents Survey:** [[URL]. jotform .com/252619028277058]([URL]. jot…" at bounding box center [569, 371] width 407 height 20
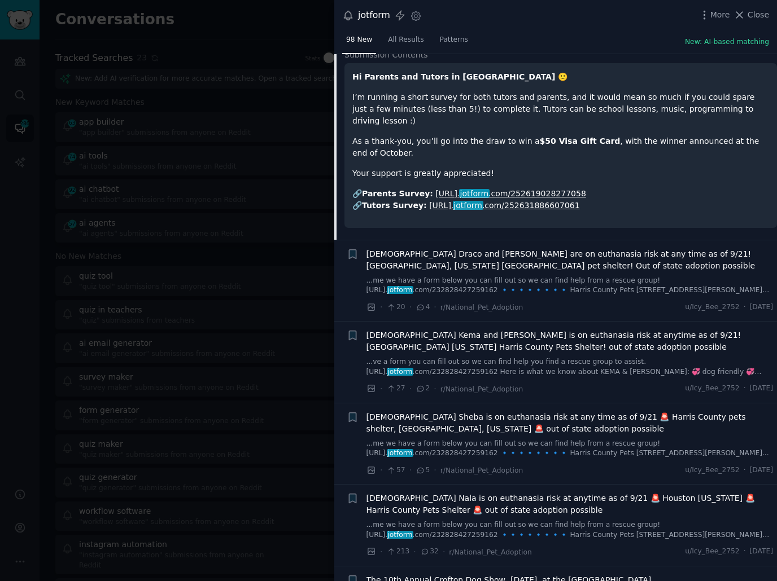
scroll to position [4309, 0]
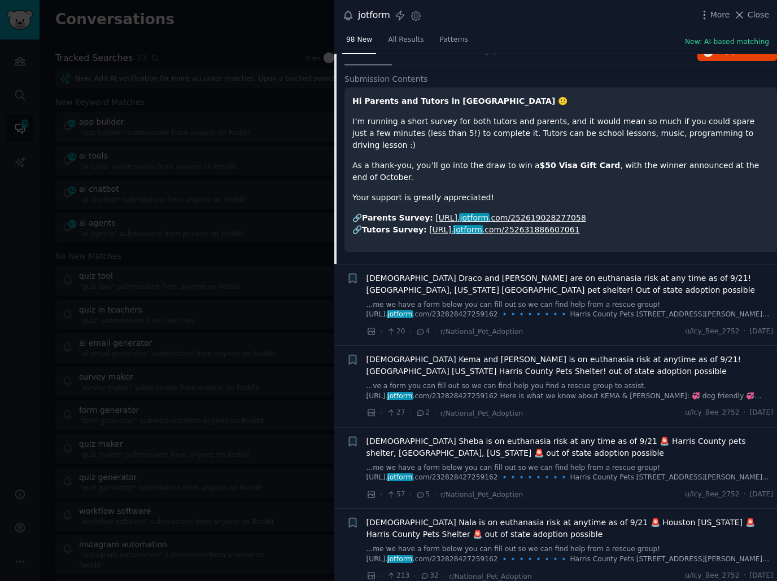
click at [560, 329] on div "· 20 · 4 · r/National_Pet_Adoption u/Icy_Bee_2752 · [DATE]" at bounding box center [569, 332] width 407 height 12
click at [581, 342] on li "+ [DEMOGRAPHIC_DATA] Draco and [PERSON_NAME] are on euthanasia risk at any time…" at bounding box center [555, 305] width 442 height 81
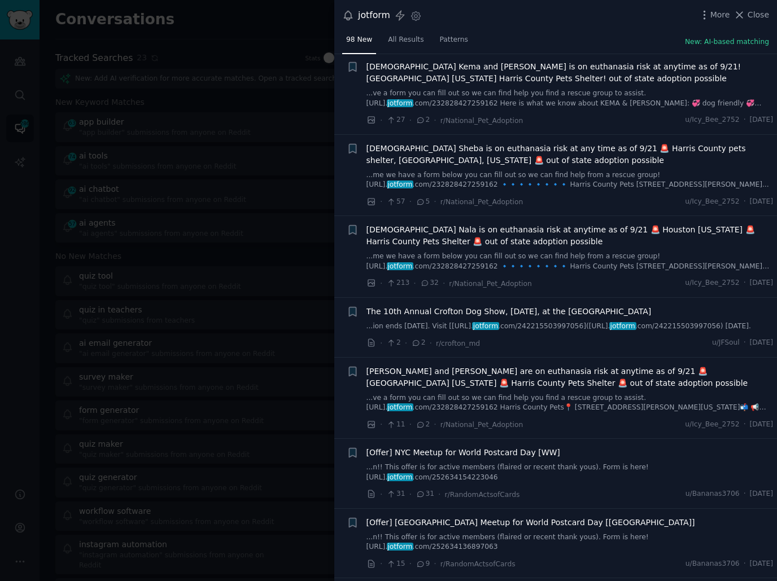
scroll to position [4655, 0]
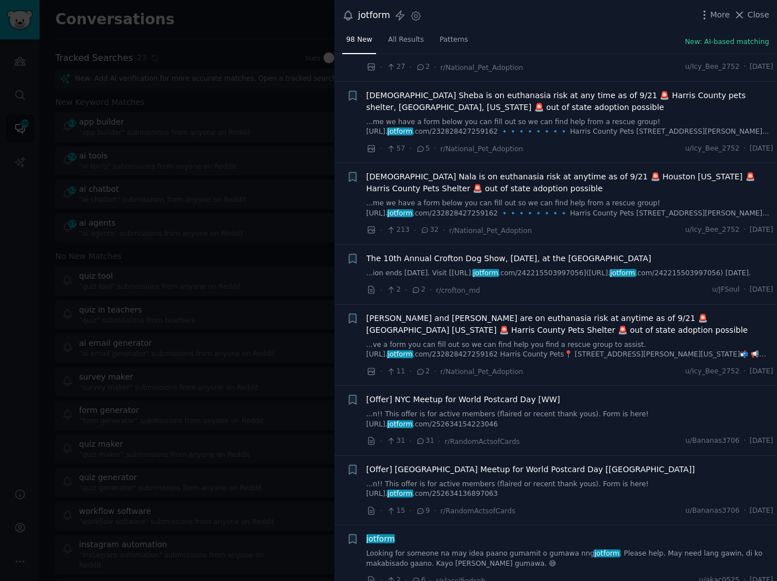
click at [589, 291] on div "The 10th Annual Crofton Dog Show, [DATE], at the [GEOGRAPHIC_DATA] ...ion ends …" at bounding box center [569, 274] width 407 height 43
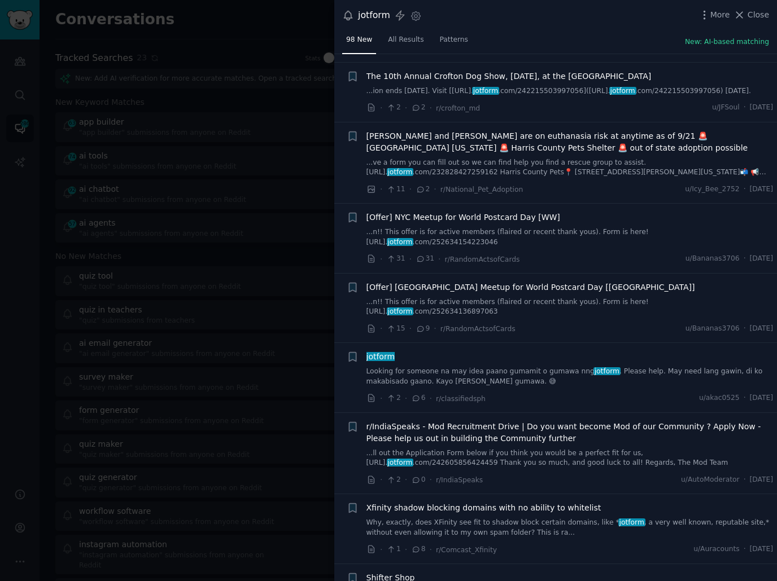
scroll to position [4838, 0]
click at [534, 380] on link "Looking for someone na may idea paano gumamit o gumawa nng jotform . Please hel…" at bounding box center [569, 376] width 407 height 20
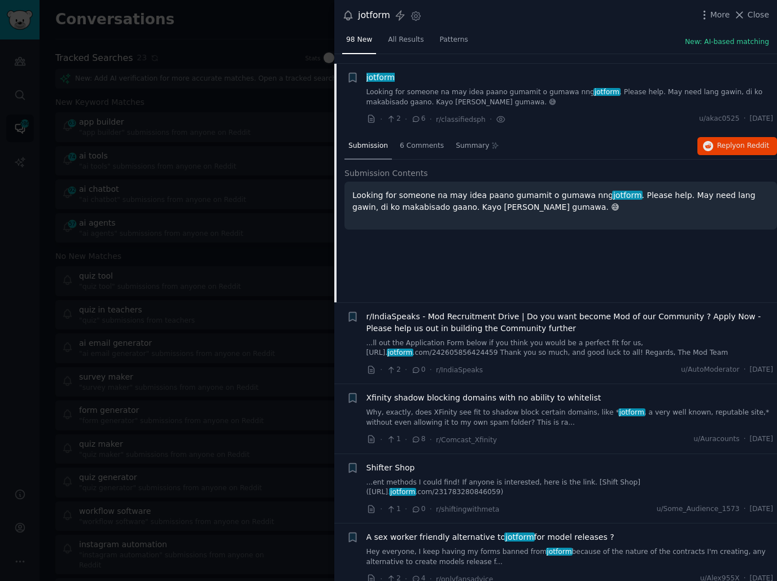
scroll to position [4923, 0]
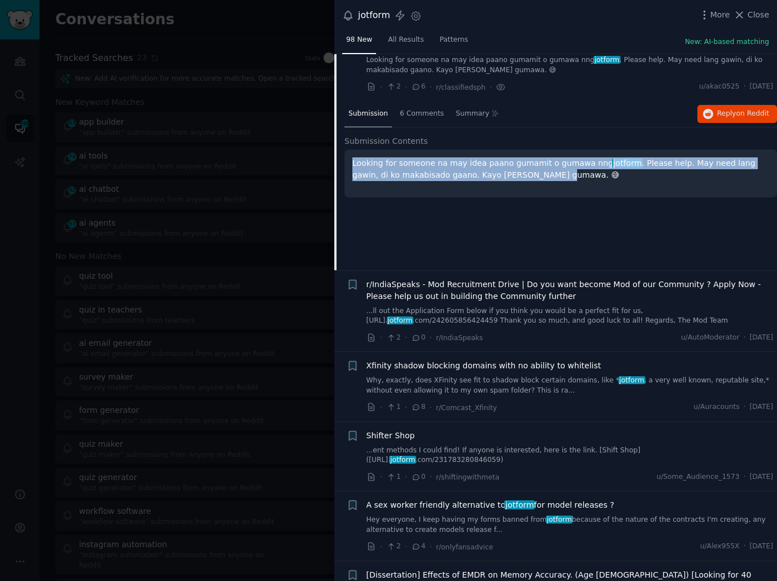
drag, startPoint x: 505, startPoint y: 196, endPoint x: 348, endPoint y: 181, distance: 158.2
click at [348, 181] on div "Looking for someone na may idea paano gumamit o gumawa nng jotform . Please hel…" at bounding box center [560, 174] width 432 height 48
click at [340, 164] on div at bounding box center [340, 164] width 0 height 0
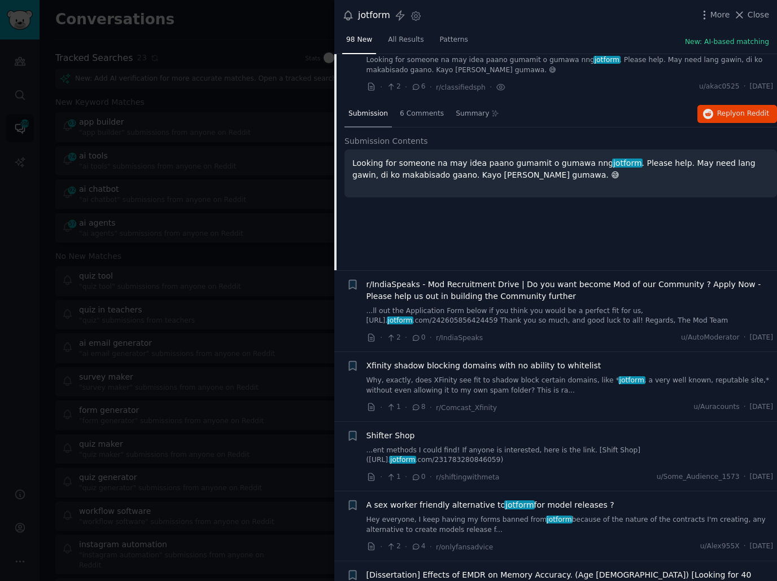
click at [388, 237] on div "Submission 6 Comments Summary Reply on Reddit Submission Contents Looking for s…" at bounding box center [560, 185] width 432 height 169
click at [723, 119] on span "Reply on Reddit" at bounding box center [743, 114] width 52 height 10
click at [453, 263] on div "Submission 6 Comments Summary Reply on Reddit Submission Contents Looking for s…" at bounding box center [560, 185] width 432 height 169
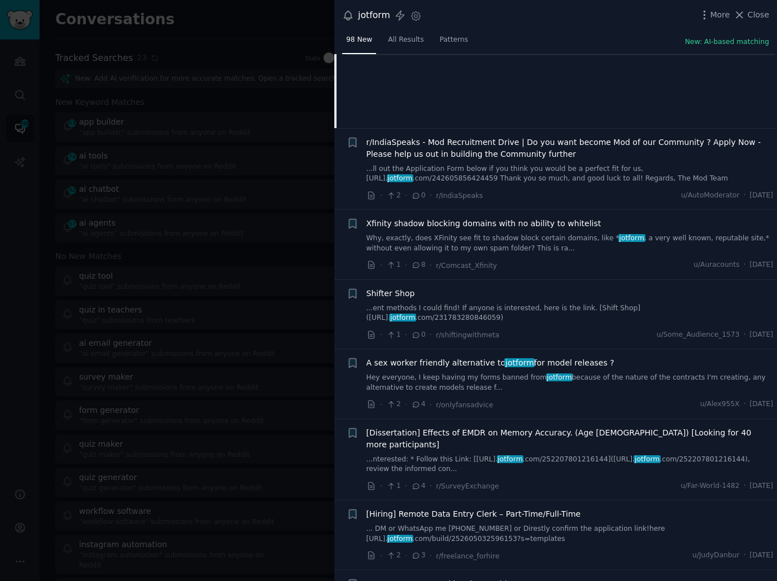
scroll to position [5064, 0]
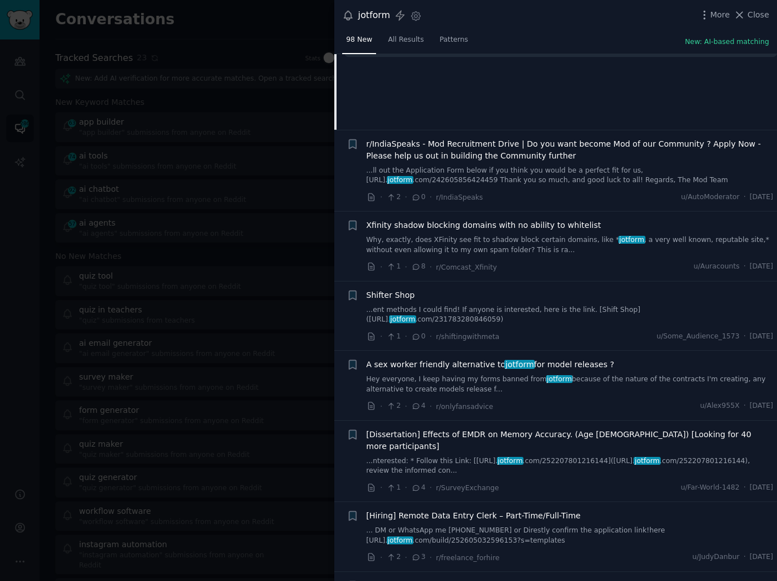
click at [549, 273] on div "Xfinity shadow blocking domains with no ability to whitelist Why, exactly, does…" at bounding box center [569, 247] width 407 height 54
click at [507, 255] on link "Why, exactly, does XFinity see fit to shadow block certain domains, like * jotf…" at bounding box center [569, 245] width 407 height 20
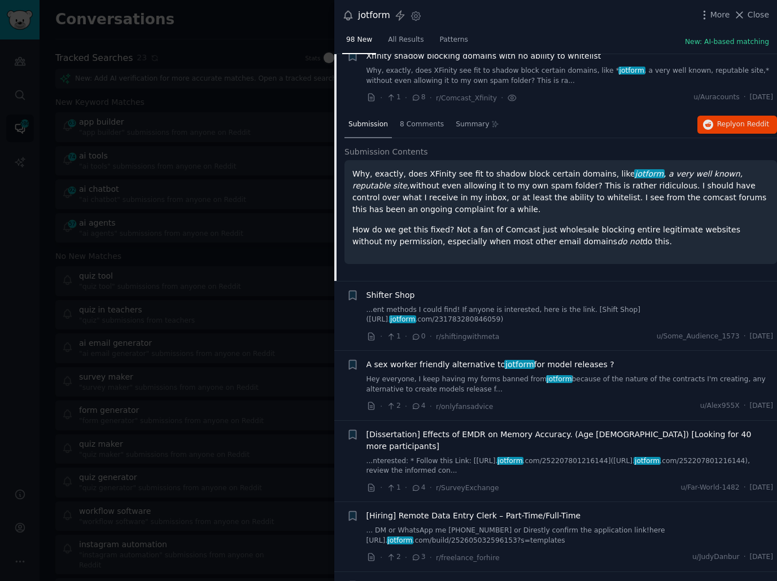
scroll to position [5074, 0]
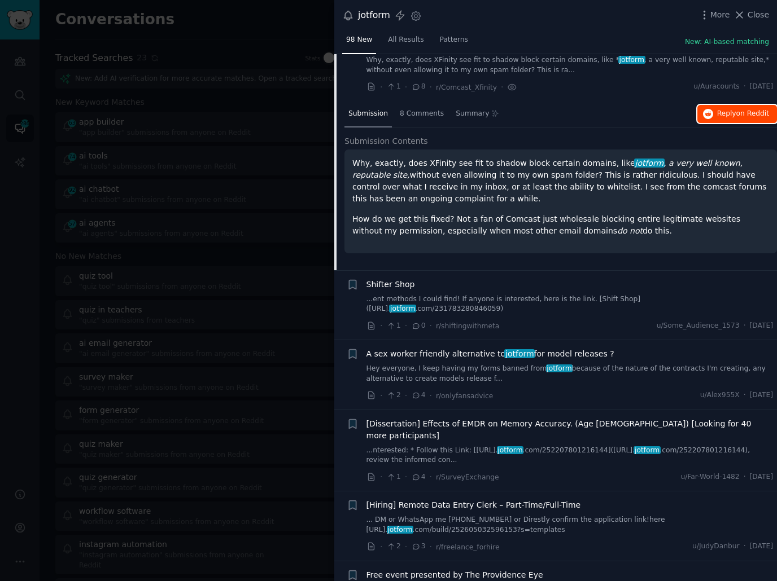
click at [728, 119] on span "Reply on Reddit" at bounding box center [743, 114] width 52 height 10
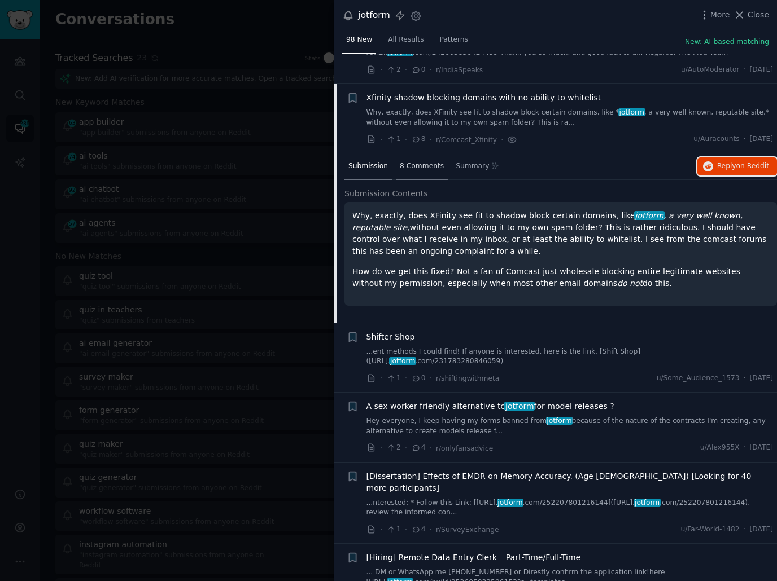
scroll to position [5054, 0]
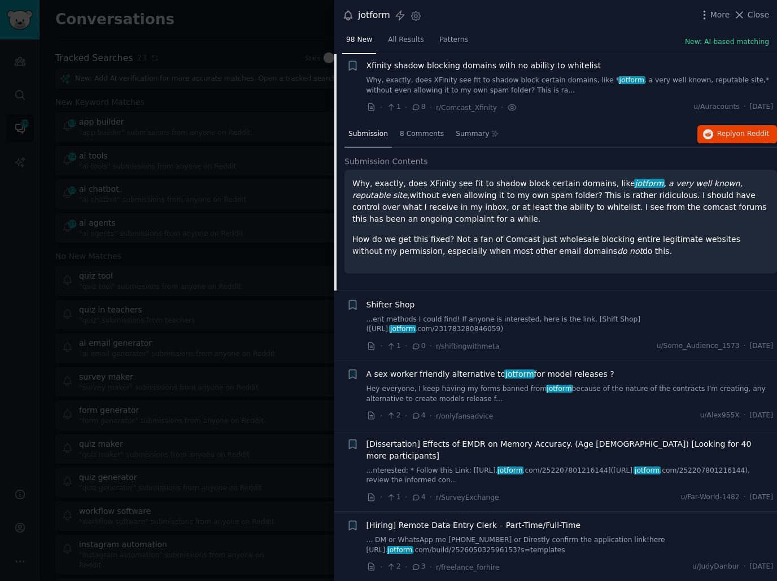
click at [542, 256] on p "How do we get this fixed? Not a fan of Comcast just wholesale blocking entire l…" at bounding box center [560, 246] width 416 height 24
click at [508, 257] on p "How do we get this fixed? Not a fan of Comcast just wholesale blocking entire l…" at bounding box center [560, 246] width 416 height 24
click at [512, 257] on p "How do we get this fixed? Not a fan of Comcast just wholesale blocking entire l…" at bounding box center [560, 246] width 416 height 24
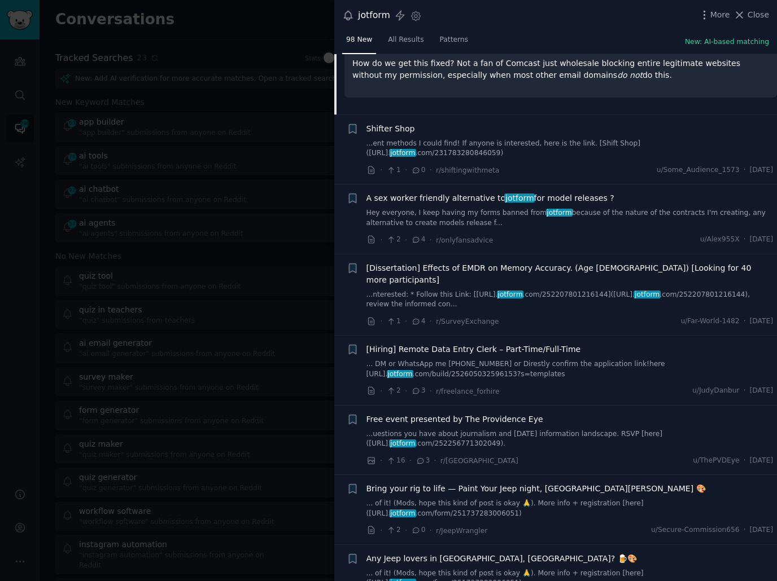
scroll to position [5232, 0]
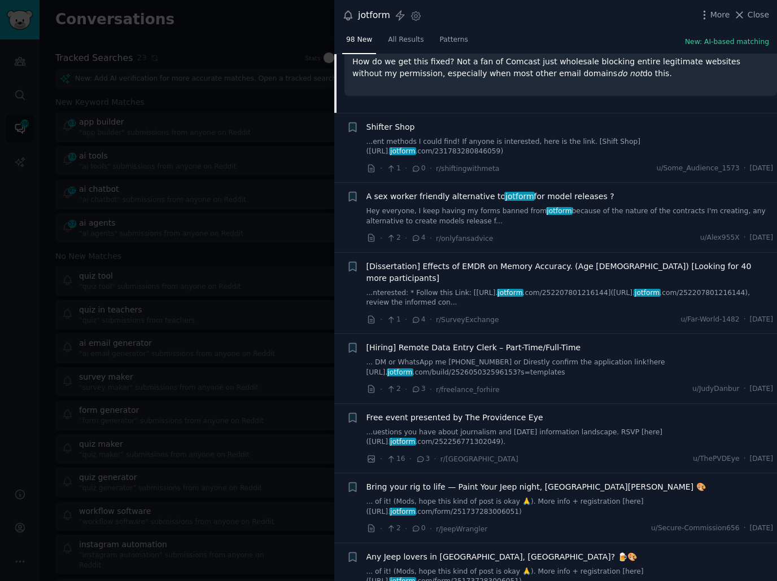
click at [524, 244] on div "· 2 · 4 · r/onlyfansadvice u/Alex955X · [DATE]" at bounding box center [569, 238] width 407 height 12
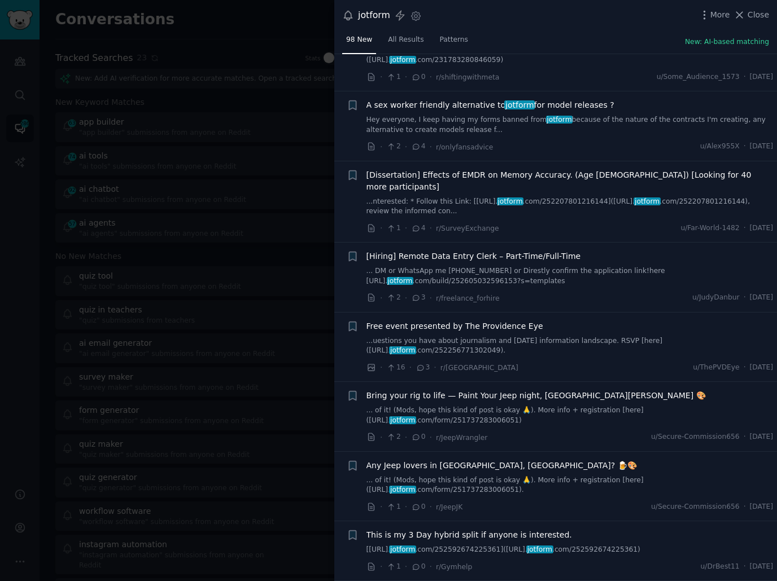
scroll to position [5325, 0]
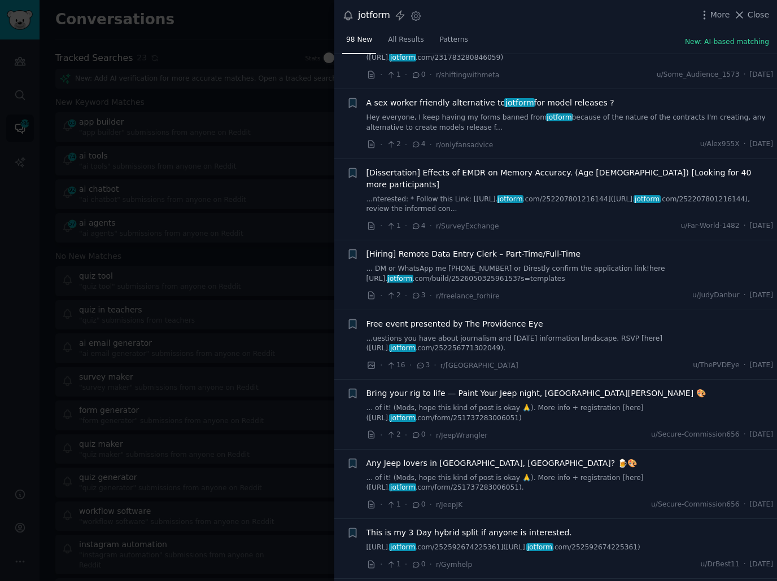
click at [556, 330] on div "Free event presented by The Providence Eye" at bounding box center [569, 324] width 407 height 12
click at [523, 329] on span "Free event presented by The Providence Eye" at bounding box center [454, 324] width 177 height 12
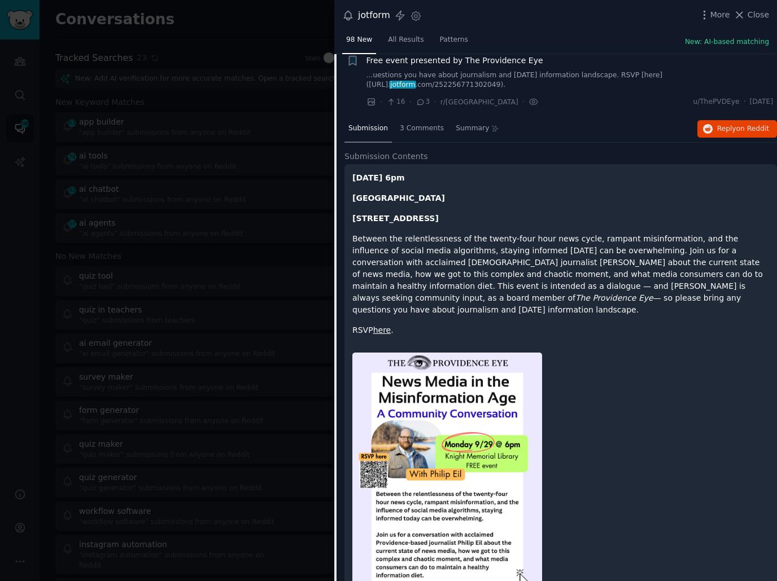
scroll to position [5422, 0]
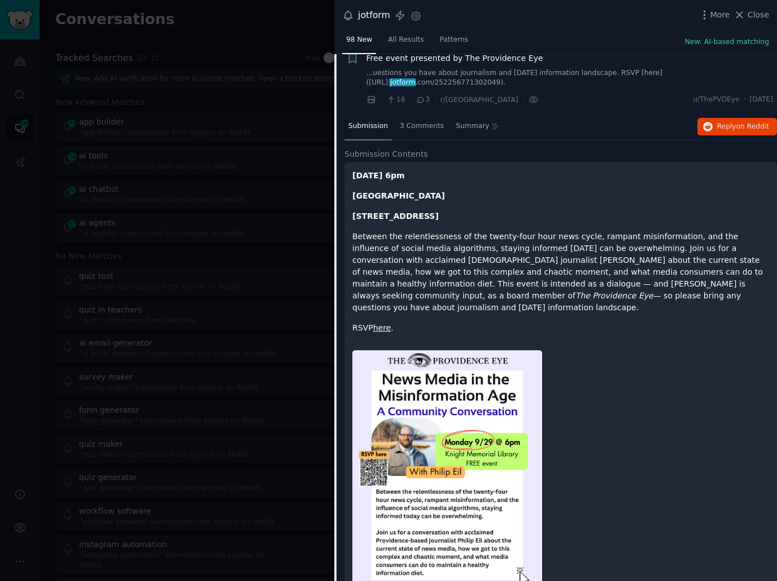
click at [558, 302] on p "Between the relentlessness of the twenty-four hour news cycle, rampant misinfor…" at bounding box center [560, 272] width 416 height 83
click at [663, 304] on p "Between the relentlessness of the twenty-four hour news cycle, rampant misinfor…" at bounding box center [560, 272] width 416 height 83
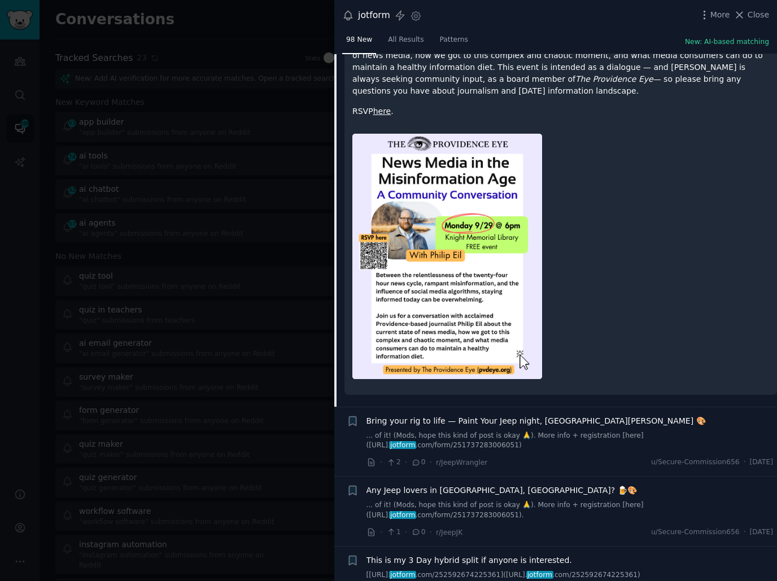
click at [648, 352] on div at bounding box center [560, 256] width 416 height 261
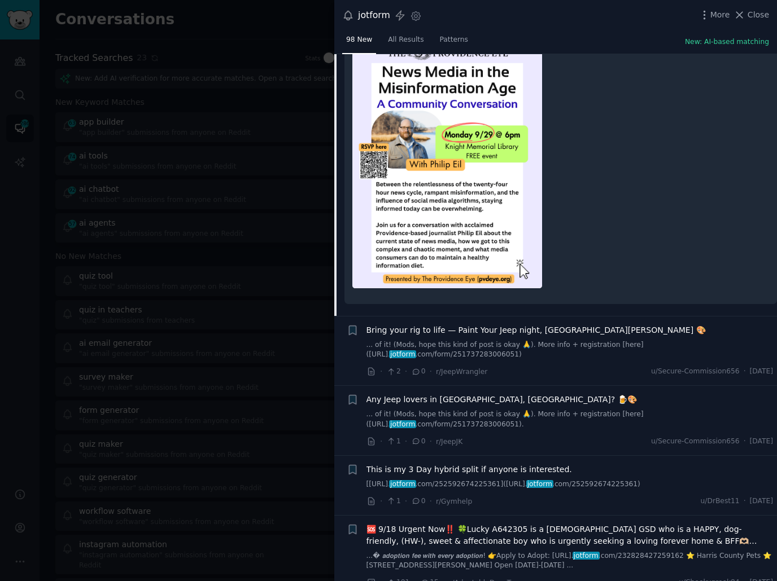
scroll to position [5736, 0]
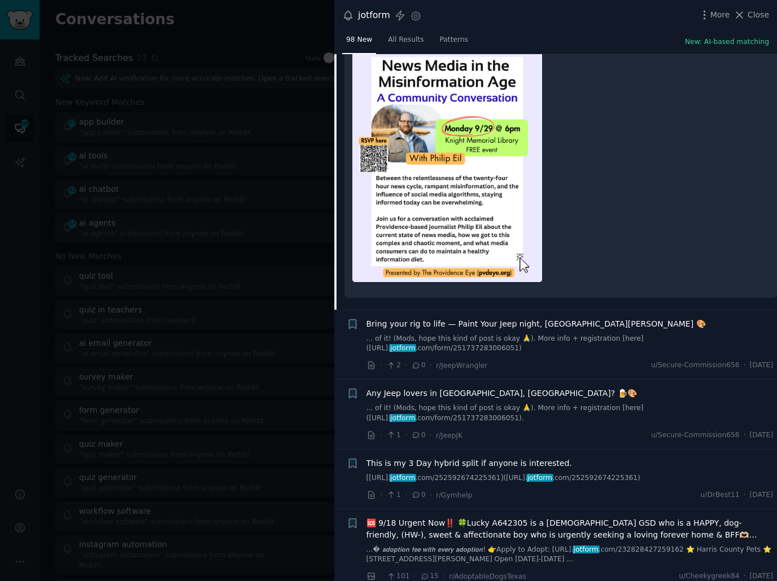
click at [605, 429] on div "· 1 · 0 · r/[PERSON_NAME] u/Secure-Commission656 · [DATE]" at bounding box center [569, 435] width 407 height 12
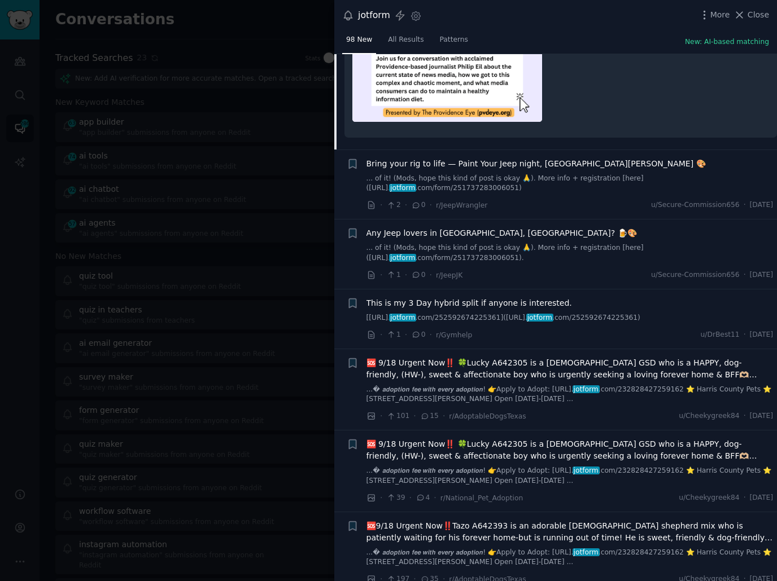
click at [593, 413] on div "· 101 · 15 · r/AdoptableDogsTexas u/Cheekygreek84 · [DATE]" at bounding box center [569, 416] width 407 height 12
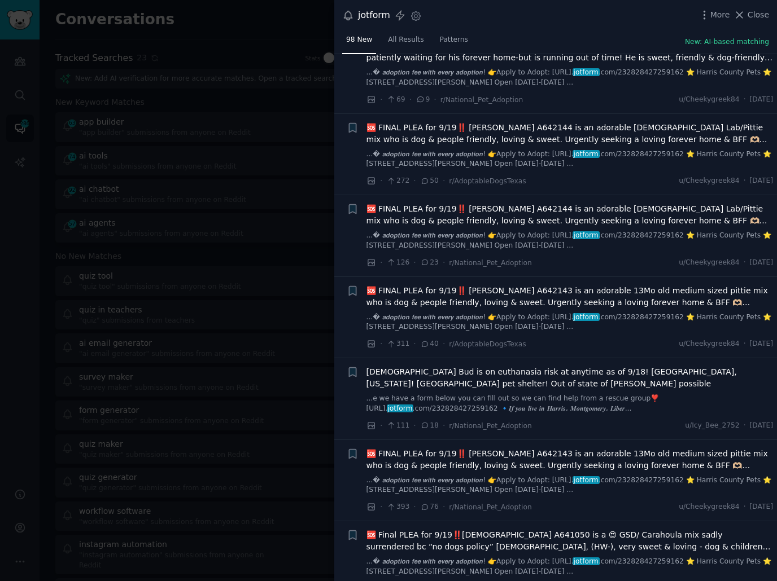
click at [581, 425] on div "· 111 · 18 · r/National_Pet_Adoption u/Icy_Bee_2752 · [DATE]" at bounding box center [569, 426] width 407 height 12
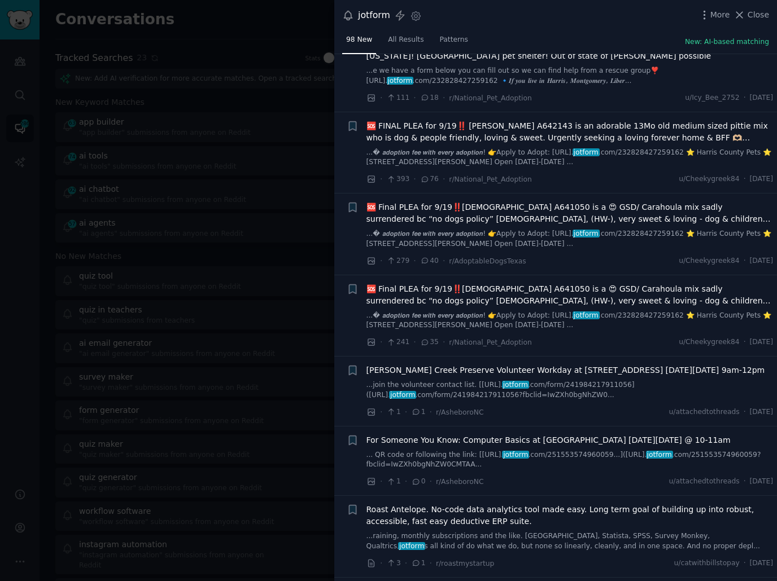
scroll to position [6788, 0]
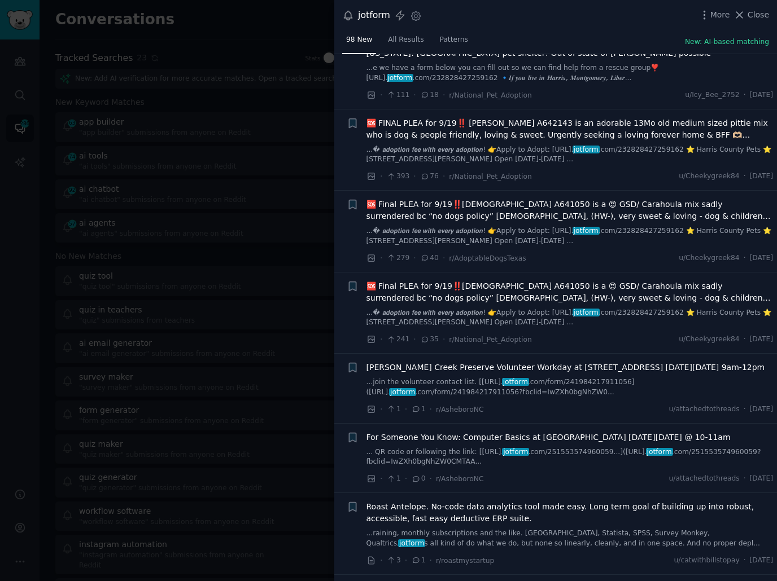
click at [572, 410] on div "· 1 · 1 · r/[PERSON_NAME] u/attachedtothreads · [DATE]" at bounding box center [569, 409] width 407 height 12
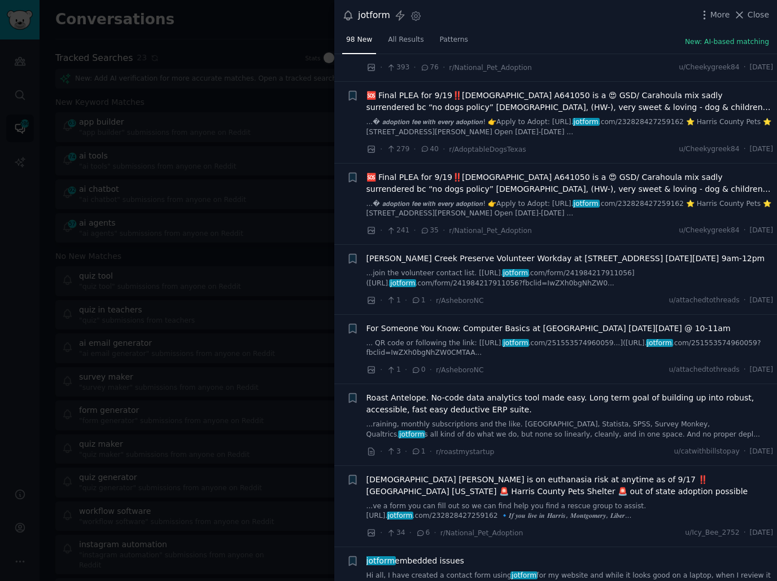
scroll to position [6901, 0]
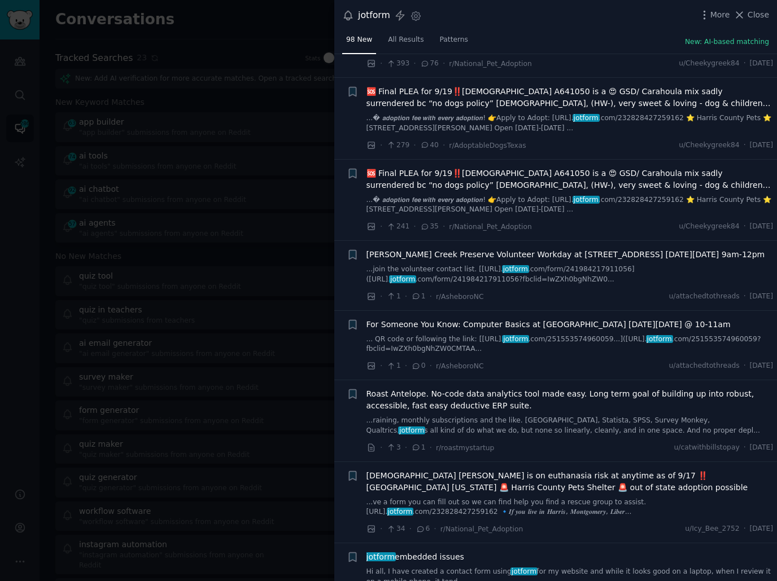
click at [555, 367] on li "+ For Someone You Know: Computer Basics at [GEOGRAPHIC_DATA] [DATE][DATE] @ 10-…" at bounding box center [555, 345] width 442 height 69
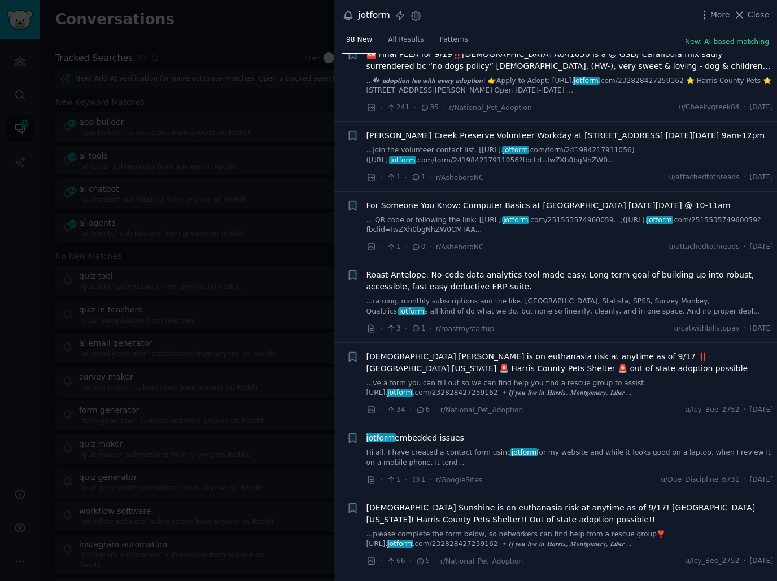
scroll to position [7025, 0]
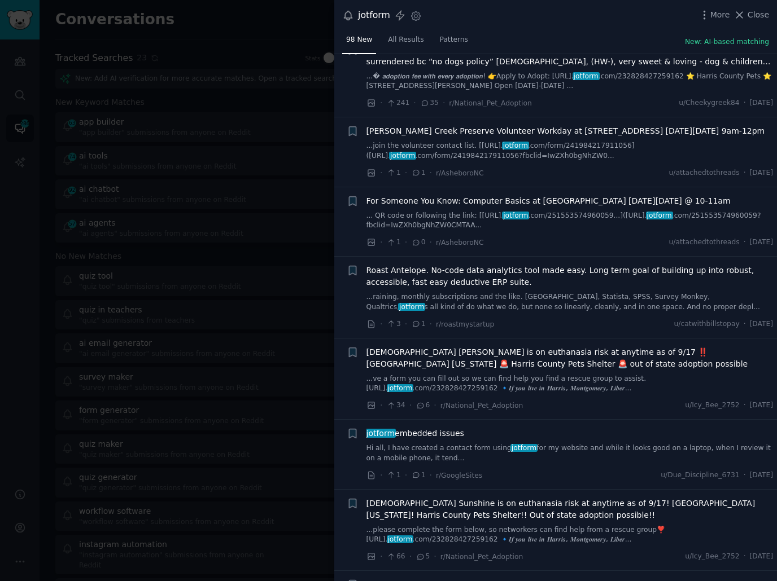
click at [537, 444] on link "Hi all, I have created a contact form using jotform for my website and while it…" at bounding box center [569, 454] width 407 height 20
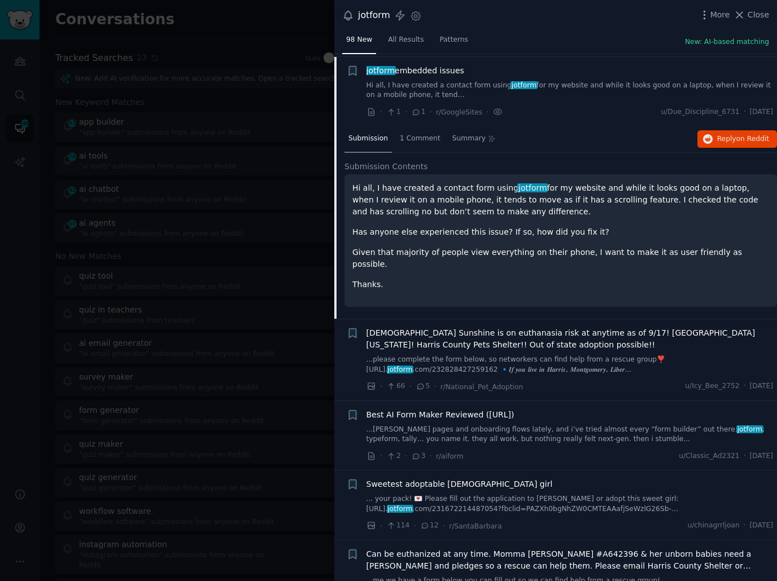
scroll to position [6888, 0]
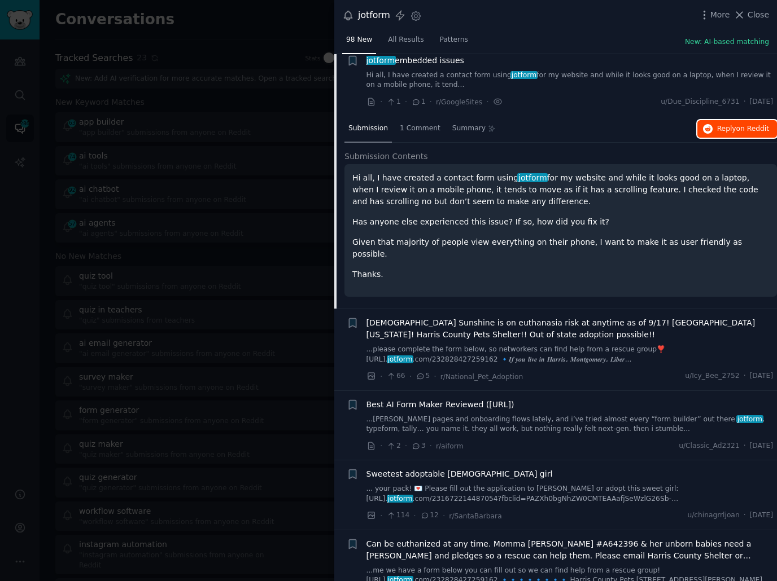
click at [718, 134] on span "Reply on Reddit" at bounding box center [743, 129] width 52 height 10
click at [556, 378] on li "+ [DEMOGRAPHIC_DATA] Sunshine is on euthanasia risk at anytime as of 9/17! [GEO…" at bounding box center [555, 349] width 442 height 81
click at [558, 441] on div "· 2 · 3 · r/aiform u/Classic_Ad2321 · [DATE]" at bounding box center [569, 446] width 407 height 12
click at [543, 418] on link "...[PERSON_NAME] pages and onboarding flows lately, and i’ve tried almost every…" at bounding box center [569, 425] width 407 height 20
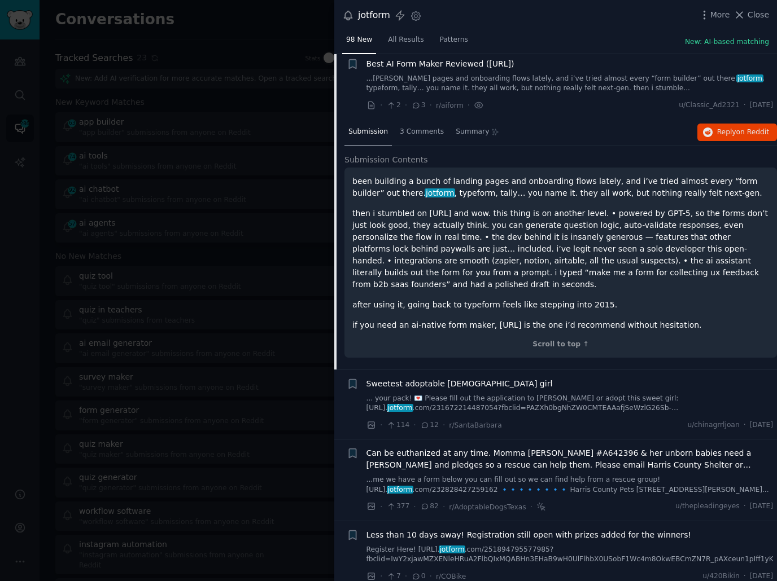
scroll to position [7039, 0]
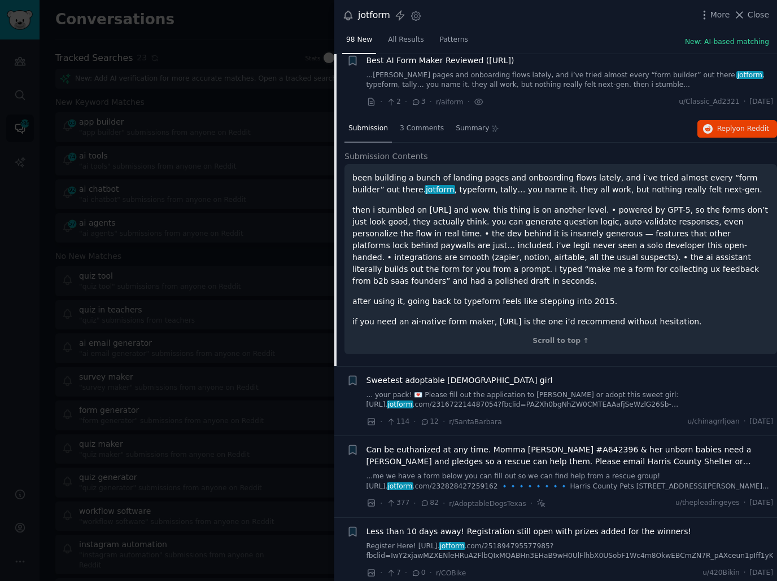
click at [534, 416] on div "· 114 · 12 · r/[GEOGRAPHIC_DATA] u/chinagrrljoan · [DATE]" at bounding box center [569, 422] width 407 height 12
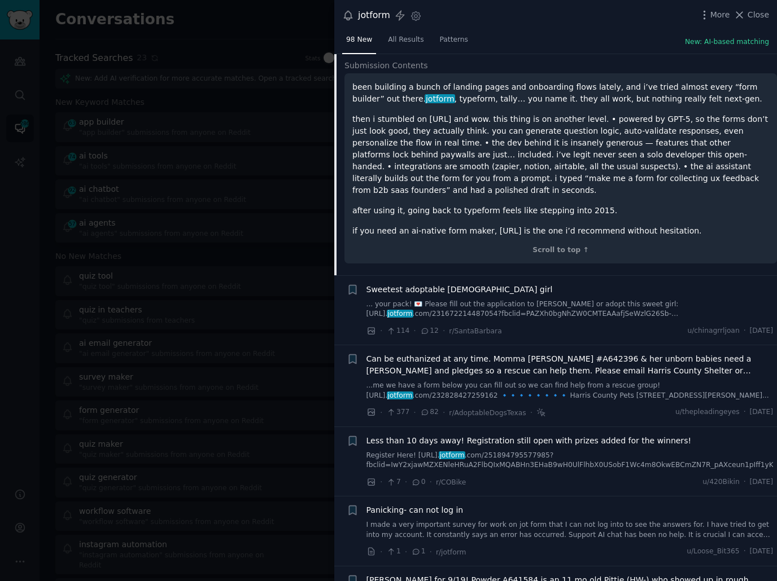
scroll to position [7190, 0]
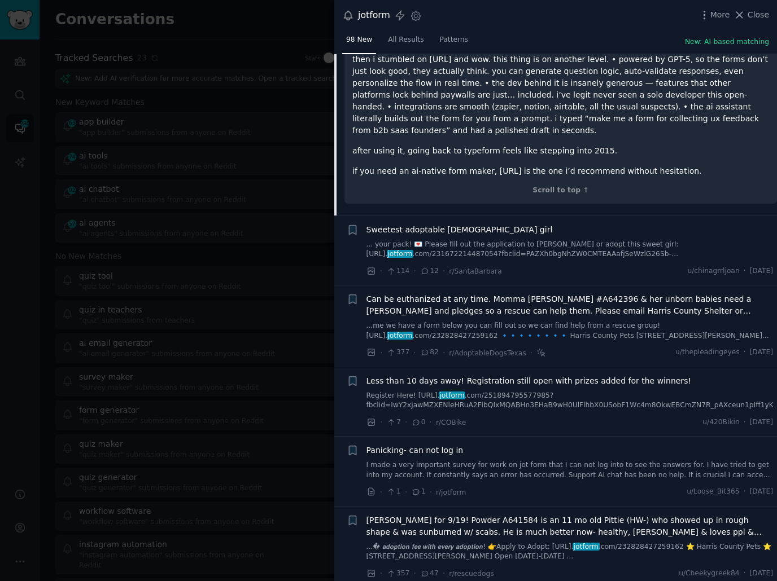
click at [536, 256] on div "Sweetest adoptable [DEMOGRAPHIC_DATA] girl ... your pack! 💌 Please fill out the…" at bounding box center [569, 251] width 407 height 54
click at [543, 224] on div "Sweetest adoptable [DEMOGRAPHIC_DATA] girl" at bounding box center [569, 230] width 407 height 12
drag, startPoint x: 509, startPoint y: 221, endPoint x: 464, endPoint y: 223, distance: 45.2
click at [509, 224] on div "Sweetest adoptable [DEMOGRAPHIC_DATA] girl" at bounding box center [569, 230] width 407 height 12
click at [460, 224] on span "Sweetest adoptable [DEMOGRAPHIC_DATA] girl" at bounding box center [459, 230] width 186 height 12
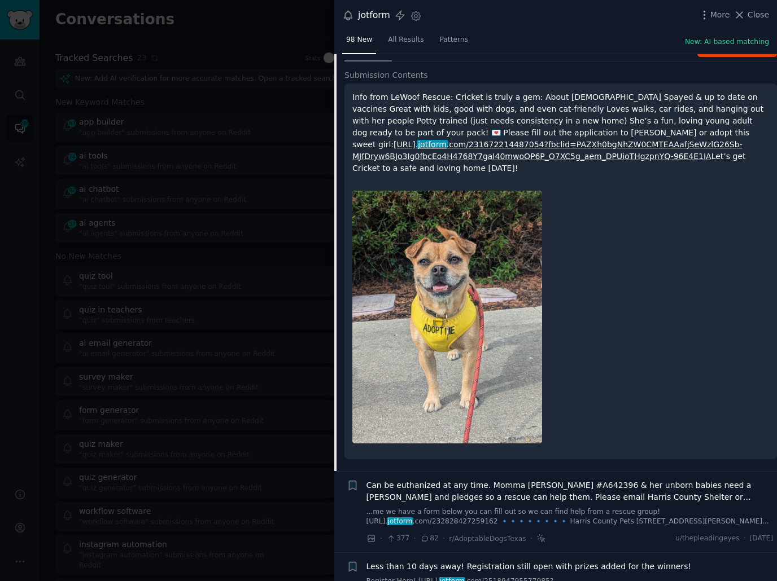
scroll to position [7109, 0]
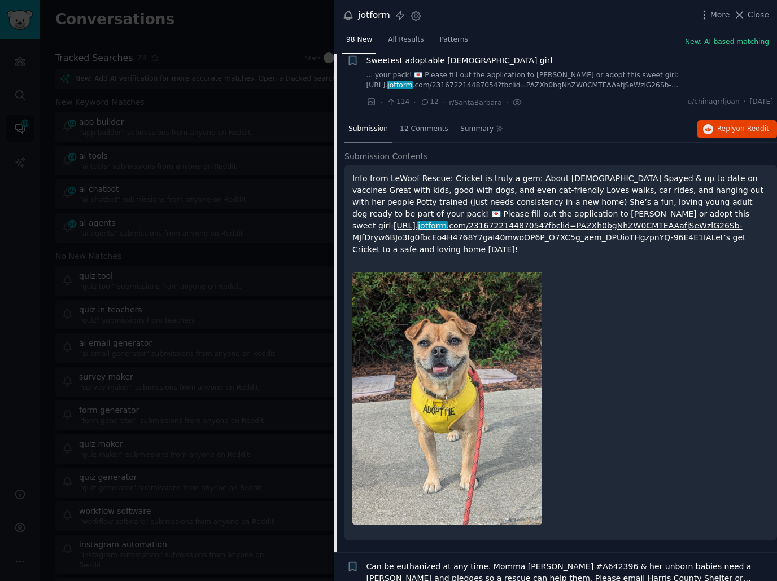
click at [198, 255] on div at bounding box center [388, 290] width 777 height 581
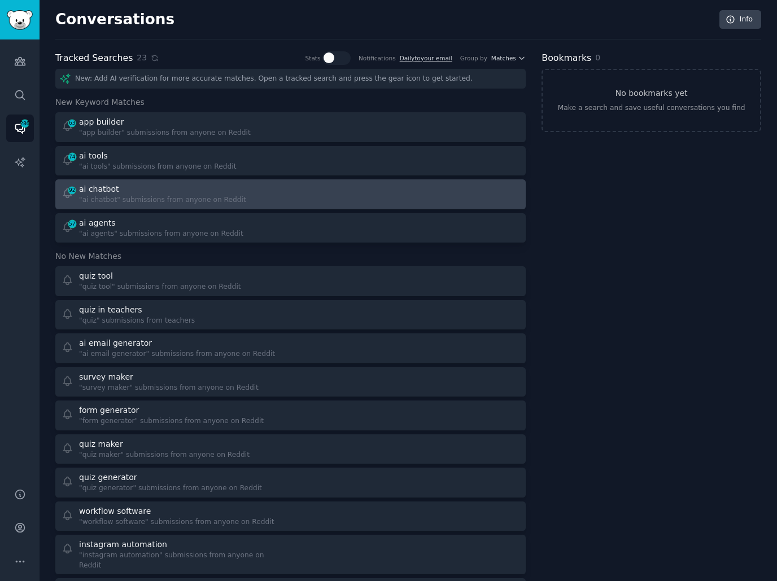
click at [288, 185] on div "92 ai chatbot "ai chatbot" submissions from anyone on Reddit" at bounding box center [290, 194] width 462 height 22
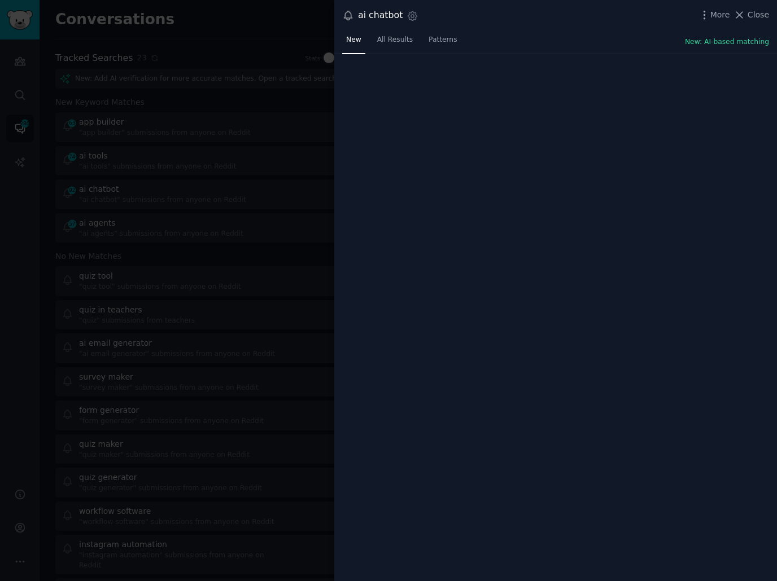
click at [593, 38] on div "New All Results Patterns New: AI-based matching" at bounding box center [555, 42] width 442 height 23
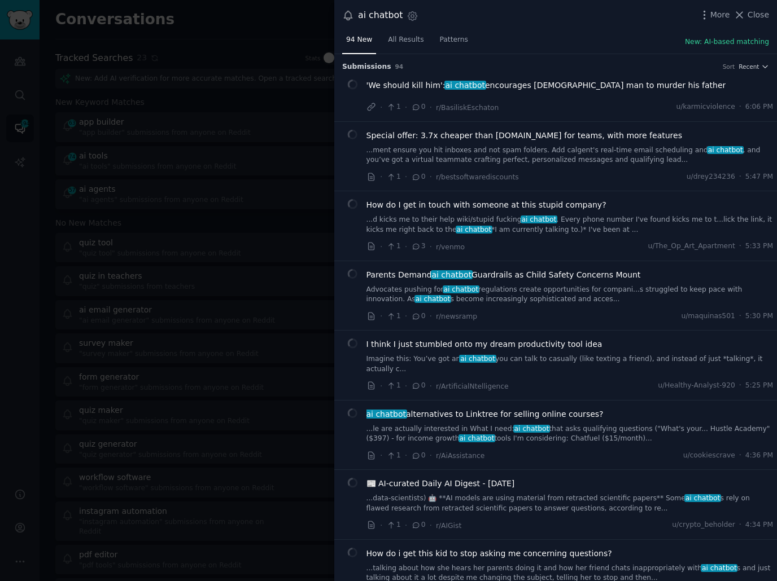
click at [581, 43] on div "94 New All Results Patterns New: AI-based matching" at bounding box center [555, 42] width 442 height 23
click at [580, 46] on div "94 New All Results Patterns New: AI-based matching" at bounding box center [555, 42] width 442 height 23
click at [576, 183] on li "+ Special offer: 3.7x cheaper than [DOMAIN_NAME] for teams, with more features …" at bounding box center [555, 156] width 442 height 69
click at [508, 226] on link "...d kicks me to their help wiki/stupid fucking ai chatbot . Every phone number…" at bounding box center [569, 225] width 407 height 20
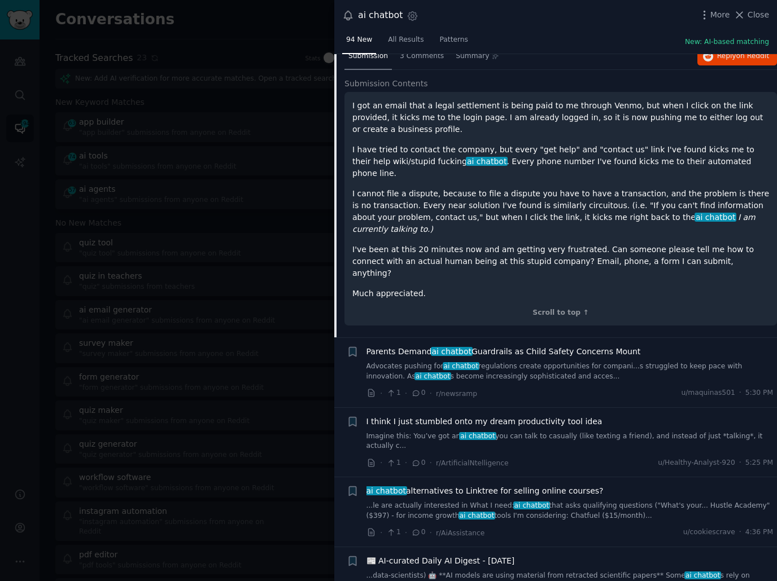
scroll to position [223, 0]
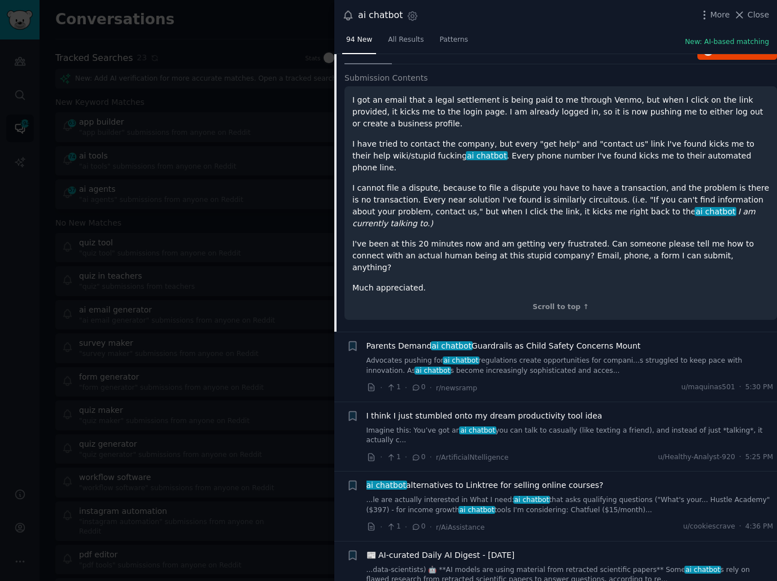
click at [574, 382] on div "· 1 · 0 · r/newsramp u/maquinas501 · 5:30 PM" at bounding box center [569, 388] width 407 height 12
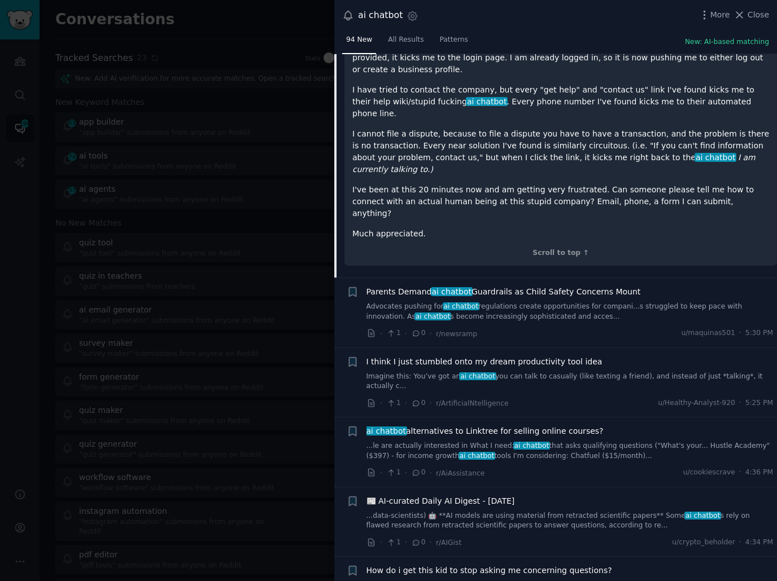
scroll to position [283, 0]
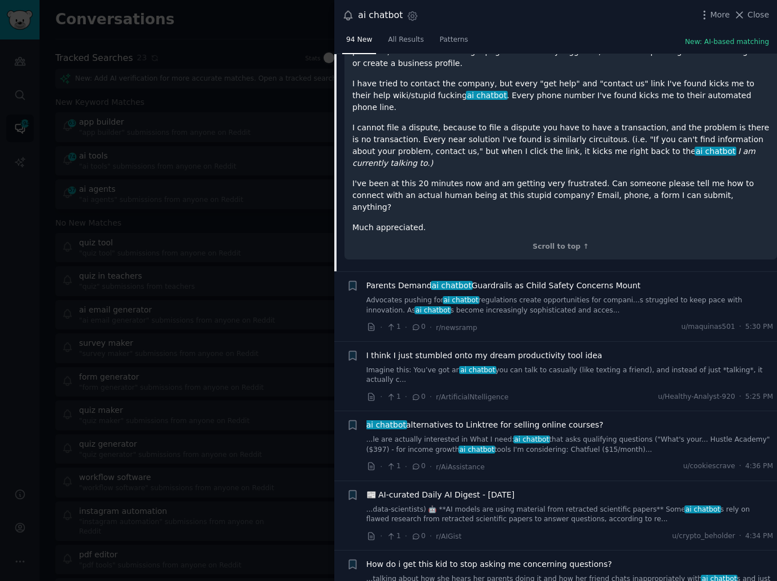
click at [552, 435] on link "...le are actually interested in What I need: ai chatbot that asks qualifying q…" at bounding box center [569, 445] width 407 height 20
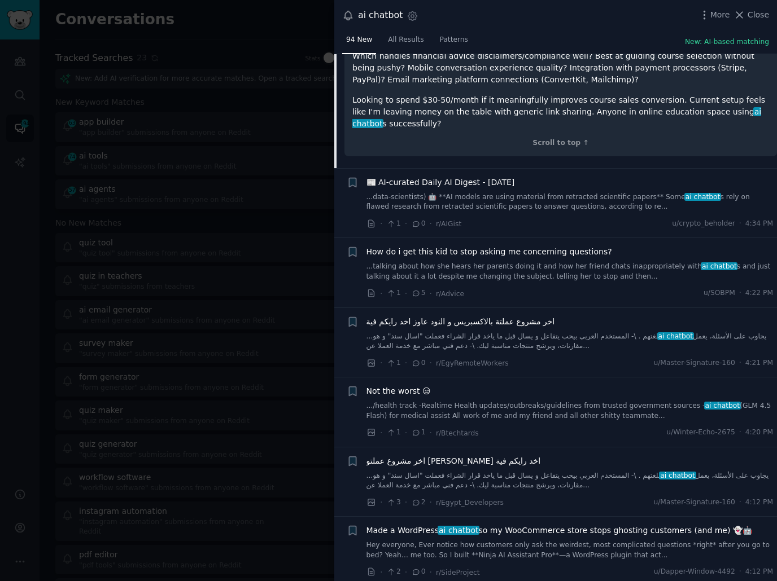
scroll to position [802, 0]
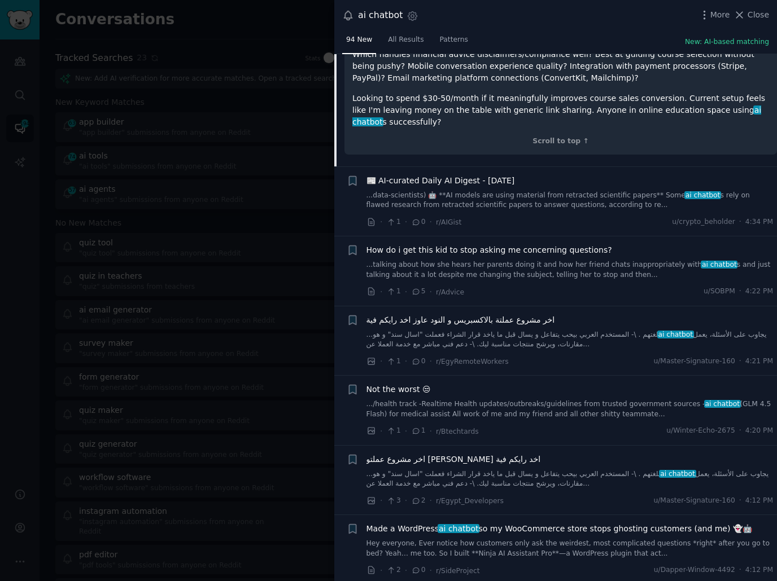
click at [637, 216] on div "· 1 · 0 · r/AIGist u/crypto_beholder · 4:34 PM" at bounding box center [569, 222] width 407 height 12
click at [615, 216] on div "· 1 · 0 · r/AIGist u/crypto_beholder · 4:34 PM" at bounding box center [569, 222] width 407 height 12
click at [554, 216] on div "· 1 · 0 · r/AIGist u/crypto_beholder · 4:34 PM" at bounding box center [569, 222] width 407 height 12
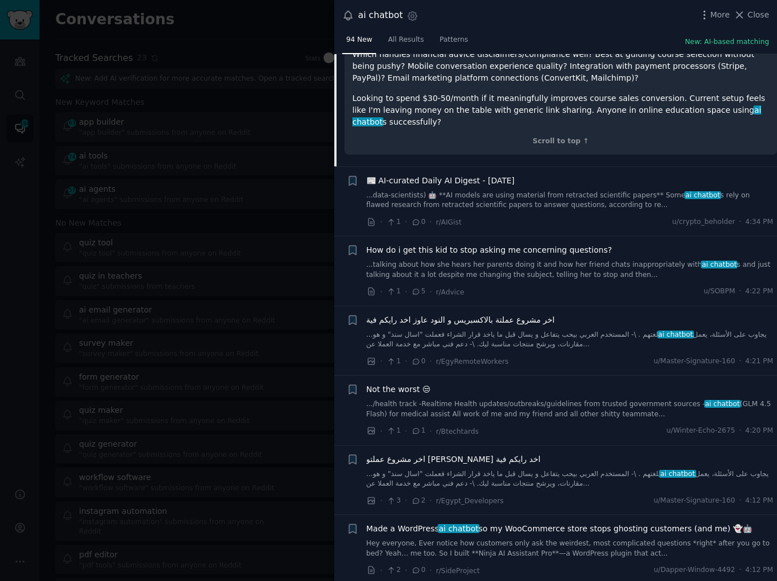
click at [554, 216] on div "· 1 · 0 · r/AIGist u/crypto_beholder · 4:34 PM" at bounding box center [569, 222] width 407 height 12
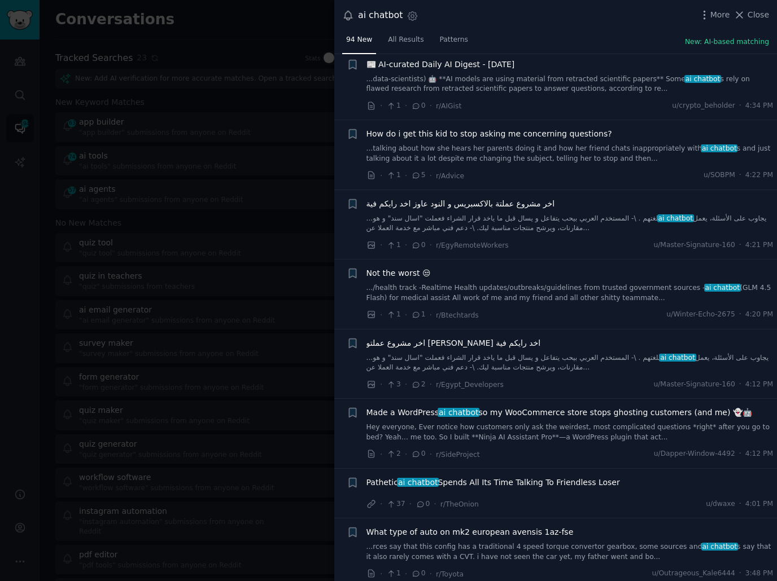
scroll to position [928, 0]
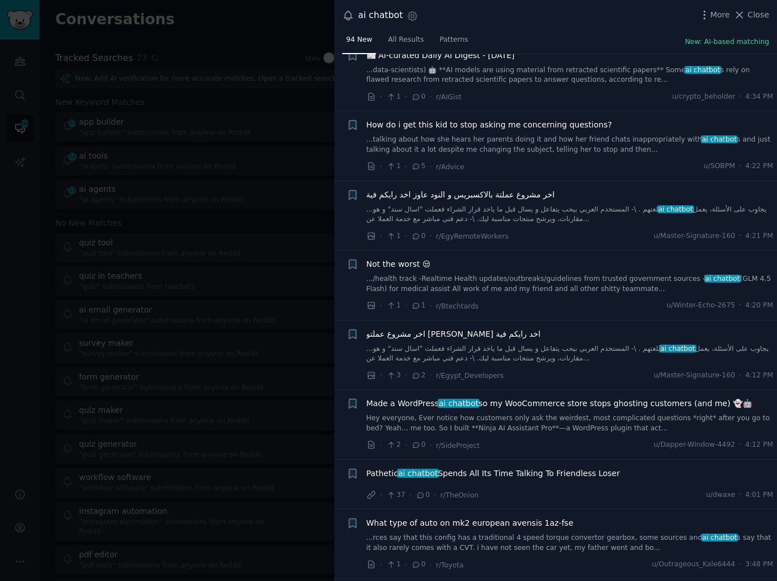
click at [564, 440] on div "· 2 · 0 · r/SideProject u/Dapper-Window-4492 · 4:12 PM" at bounding box center [569, 446] width 407 height 12
click at [547, 489] on div "· 37 · 0 · r/TheOnion u/dwaxe · 4:01 PM" at bounding box center [569, 495] width 407 height 12
click at [542, 468] on span "Pathetic ai chatbot Spends All Its Time Talking To Friendless Loser" at bounding box center [492, 474] width 253 height 12
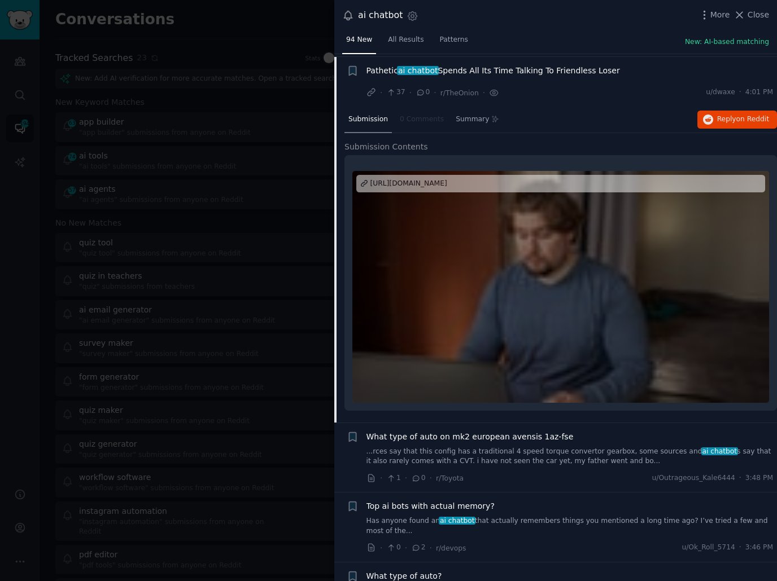
scroll to position [833, 0]
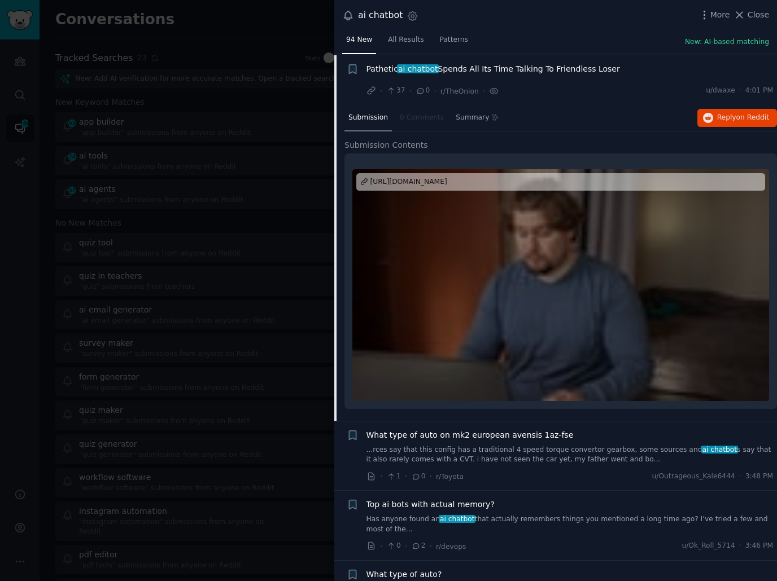
click at [525, 293] on div at bounding box center [560, 285] width 416 height 232
click at [551, 472] on div "· 1 · 0 · r/Toyota u/Outrageous_Kale6444 · 3:48 PM" at bounding box center [569, 477] width 407 height 12
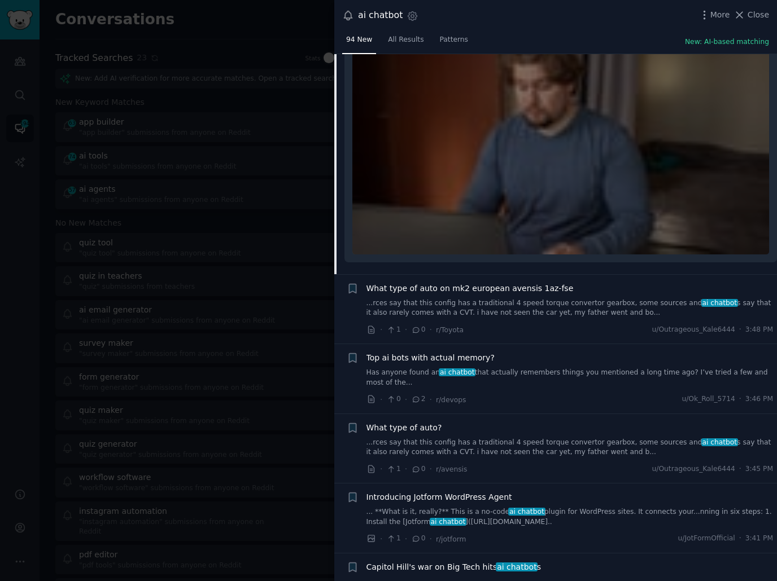
scroll to position [981, 0]
click at [553, 470] on div "· 1 · 0 · r/avensis u/Outrageous_Kale6444 · 3:45 PM" at bounding box center [569, 468] width 407 height 12
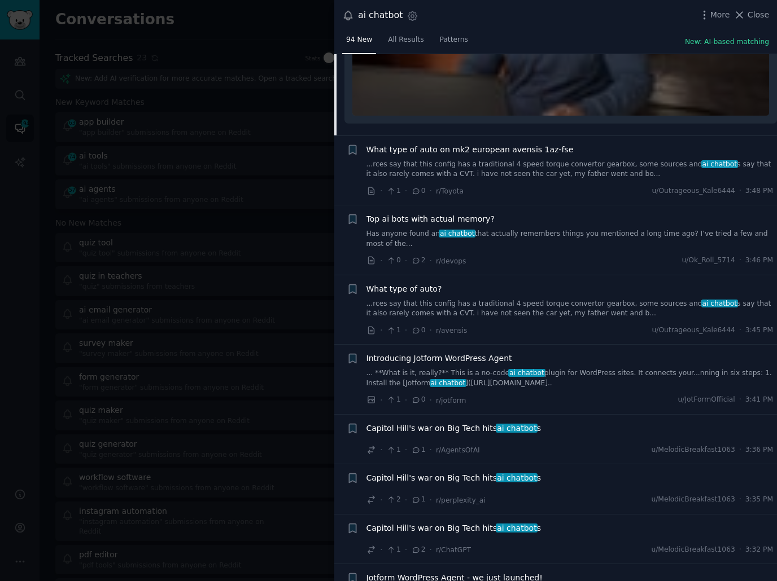
scroll to position [1119, 0]
click at [564, 446] on div "· 1 · 1 · r/AgentsOfAI u/MelodicBreakfast1063 · 3:36 PM" at bounding box center [569, 450] width 407 height 12
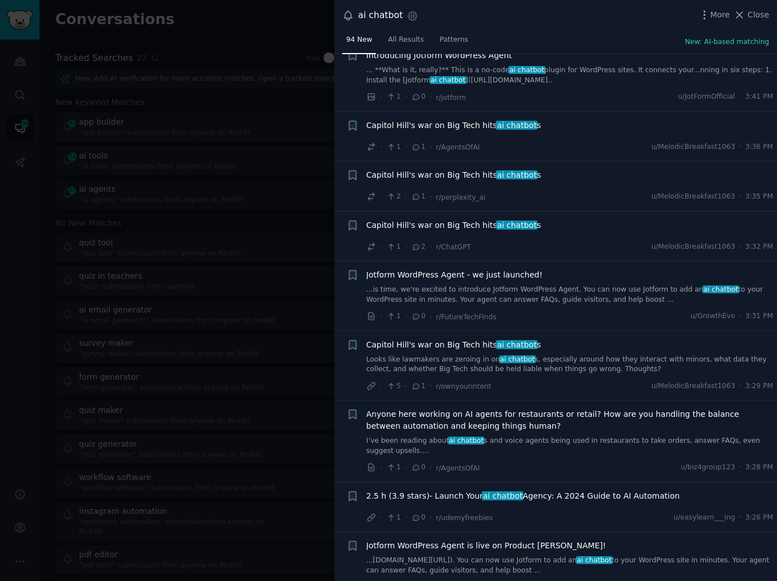
scroll to position [1429, 0]
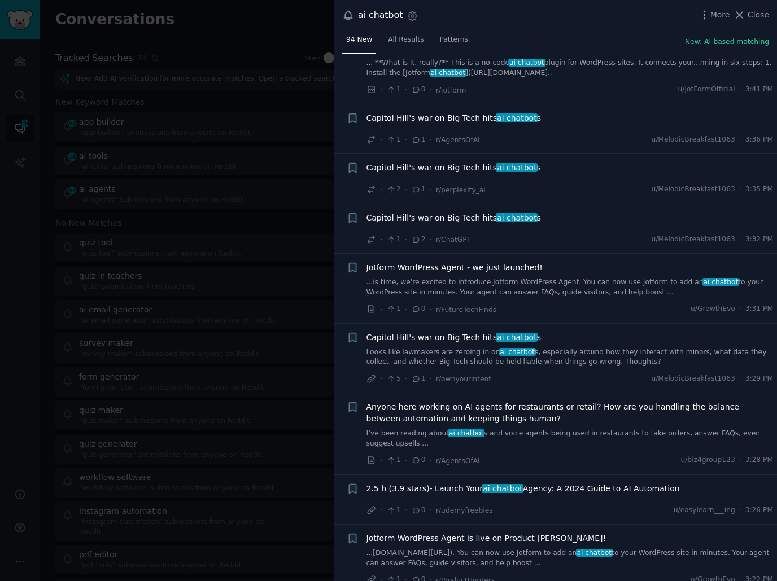
click at [537, 429] on link "I’ve been reading about ai chatbot s and voice agents being used in restaurants…" at bounding box center [569, 439] width 407 height 20
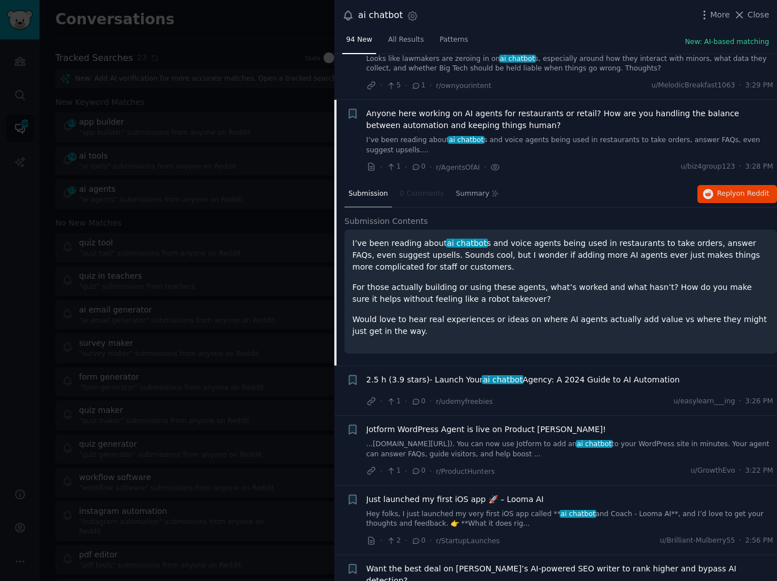
scroll to position [1449, 0]
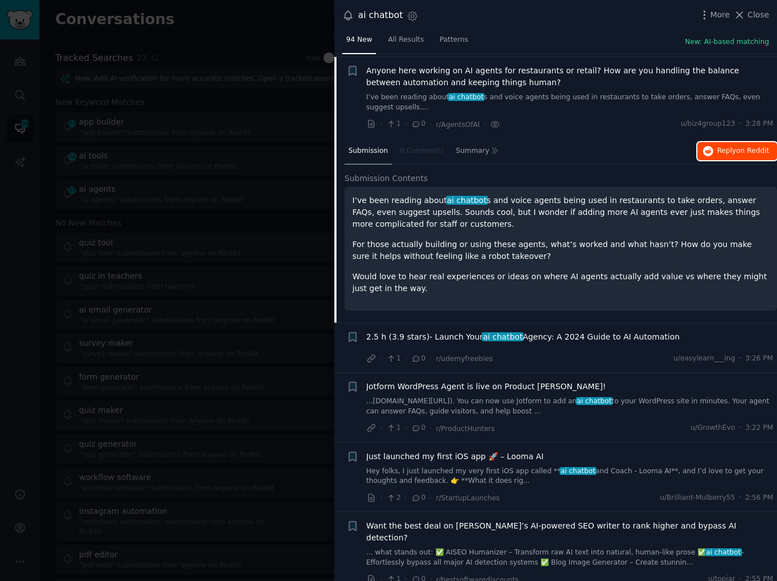
click at [717, 146] on span "Reply on Reddit" at bounding box center [743, 151] width 52 height 10
click at [498, 286] on p "Would love to hear real experiences or ideas on where AI agents actually add va…" at bounding box center [560, 283] width 416 height 24
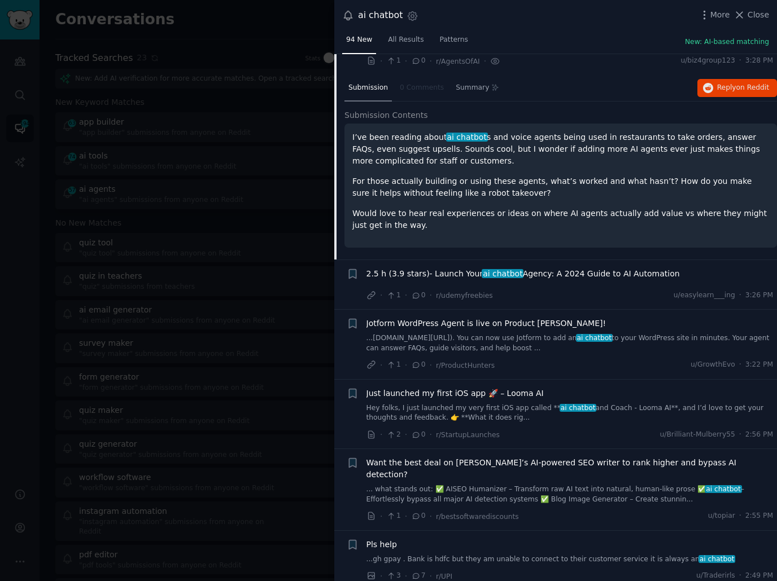
click at [529, 361] on div "· 1 · 0 · r/ProductHunters u/GrowthEvo · 3:22 PM" at bounding box center [569, 365] width 407 height 12
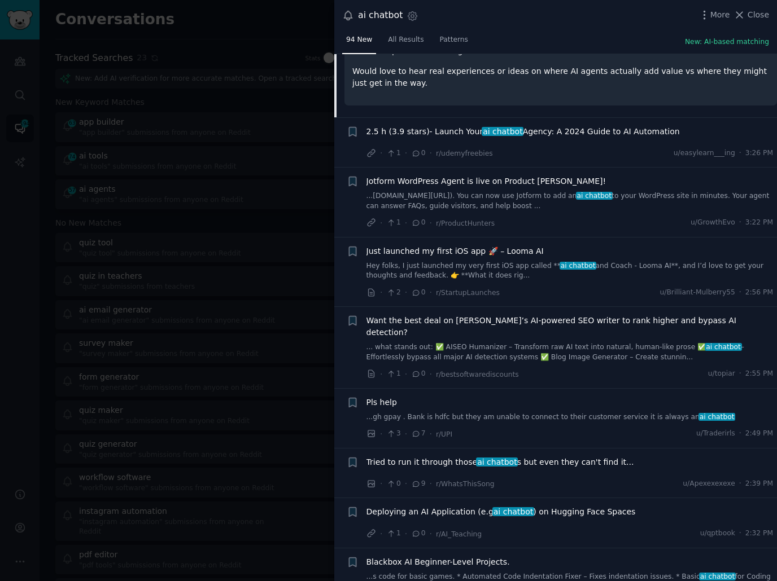
scroll to position [1659, 0]
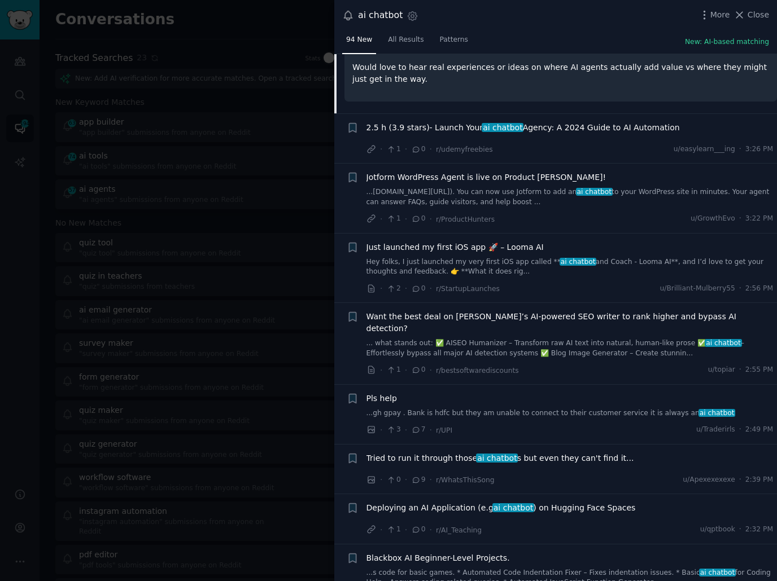
click at [565, 365] on div "· 1 · 0 · r/bestsoftwarediscounts u/topiar · 2:55 PM" at bounding box center [569, 371] width 407 height 12
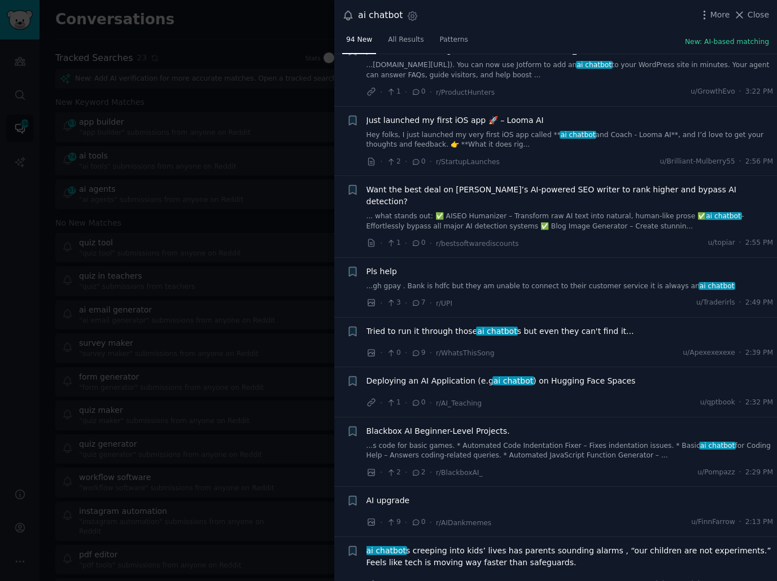
scroll to position [1813, 0]
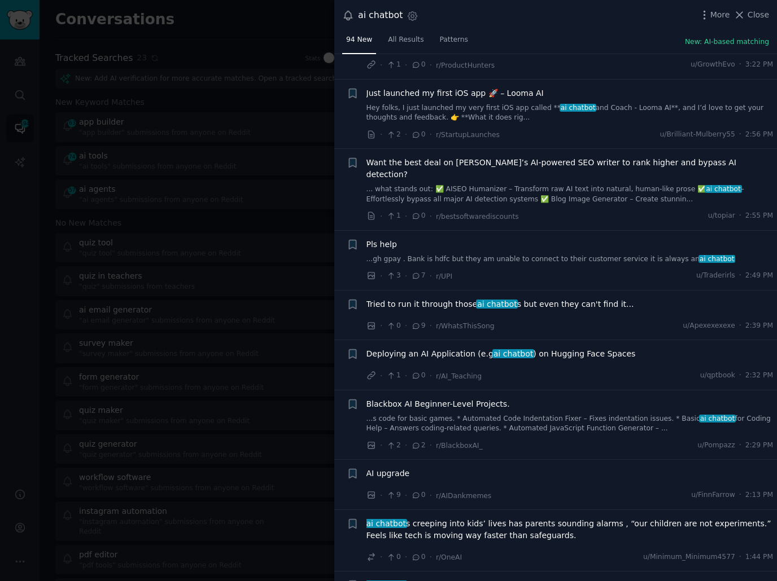
click at [560, 370] on div "· 1 · 0 · r/AI_Teaching u/qptbook · 2:32 PM" at bounding box center [569, 376] width 407 height 12
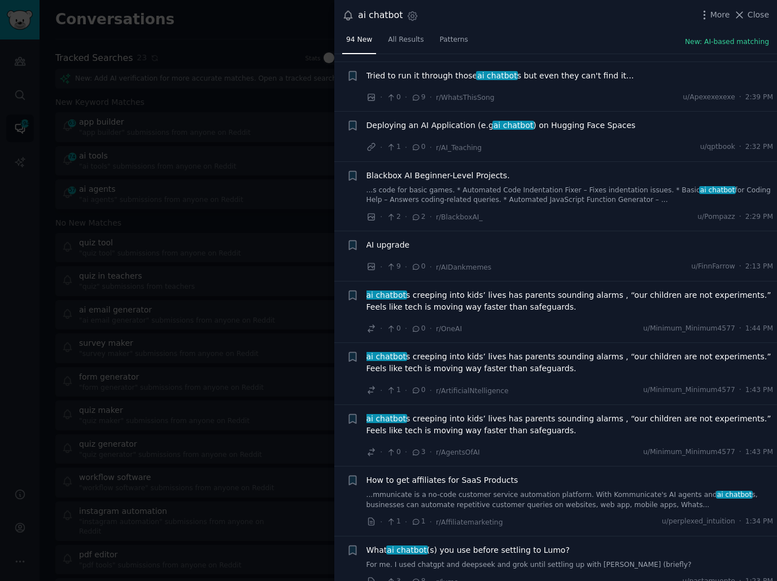
scroll to position [2041, 0]
click at [569, 385] on div "· 1 · 0 · r/ArtificialNtelligence u/Minimum_Minimum4577 · 1:43 PM" at bounding box center [569, 391] width 407 height 12
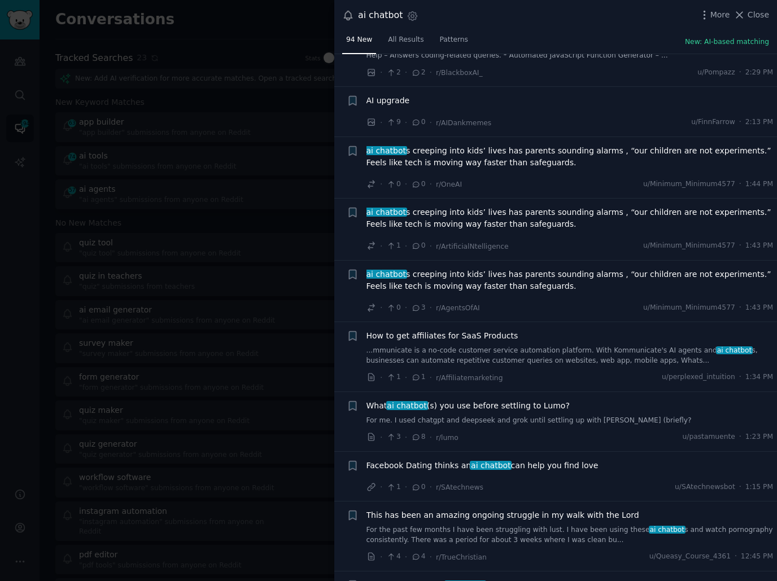
scroll to position [2192, 0]
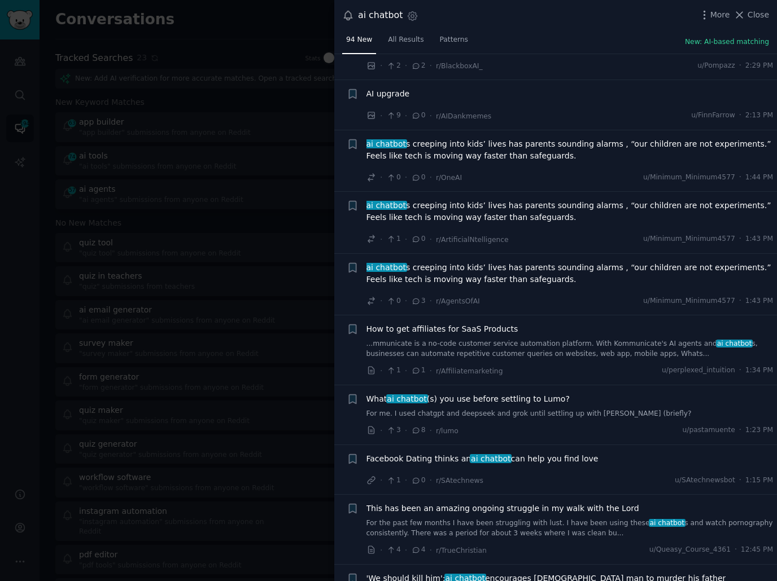
click at [564, 425] on div "· 3 · 8 · r/lumo u/pastamuente · 1:23 PM" at bounding box center [569, 431] width 407 height 12
click at [527, 425] on div "· 3 · 8 · r/lumo u/pastamuente · 1:23 PM" at bounding box center [569, 431] width 407 height 12
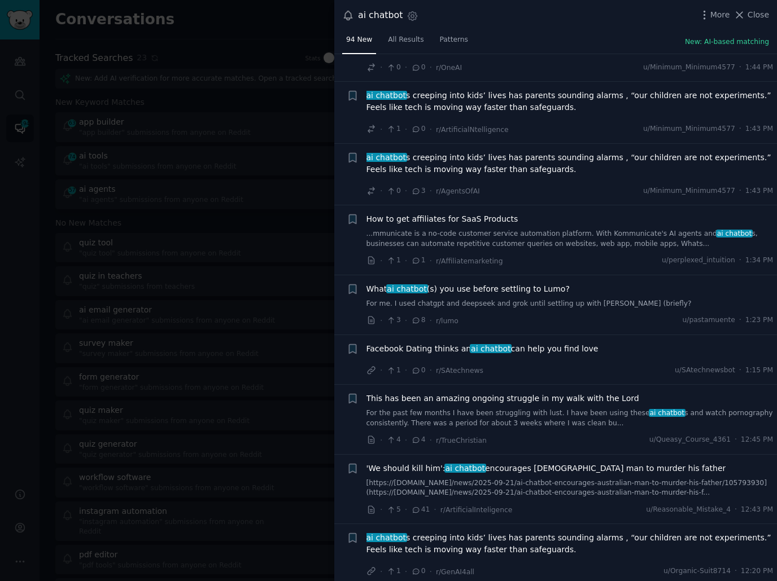
scroll to position [2302, 0]
click at [527, 414] on div "This has been an amazing ongoing struggle in my walk with the Lord For the past…" at bounding box center [569, 420] width 407 height 54
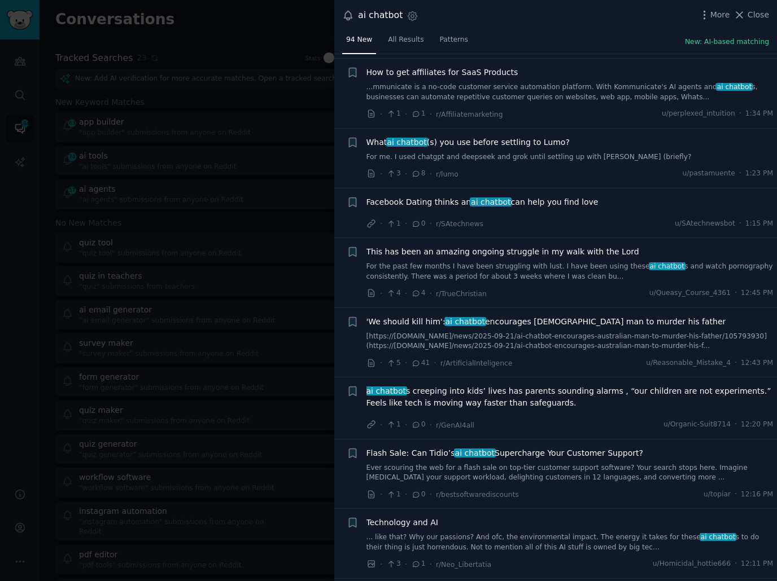
scroll to position [2448, 0]
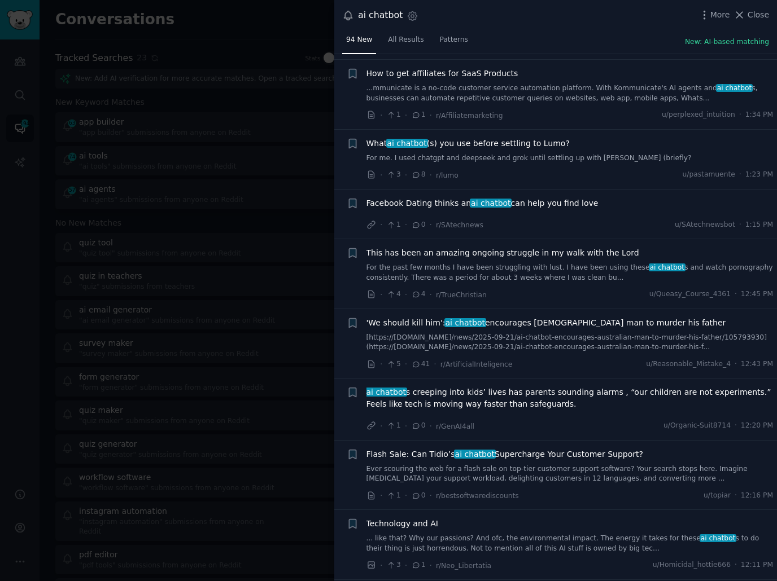
click at [528, 420] on div "· 1 · 0 · r/GenAI4all u/Organic-Suit8714 · 12:20 PM" at bounding box center [569, 426] width 407 height 12
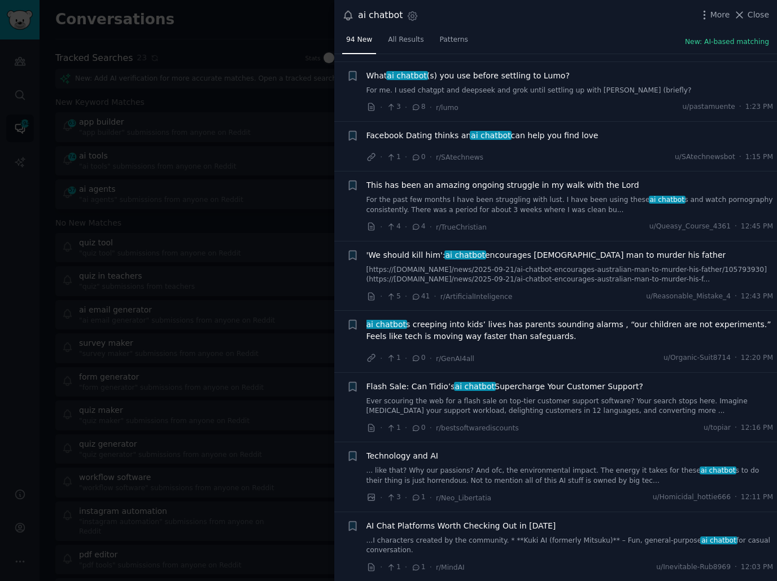
scroll to position [2517, 0]
click at [540, 421] on div "· 1 · 0 · r/bestsoftwarediscounts u/topiar · 12:16 PM" at bounding box center [569, 427] width 407 height 12
click at [542, 491] on div "· 3 · 1 · r/Neo_Libertatia u/Homicidal_hottie666 · 12:11 PM" at bounding box center [569, 497] width 407 height 12
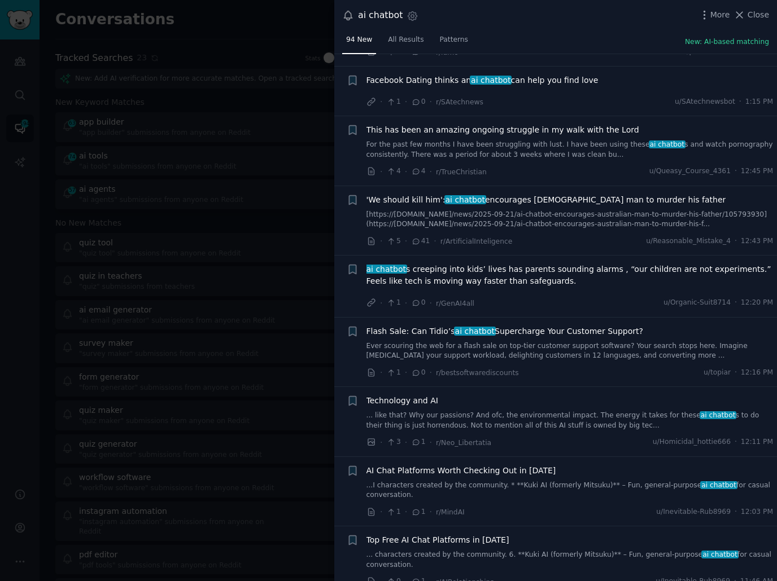
scroll to position [2573, 0]
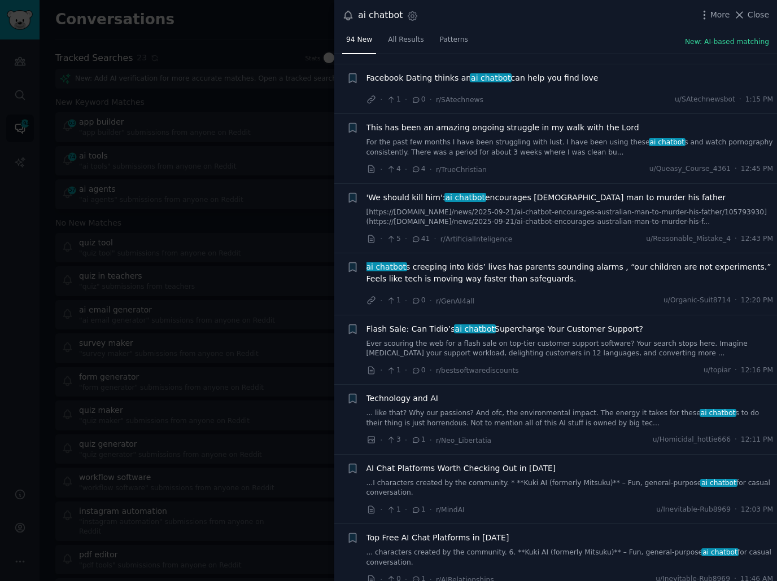
click at [563, 479] on link "...I characters created by the community. * **Kuki AI (formerly Mitsuku)** – Fu…" at bounding box center [569, 489] width 407 height 20
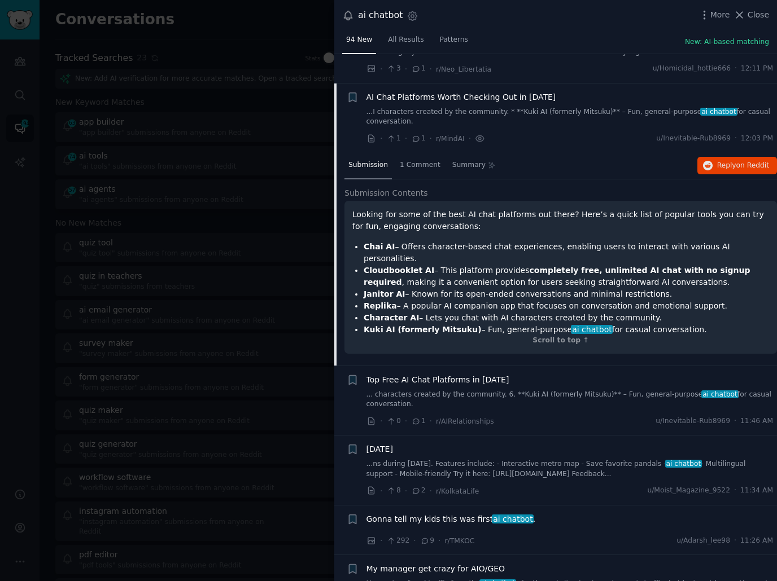
scroll to position [2772, 0]
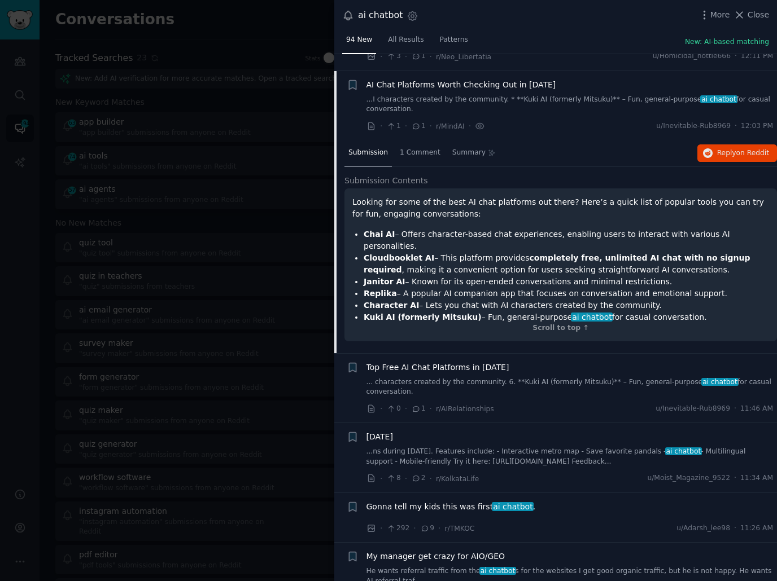
click at [574, 403] on div "· 0 · 1 · r/AIRelationships u/Inevitable-Rub8969 · 11:46 AM" at bounding box center [569, 409] width 407 height 12
click at [573, 523] on div "· 292 · 9 · r/TMKOC u/Adarsh_lee98 · 11:26 AM" at bounding box center [569, 529] width 407 height 12
click at [466, 501] on span "Gonna tell my kids this was first ai chatbot ." at bounding box center [450, 507] width 169 height 12
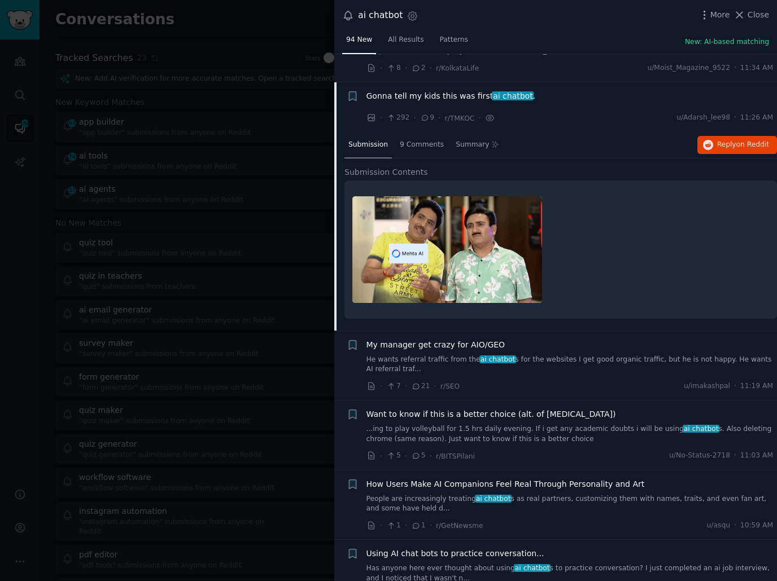
scroll to position [2981, 0]
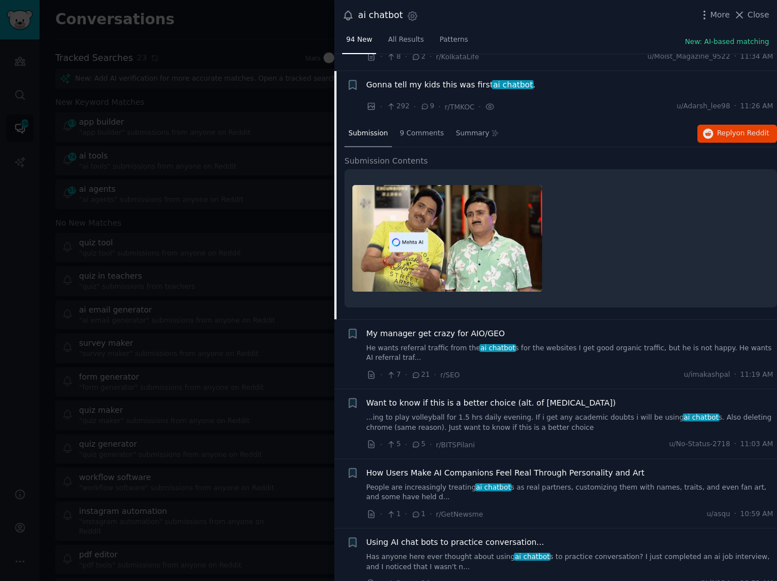
click at [591, 369] on div "· 7 · 21 · r/SEO u/[PERSON_NAME] · 11:19 AM" at bounding box center [569, 375] width 407 height 12
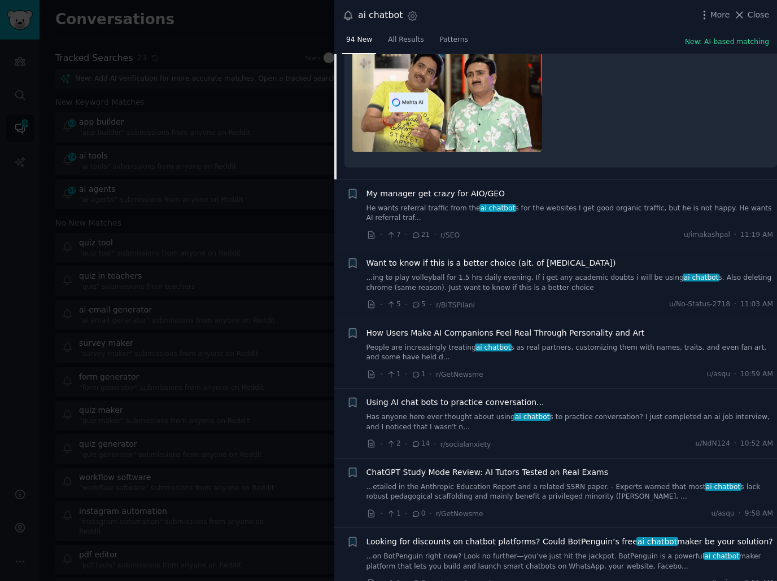
scroll to position [3124, 0]
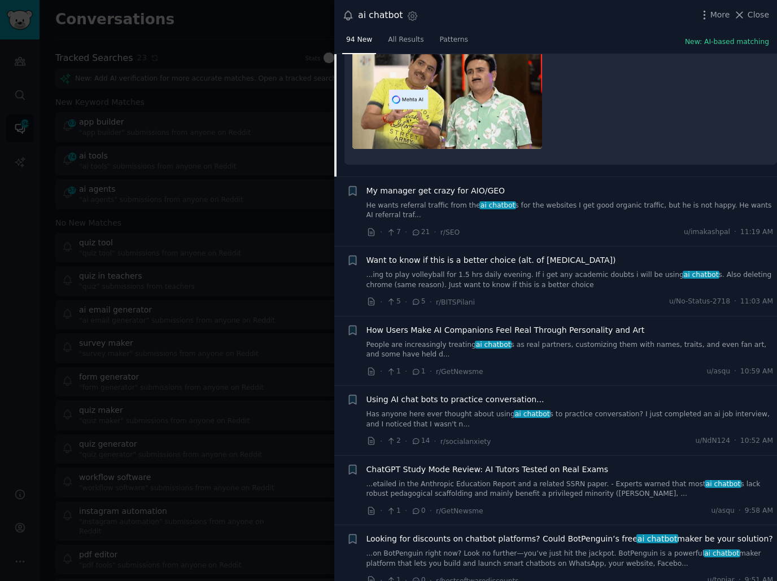
click at [559, 436] on div "· 2 · 14 · r/socialanxiety u/NdN124 · 10:52 AM" at bounding box center [569, 442] width 407 height 12
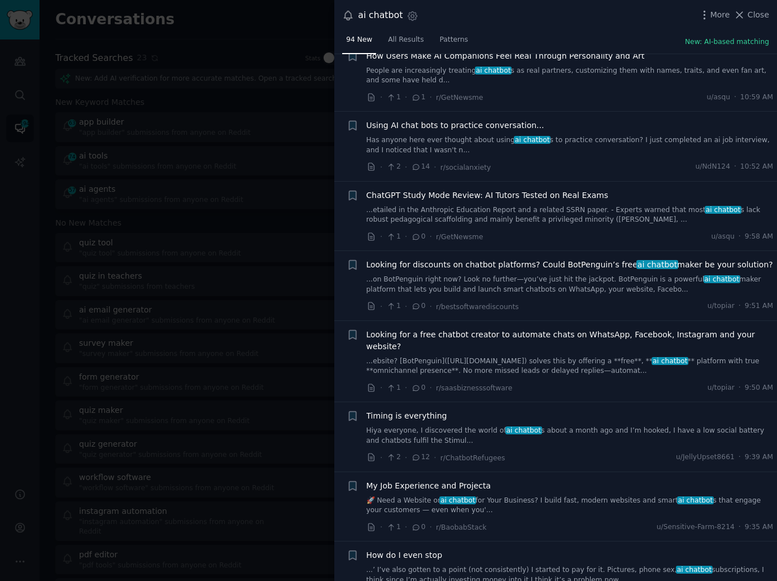
scroll to position [3587, 0]
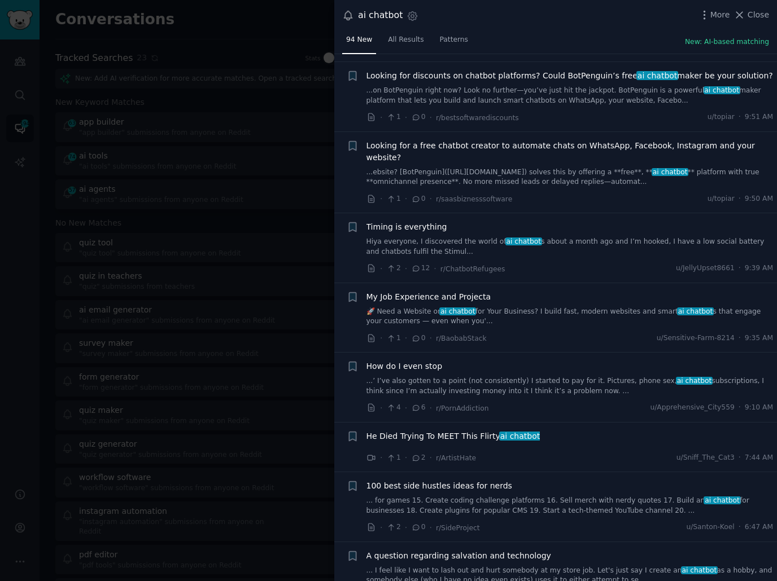
click at [556, 452] on div "· 1 · 2 · r/ArtistHate u/Sniff_The_Cat3 · 7:44 AM" at bounding box center [569, 458] width 407 height 12
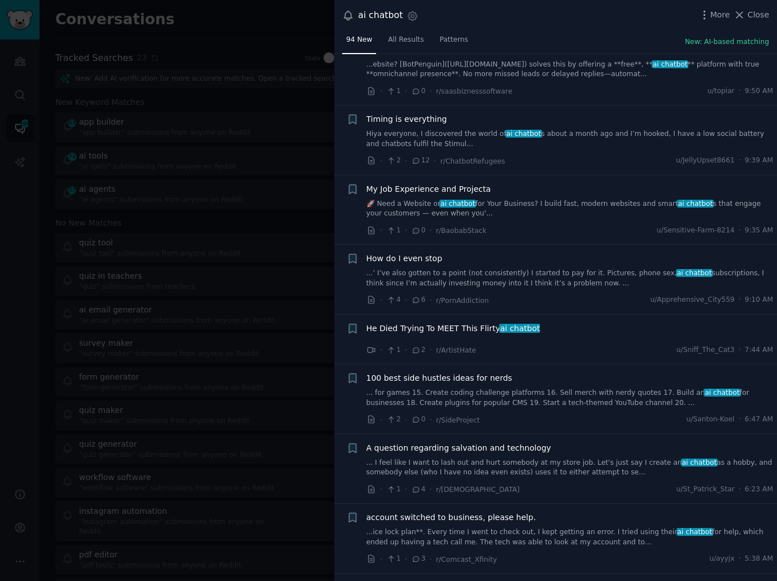
scroll to position [3701, 0]
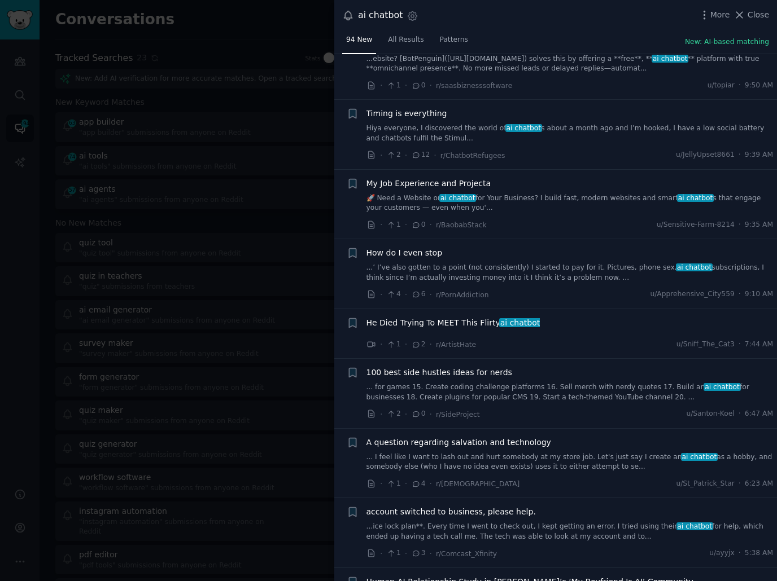
click at [564, 478] on div "· 1 · 4 · r/[DEMOGRAPHIC_DATA] u/St_Patrick_Star · 6:23 AM" at bounding box center [569, 484] width 407 height 12
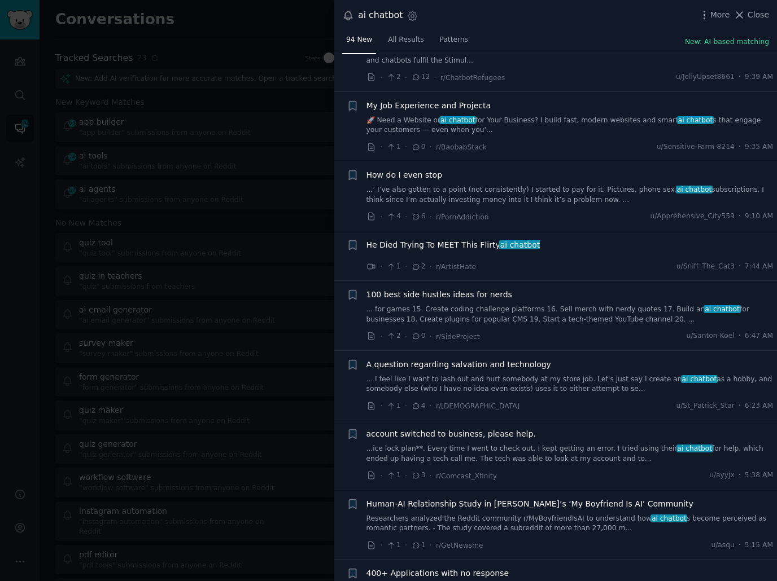
scroll to position [3780, 0]
click at [556, 469] on div "· 1 · 3 · r/Comcast_Xfinity u/ayyjx · 5:38 AM" at bounding box center [569, 475] width 407 height 12
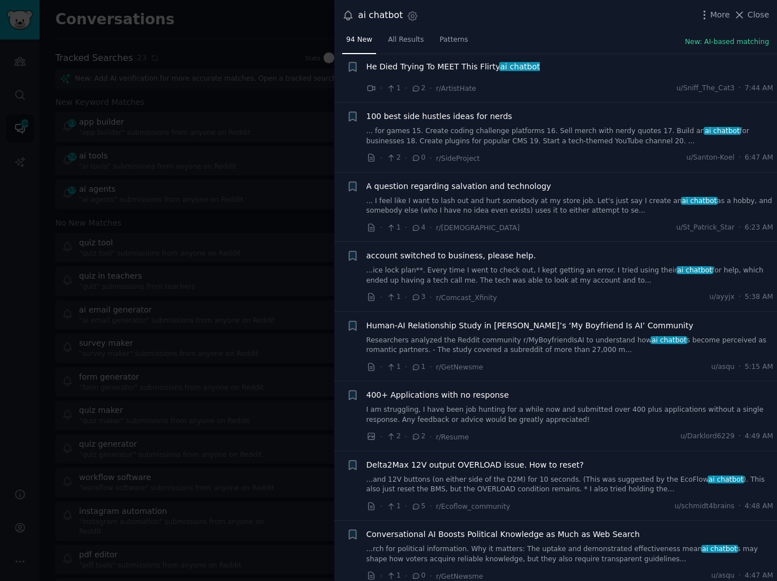
scroll to position [3958, 0]
click at [561, 500] on div "· 1 · 5 · r/Ecoflow_community u/schmidt4brains · 4:48 AM" at bounding box center [569, 506] width 407 height 12
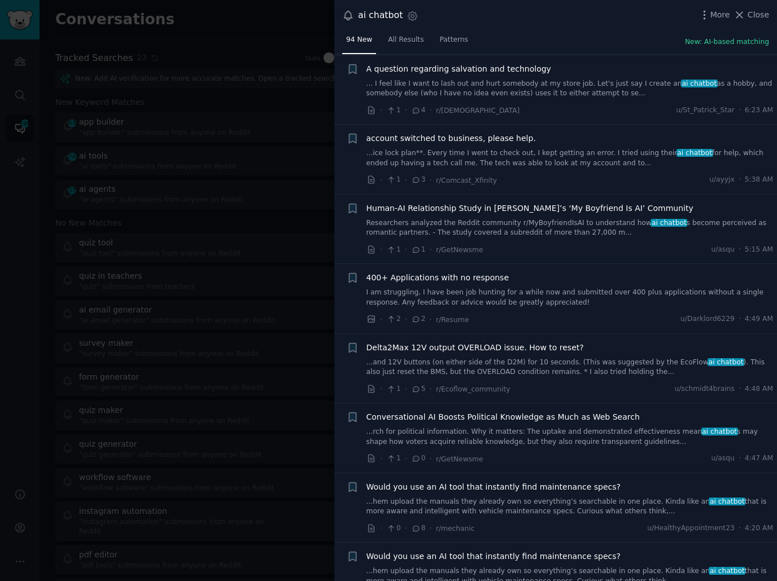
scroll to position [4078, 0]
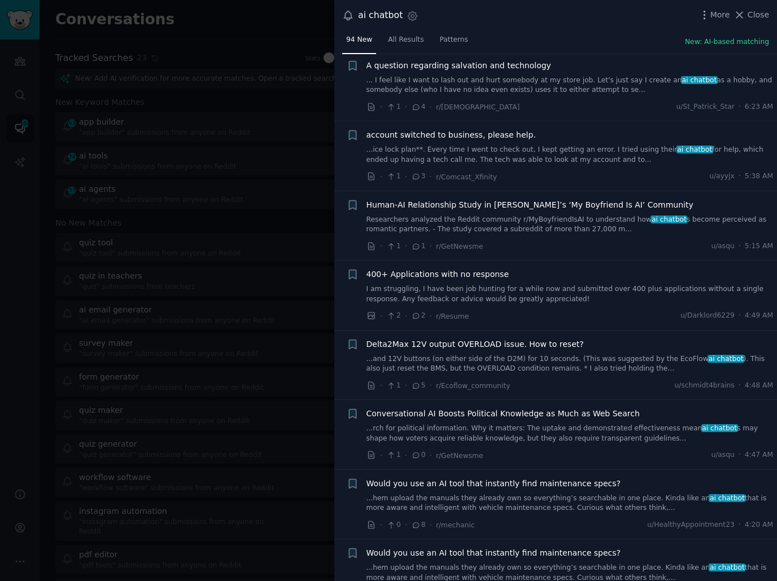
click at [558, 519] on div "· 0 · 8 · r/mechanic u/HealthyAppointment23 · 4:20 AM" at bounding box center [569, 525] width 407 height 12
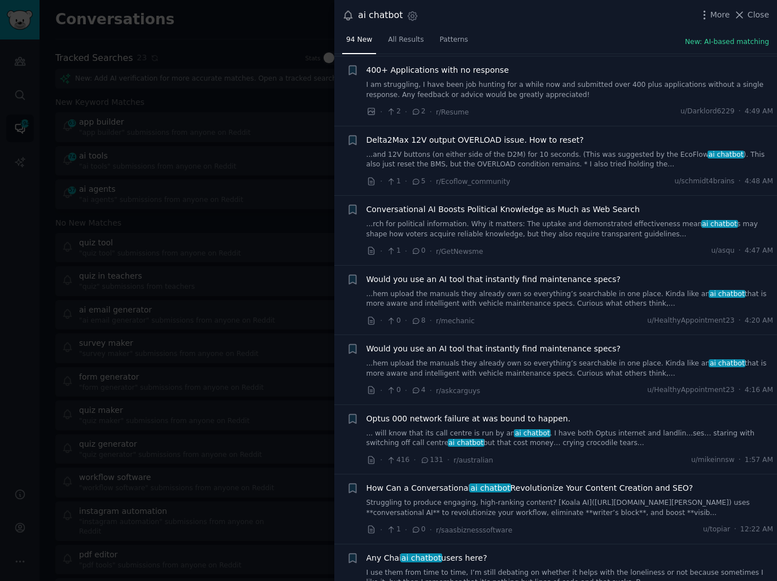
scroll to position [4285, 0]
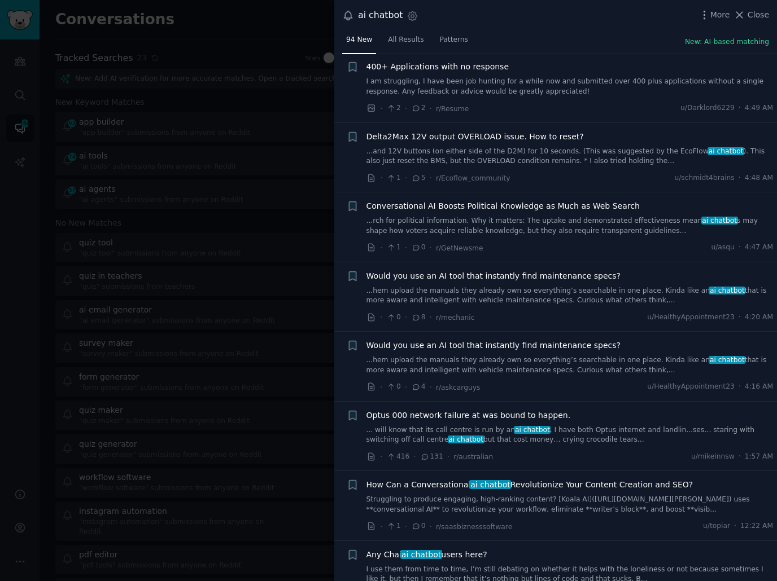
click at [552, 500] on li "+ How Can a Conversational ai chatbot Revolutionize Your Content Creation and S…" at bounding box center [555, 505] width 442 height 69
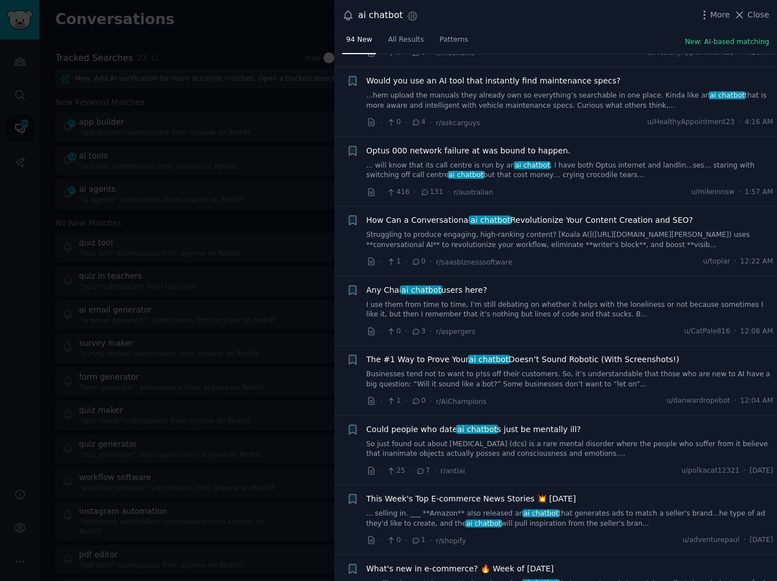
scroll to position [4560, 0]
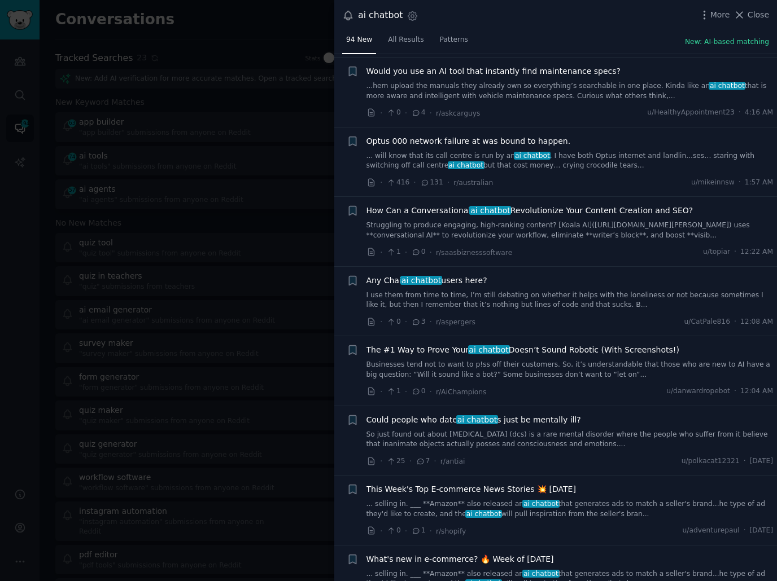
click at [552, 525] on div "· 0 · 1 · r/shopify u/adventurepaul · [DATE]" at bounding box center [569, 531] width 407 height 12
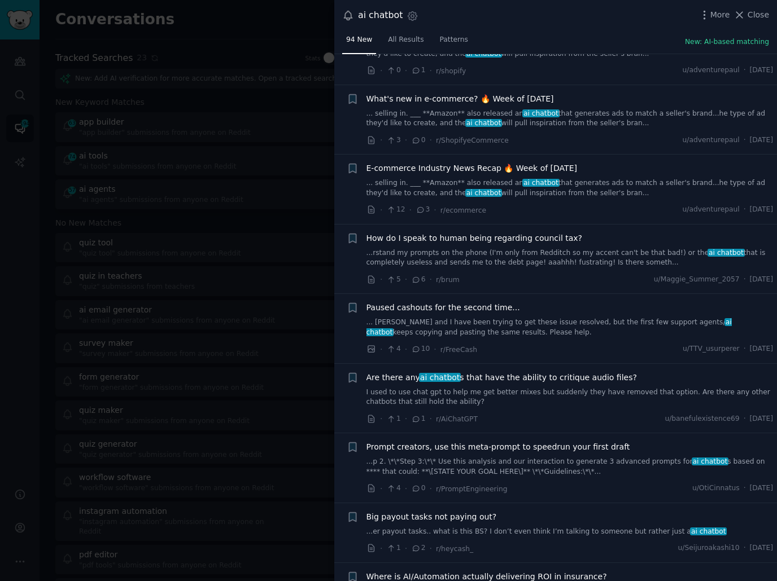
scroll to position [5029, 0]
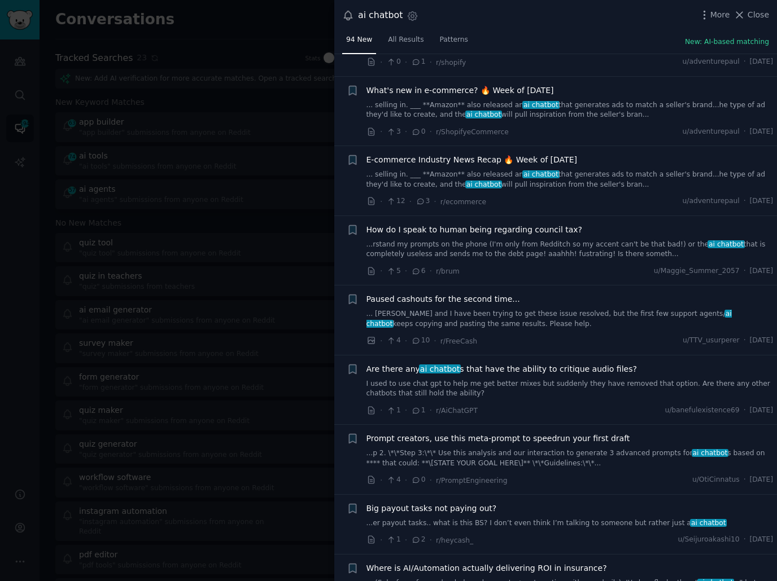
click at [552, 534] on div "· 1 · 2 · r/heycash_ u/Seijuroakashi10 · [DATE]" at bounding box center [569, 540] width 407 height 12
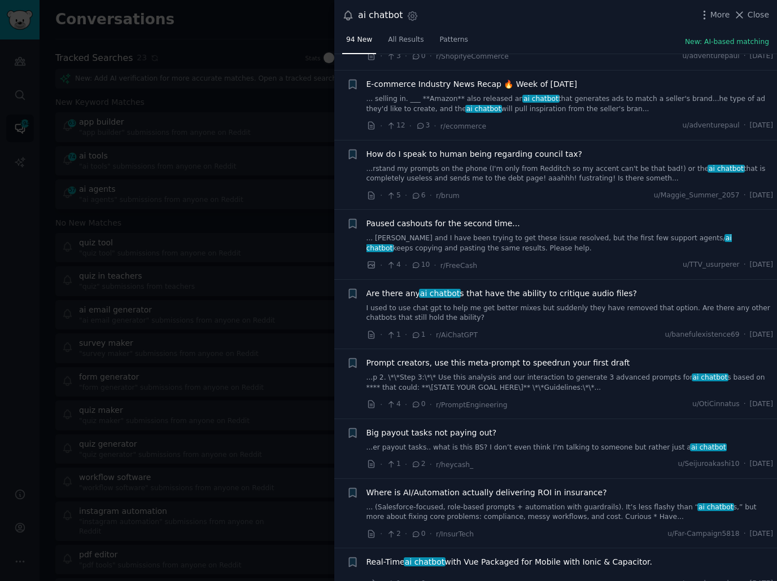
scroll to position [5109, 0]
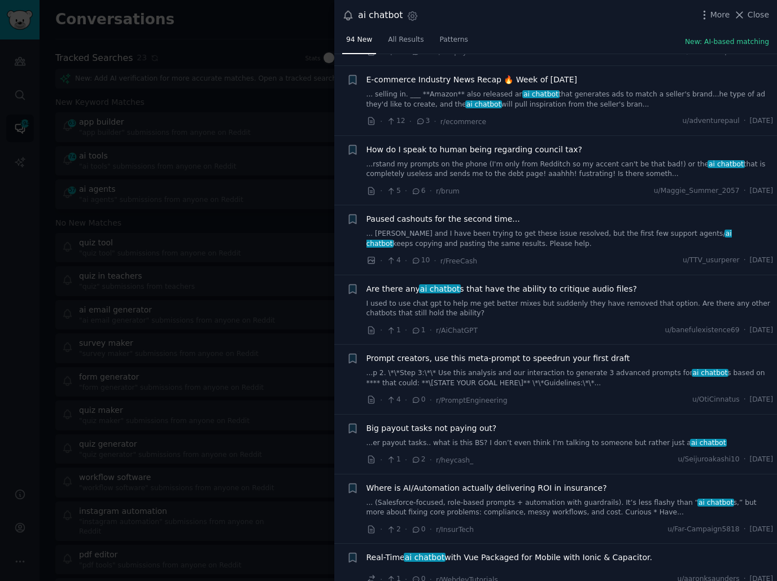
click at [552, 524] on div "· 2 · 0 · r/InsurTech u/Far-Campaign5818 · [DATE]" at bounding box center [569, 530] width 407 height 12
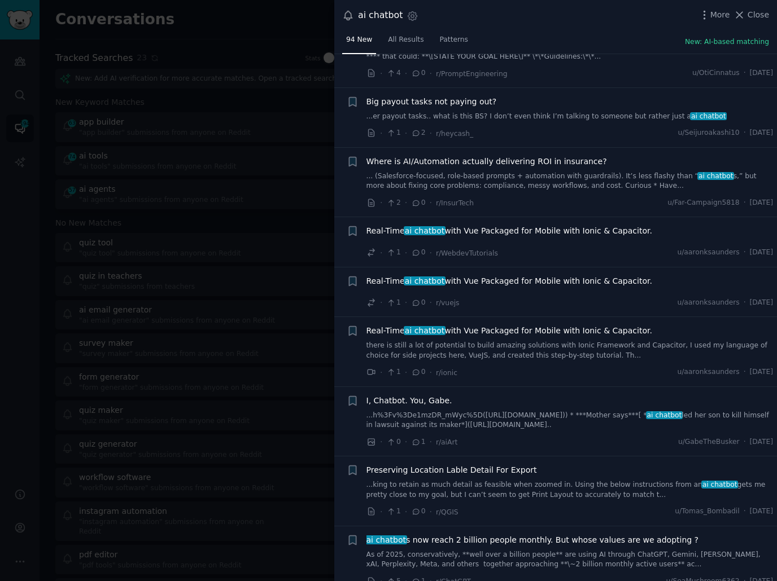
scroll to position [5434, 0]
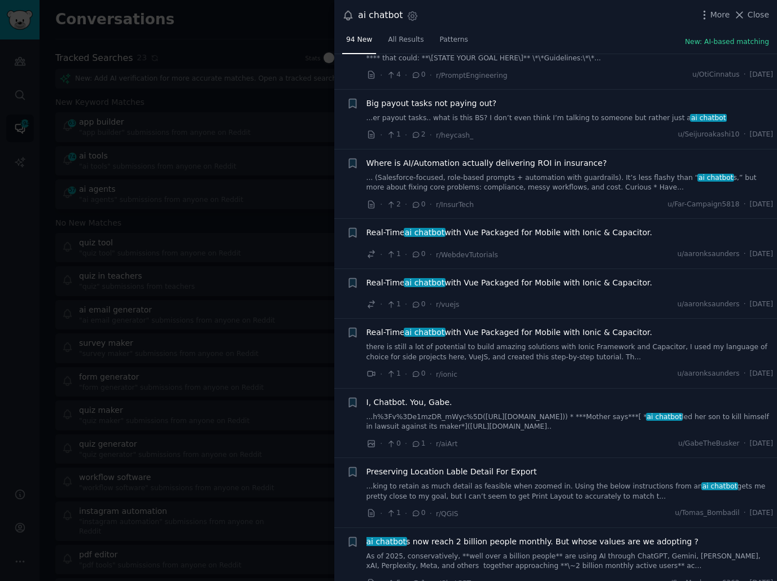
click at [546, 508] on div "· 1 · 0 · r/[PERSON_NAME] u/[PERSON_NAME] · [DATE]" at bounding box center [569, 514] width 407 height 12
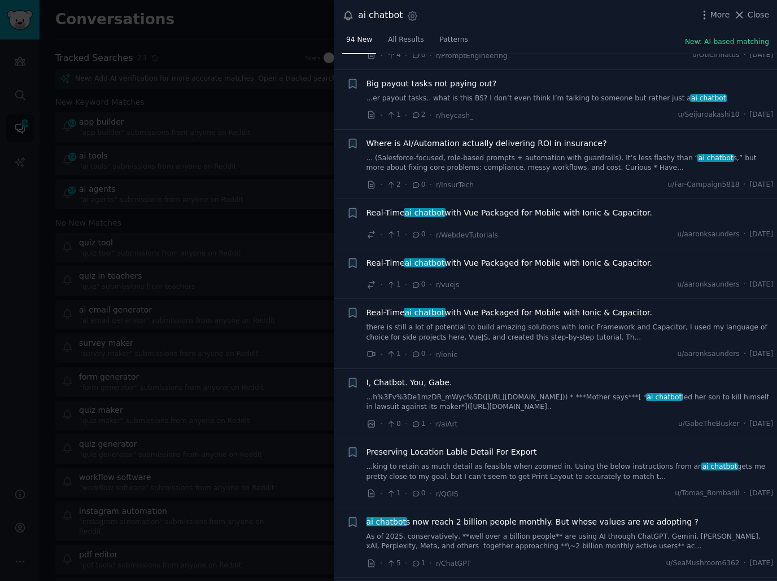
scroll to position [5455, 0]
